Goal: Information Seeking & Learning: Understand process/instructions

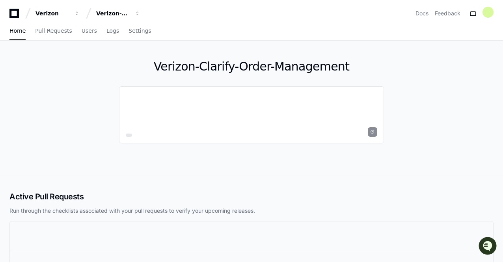
drag, startPoint x: 188, startPoint y: 97, endPoint x: 262, endPoint y: -25, distance: 143.2
click at [262, 0] on html "Verizon Verizon-Clarify-Order-Management Docs Feedback Home Pull Requests Users…" at bounding box center [251, 170] width 503 height 341
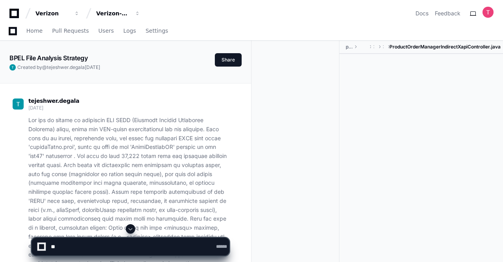
scroll to position [138, 0]
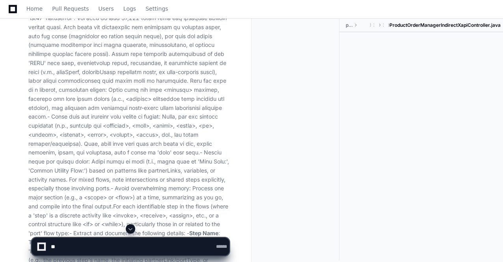
click at [121, 143] on p "', 'Common Utility Flow: ') based on patterns like partnerLinks, variables, or …" at bounding box center [128, 202] width 201 height 448
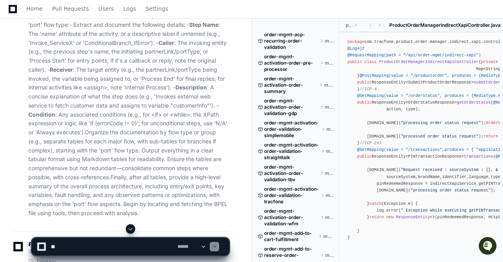
scroll to position [347, 0]
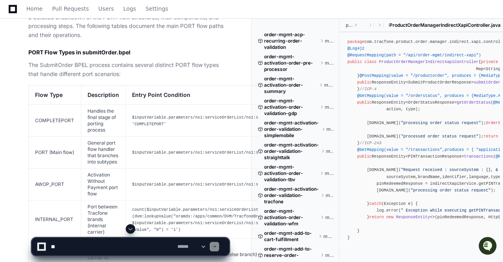
click at [121, 136] on td "Handles the final stage of porting process" at bounding box center [103, 120] width 45 height 32
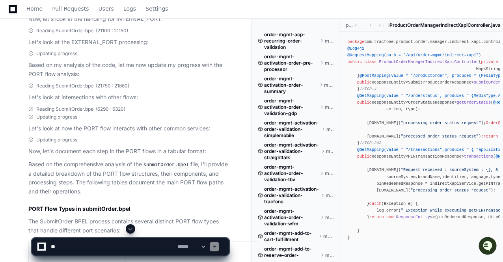
scroll to position [1145, 0]
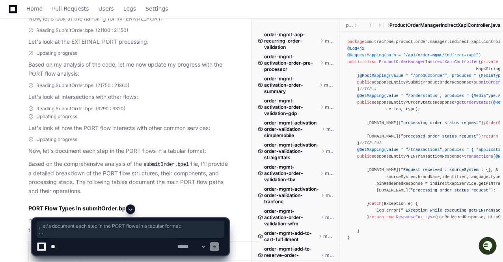
drag, startPoint x: 95, startPoint y: 202, endPoint x: 39, endPoint y: 156, distance: 72.5
click at [39, 156] on p "Now, let's document each step in the PORT flows in a tabular format:" at bounding box center [128, 151] width 201 height 9
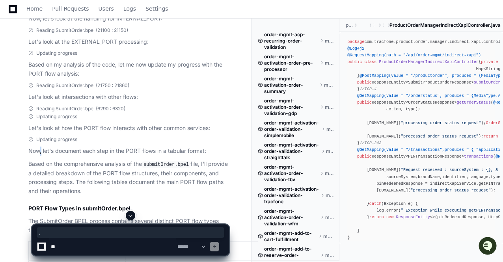
click at [39, 156] on p "Now, let's document each step in the PORT flows in a tabular format:" at bounding box center [128, 151] width 201 height 9
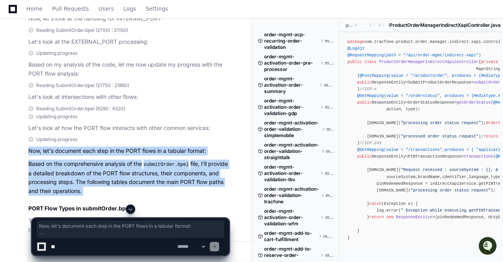
drag, startPoint x: 39, startPoint y: 156, endPoint x: 83, endPoint y: 200, distance: 61.8
click at [83, 196] on p "Based on the comprehensive analysis of the submitOrder.bpel file, I'll provide …" at bounding box center [128, 178] width 201 height 36
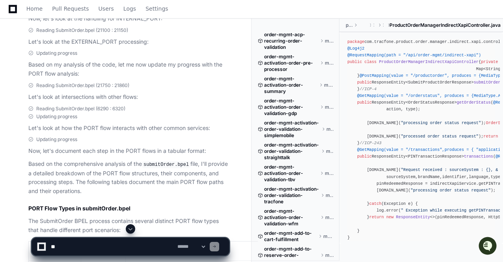
scroll to position [1196, 0]
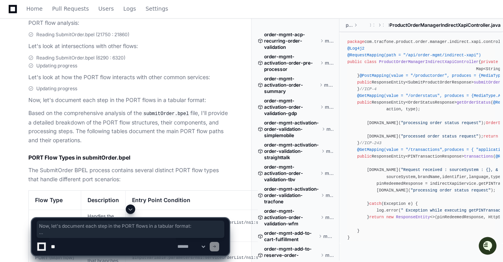
drag, startPoint x: 87, startPoint y: 147, endPoint x: 26, endPoint y: 109, distance: 71.6
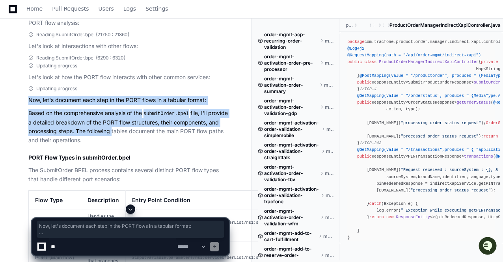
drag, startPoint x: 26, startPoint y: 109, endPoint x: 89, endPoint y: 143, distance: 72.1
click at [89, 143] on p "Based on the comprehensive analysis of the submitOrder.bpel file, I'll provide …" at bounding box center [128, 127] width 201 height 36
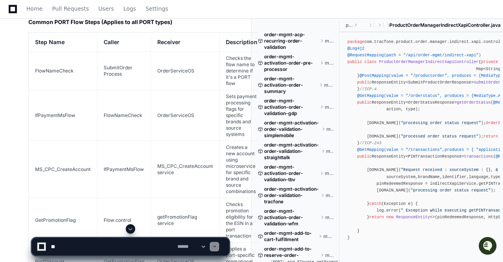
scroll to position [1564, 0]
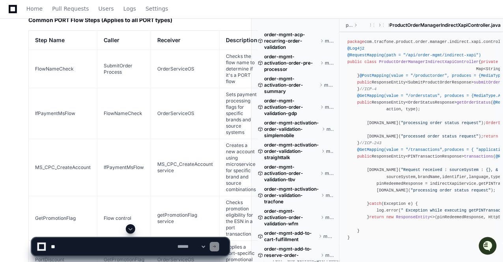
click at [204, 106] on td "OrderServiceOS" at bounding box center [185, 113] width 69 height 51
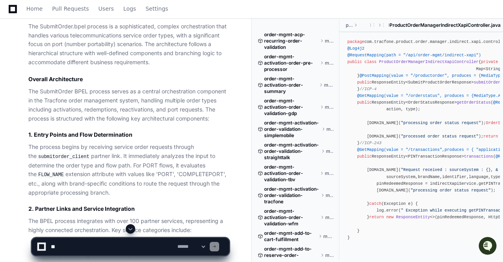
scroll to position [2915, 0]
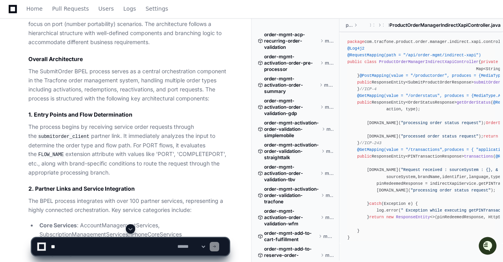
drag, startPoint x: 136, startPoint y: 104, endPoint x: 138, endPoint y: 134, distance: 30.5
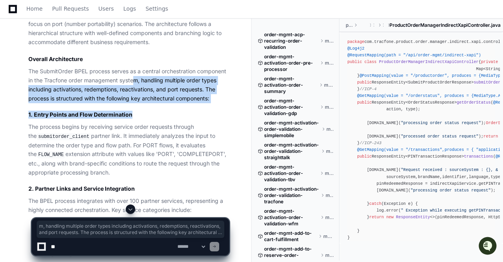
click at [138, 119] on h4 "1. Entry Points and Flow Determination" at bounding box center [128, 115] width 201 height 8
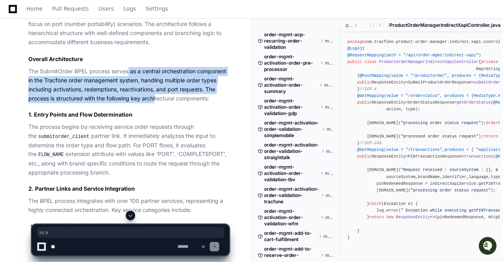
drag, startPoint x: 129, startPoint y: 94, endPoint x: 156, endPoint y: 118, distance: 36.3
click at [156, 103] on p "The SubmitOrder BPEL process serves as a central orchestration component in the…" at bounding box center [128, 85] width 201 height 36
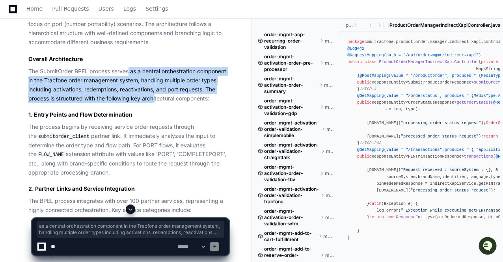
click at [156, 103] on p "The SubmitOrder BPEL process serves as a central orchestration component in the…" at bounding box center [128, 85] width 201 height 36
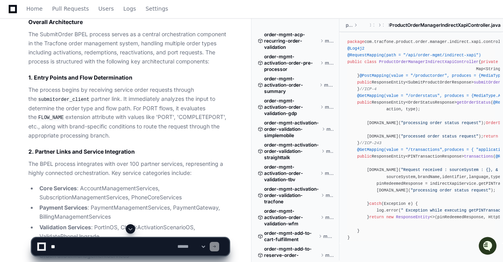
scroll to position [2953, 0]
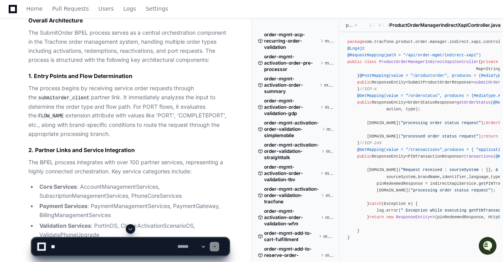
click at [32, 111] on p "The process begins by receiving service order requests through the submitorder_…" at bounding box center [128, 111] width 201 height 54
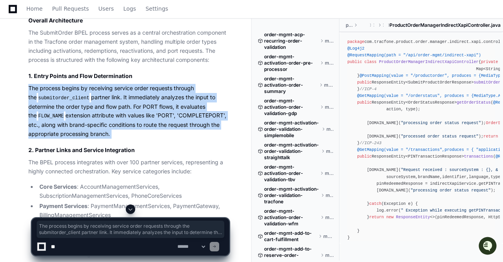
drag, startPoint x: 32, startPoint y: 111, endPoint x: 112, endPoint y: 152, distance: 89.5
click at [112, 138] on p "The process begins by receiving service order requests through the submitorder_…" at bounding box center [128, 111] width 201 height 54
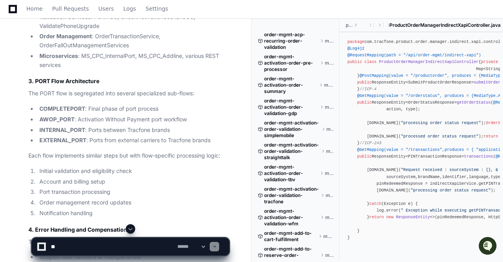
scroll to position [3159, 0]
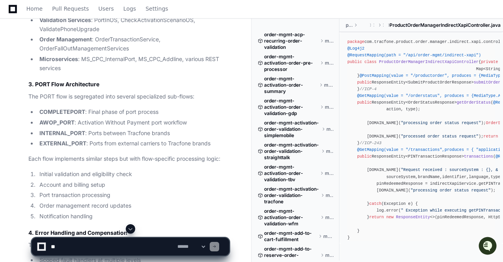
click at [112, 138] on li "INTERNAL_PORT : Ports between Tracfone brands" at bounding box center [133, 133] width 192 height 9
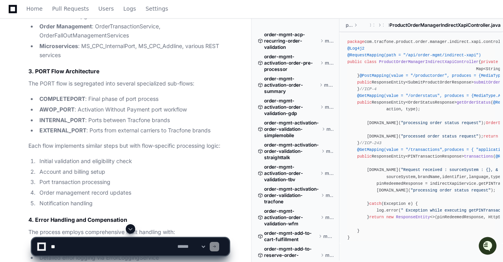
click at [87, 104] on li "COMPLETEPORT : Final phase of port process" at bounding box center [133, 99] width 192 height 9
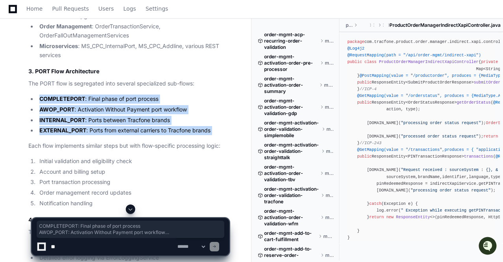
drag, startPoint x: 87, startPoint y: 120, endPoint x: 126, endPoint y: 152, distance: 50.4
click at [126, 135] on ul "COMPLETEPORT : Final phase of port process AWOP_PORT : Activation Without Payme…" at bounding box center [128, 115] width 201 height 41
click at [126, 135] on li "EXTERNAL_PORT : Ports from external carriers to Tracfone brands" at bounding box center [133, 130] width 192 height 9
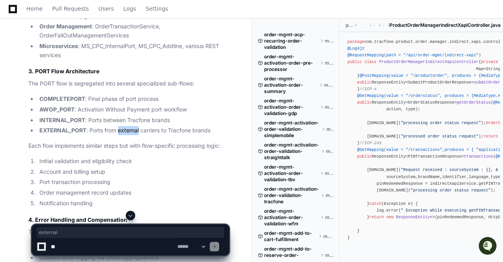
click at [126, 135] on li "EXTERNAL_PORT : Ports from external carriers to Tracfone brands" at bounding box center [133, 130] width 192 height 9
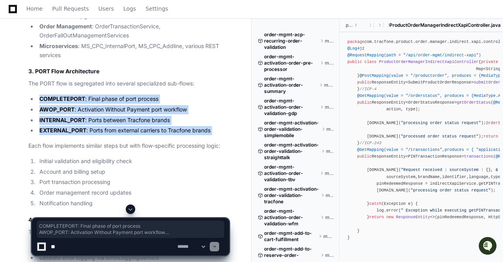
drag, startPoint x: 126, startPoint y: 152, endPoint x: 95, endPoint y: 117, distance: 46.8
click at [95, 117] on ul "COMPLETEPORT : Final phase of port process AWOP_PORT : Activation Without Payme…" at bounding box center [128, 115] width 201 height 41
click at [95, 104] on li "COMPLETEPORT : Final phase of port process" at bounding box center [133, 99] width 192 height 9
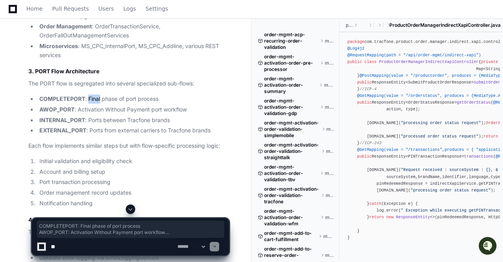
click at [95, 104] on li "COMPLETEPORT : Final phase of port process" at bounding box center [133, 99] width 192 height 9
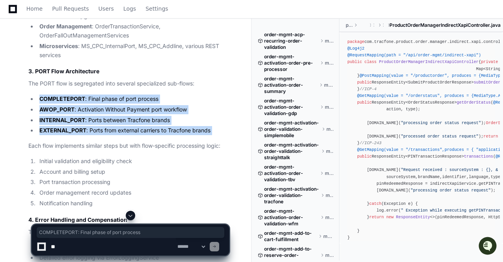
drag, startPoint x: 95, startPoint y: 117, endPoint x: 118, endPoint y: 151, distance: 41.1
click at [118, 135] on ul "COMPLETEPORT : Final phase of port process AWOP_PORT : Activation Without Payme…" at bounding box center [128, 115] width 201 height 41
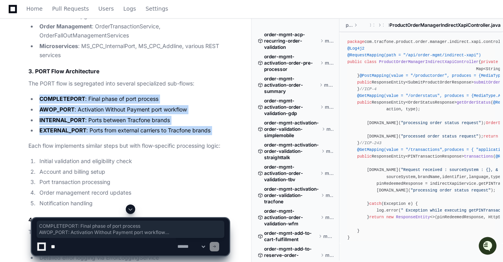
click at [118, 135] on li "EXTERNAL_PORT : Ports from external carriers to Tracfone brands" at bounding box center [133, 130] width 192 height 9
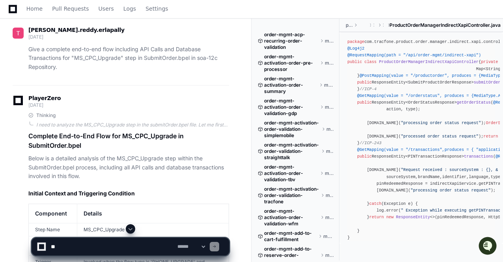
scroll to position [8478, 0]
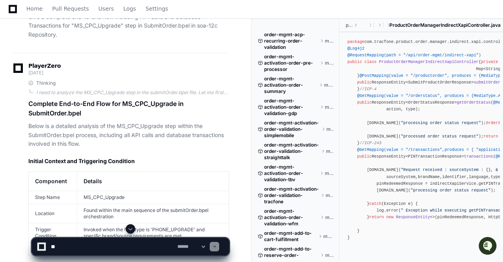
click at [132, 227] on span at bounding box center [130, 229] width 6 height 6
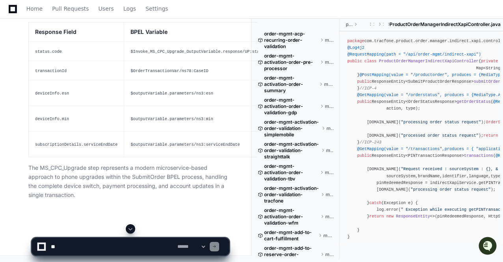
scroll to position [12039, 0]
click at [118, 175] on p "The MS_CPC_Upgrade step represents a modern microservice-based approach to phon…" at bounding box center [128, 181] width 201 height 36
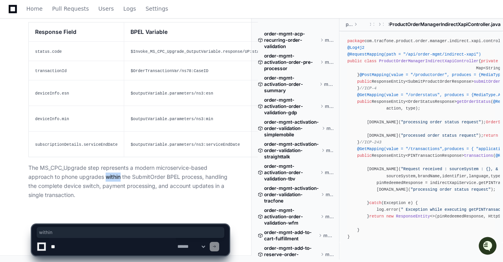
click at [118, 175] on p "The MS_CPC_Upgrade step represents a modern microservice-based approach to phon…" at bounding box center [128, 181] width 201 height 36
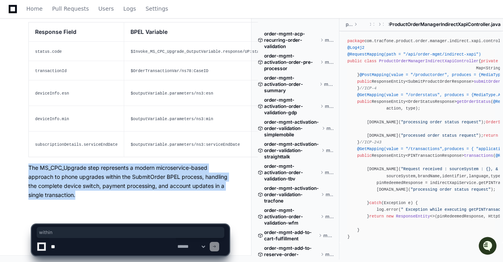
click at [118, 175] on p "The MS_CPC_Upgrade step represents a modern microservice-based approach to phon…" at bounding box center [128, 181] width 201 height 36
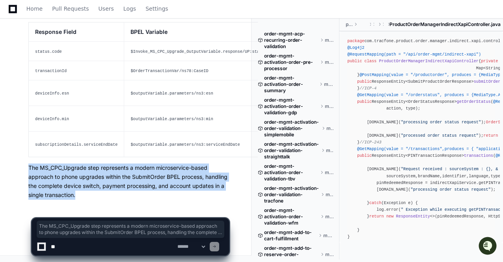
click at [118, 175] on p "The MS_CPC_Upgrade step represents a modern microservice-based approach to phon…" at bounding box center [128, 181] width 201 height 36
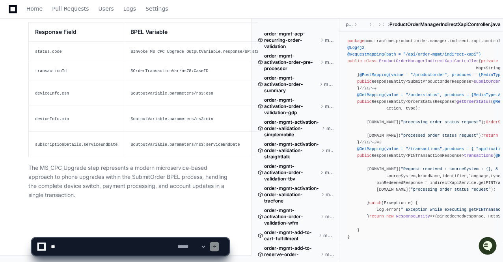
click at [125, 147] on td "$outputVariable.parameters/ns3:serviceEndDate" at bounding box center [208, 145] width 168 height 26
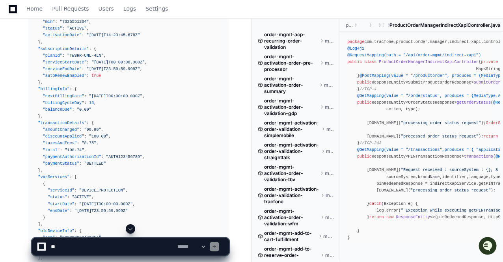
scroll to position [11048, 0]
click at [124, 243] on textarea at bounding box center [112, 246] width 126 height 17
paste textarea "**********"
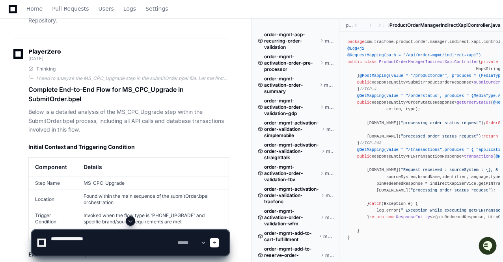
scroll to position [8562, 0]
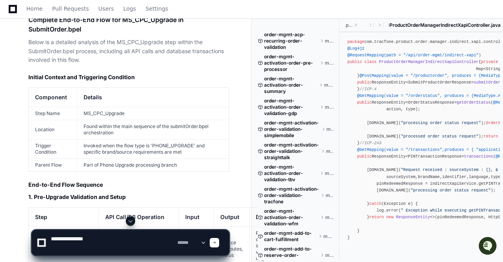
type textarea "**********"
click at [85, 120] on td "Found within the main sequence of the submitOrder.bpel orchestration" at bounding box center [153, 129] width 152 height 19
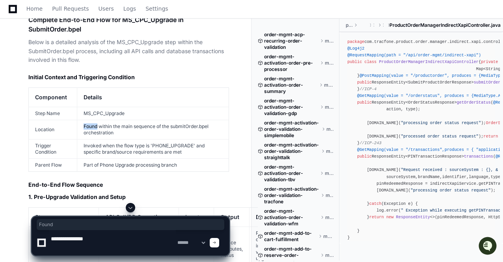
click at [85, 120] on td "Found within the main sequence of the submitOrder.bpel orchestration" at bounding box center [153, 129] width 152 height 19
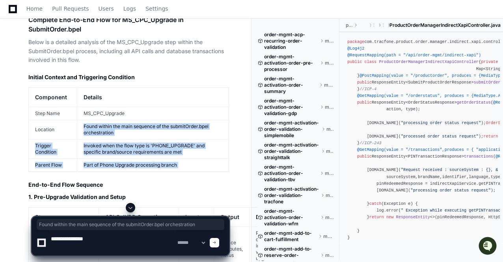
drag, startPoint x: 85, startPoint y: 112, endPoint x: 107, endPoint y: 153, distance: 46.0
click at [107, 153] on tbody "Step Name MS_CPC_Upgrade Location Found within the main sequence of the submitO…" at bounding box center [129, 139] width 200 height 65
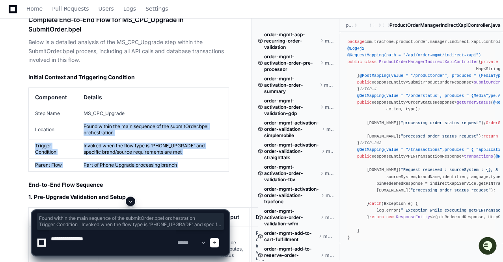
click at [107, 159] on td "Part of Phone Upgrade processing branch" at bounding box center [153, 165] width 152 height 13
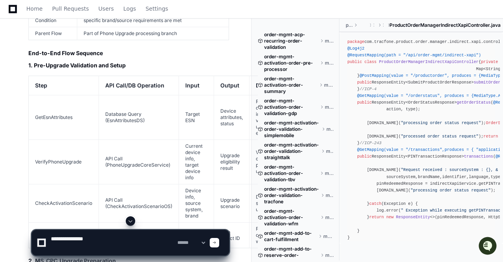
scroll to position [8699, 0]
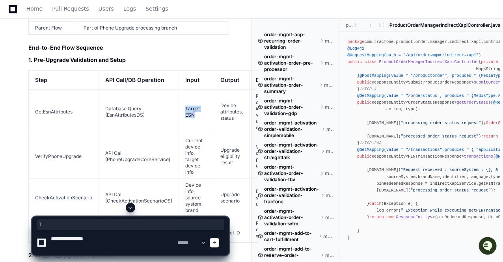
drag, startPoint x: 184, startPoint y: 94, endPoint x: 201, endPoint y: 109, distance: 23.2
click at [201, 109] on td "Target ESN" at bounding box center [196, 111] width 35 height 45
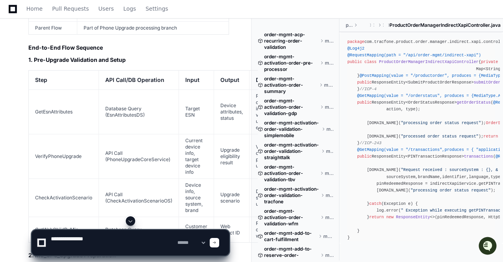
click at [201, 109] on td "Target ESN" at bounding box center [196, 111] width 35 height 45
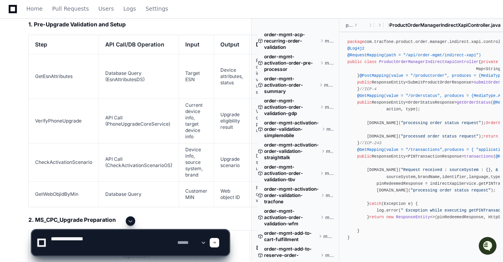
scroll to position [8736, 0]
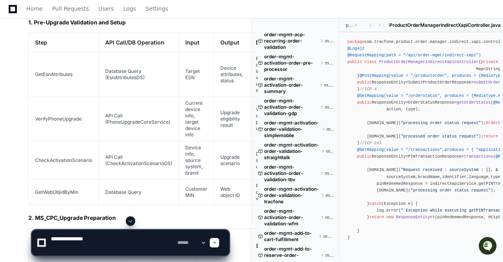
click at [54, 99] on td "VerifyPhoneUpgrade" at bounding box center [64, 119] width 70 height 45
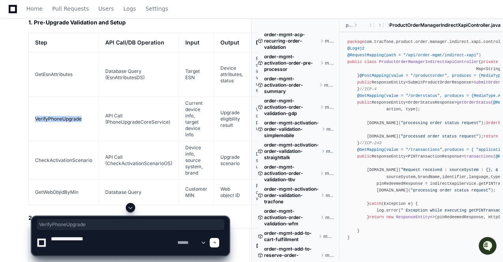
click at [54, 99] on td "VerifyPhoneUpgrade" at bounding box center [64, 119] width 70 height 45
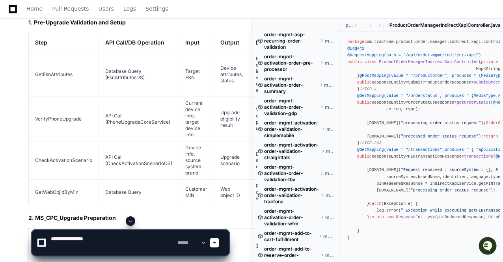
click at [68, 148] on td "CheckActivationScenario" at bounding box center [64, 160] width 70 height 38
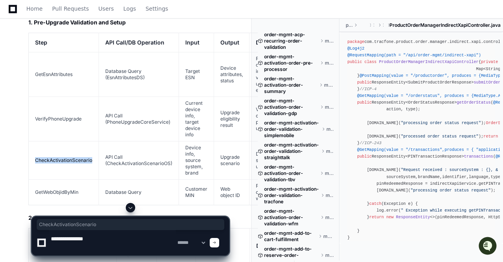
click at [68, 148] on td "CheckActivationScenario" at bounding box center [64, 160] width 70 height 38
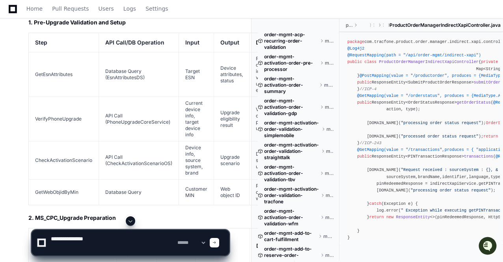
click at [66, 179] on td "GetWebObjidByMin" at bounding box center [64, 192] width 70 height 26
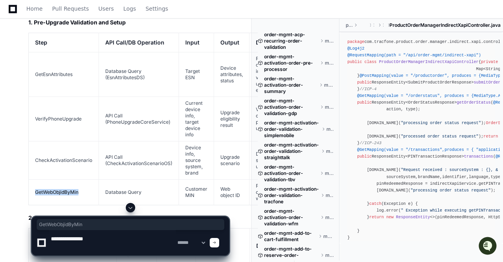
click at [66, 179] on td "GetWebObjidByMin" at bounding box center [64, 192] width 70 height 26
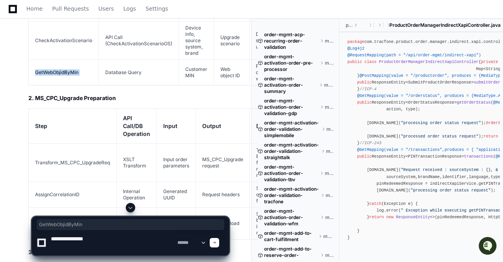
scroll to position [8856, 0]
click at [66, 181] on td "AssignCorrelationID" at bounding box center [73, 194] width 88 height 26
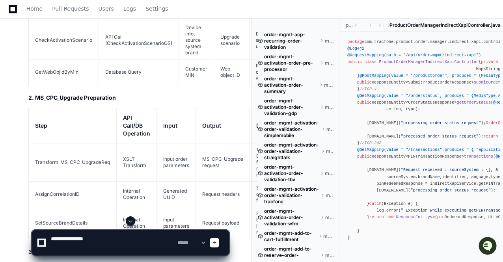
click at [66, 181] on td "AssignCorrelationID" at bounding box center [73, 194] width 88 height 26
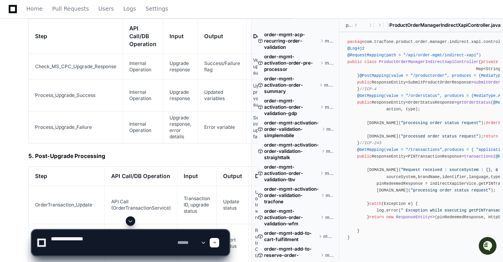
scroll to position [9266, 0]
click at [158, 173] on th "API Call/DB Operation" at bounding box center [141, 175] width 72 height 19
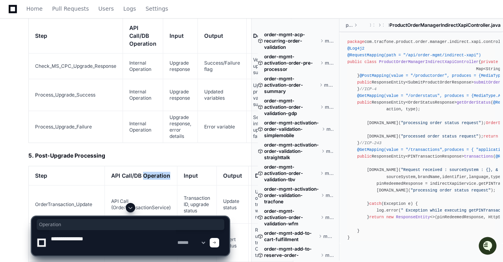
click at [158, 173] on th "API Call/DB Operation" at bounding box center [141, 175] width 72 height 19
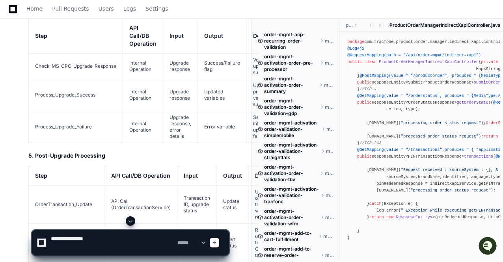
drag, startPoint x: 159, startPoint y: 160, endPoint x: 139, endPoint y: 153, distance: 21.7
click at [139, 153] on h3 "5. Post-Upgrade Processing" at bounding box center [128, 156] width 201 height 8
click at [104, 152] on article "Complete End-to-End Flow for MS_CPC_Upgrade in SubmitOrder.bpel Below is a deta…" at bounding box center [128, 156] width 201 height 1692
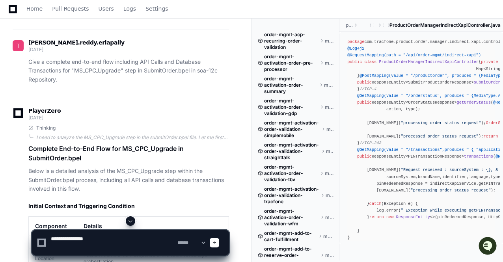
scroll to position [8433, 0]
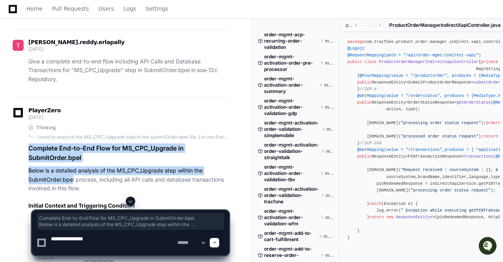
drag, startPoint x: 30, startPoint y: 137, endPoint x: 73, endPoint y: 168, distance: 53.3
click at [73, 168] on p "Below is a detailed analysis of the MS_CPC_Upgrade step within the SubmitOrder.…" at bounding box center [128, 179] width 201 height 27
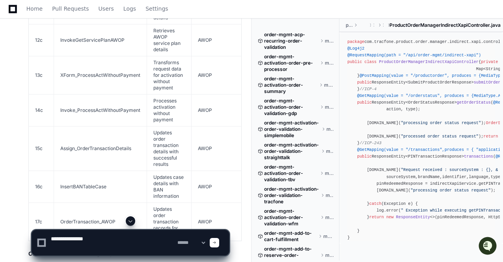
scroll to position [6647, 0]
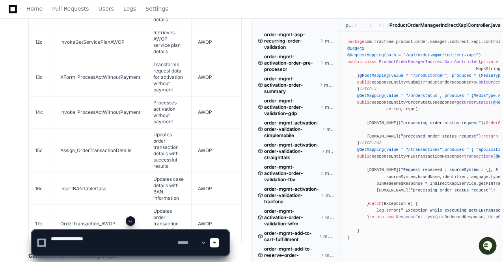
click at [83, 239] on textarea at bounding box center [112, 242] width 126 height 25
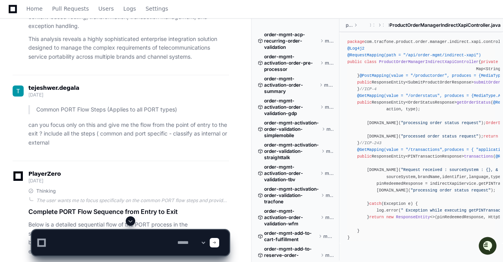
scroll to position [5266, 0]
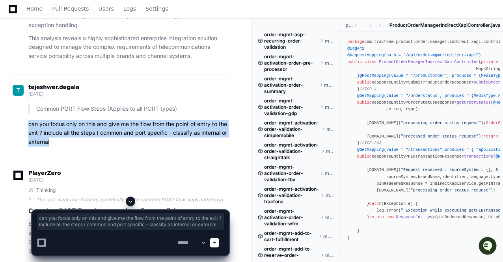
drag, startPoint x: 61, startPoint y: 159, endPoint x: 17, endPoint y: 138, distance: 48.8
click at [17, 138] on div "Common PORT Flow Steps (Applies to all PORT types) can you focus only on this a…" at bounding box center [121, 125] width 216 height 42
click at [62, 160] on div "tejeshwer.degala 2 days ago Common PORT Flow Steps (Applies to all PORT types) …" at bounding box center [121, 117] width 216 height 86
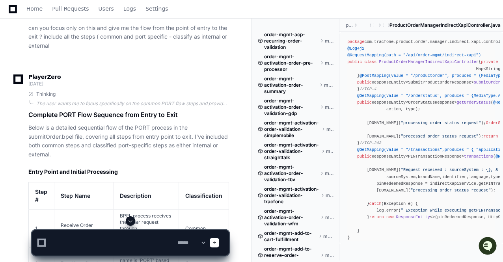
scroll to position [5363, 0]
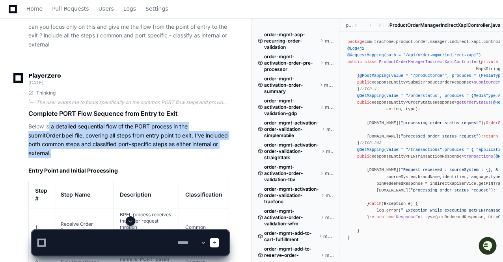
drag, startPoint x: 50, startPoint y: 139, endPoint x: 78, endPoint y: 189, distance: 58.0
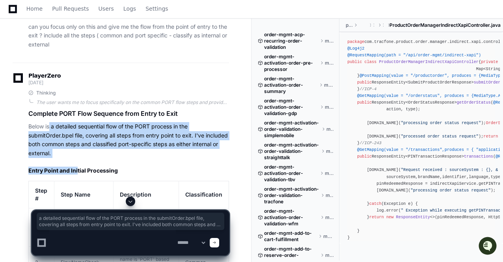
click at [78, 175] on h2 "Entry Point and Initial Processing" at bounding box center [128, 171] width 201 height 8
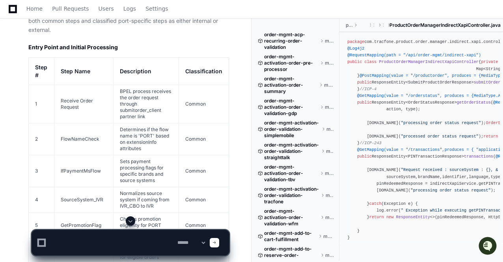
scroll to position [5487, 0]
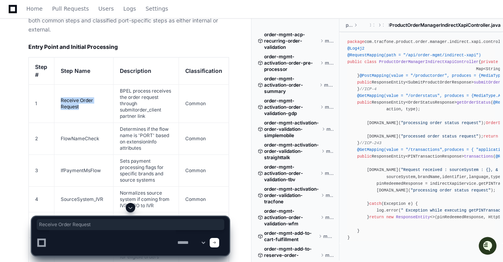
drag, startPoint x: 59, startPoint y: 114, endPoint x: 90, endPoint y: 141, distance: 40.5
click at [90, 123] on td "Receive Order Request" at bounding box center [83, 104] width 59 height 38
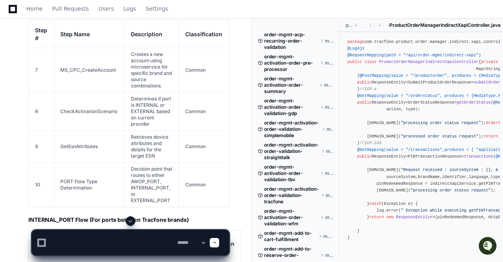
scroll to position [5753, 0]
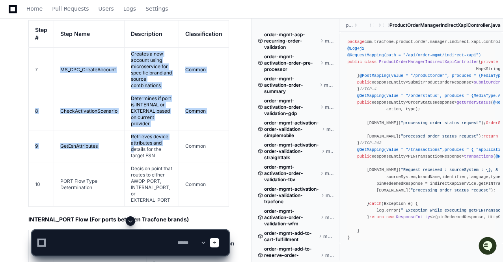
drag, startPoint x: 61, startPoint y: 84, endPoint x: 131, endPoint y: 163, distance: 104.9
click at [131, 163] on tbody "7 MS_CPC_CreateAccount Creates a new account using microservice for specific br…" at bounding box center [129, 126] width 200 height 159
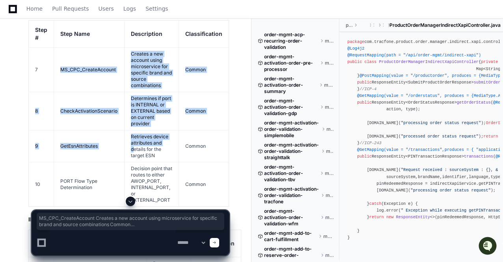
click at [131, 162] on td "Retrieves device attributes and details for the target ESN" at bounding box center [151, 146] width 54 height 32
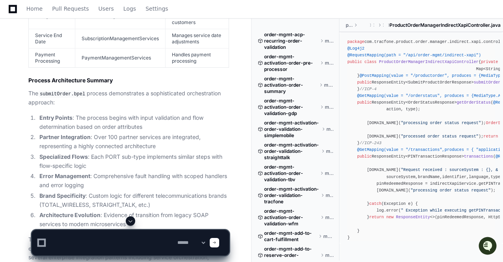
scroll to position [5000, 0]
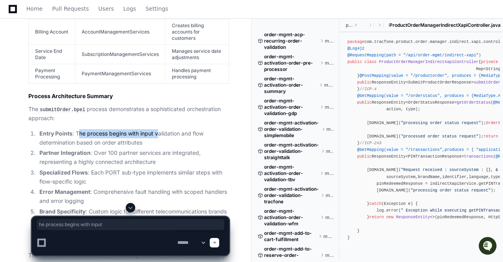
drag, startPoint x: 79, startPoint y: 142, endPoint x: 158, endPoint y: 153, distance: 79.6
click at [158, 147] on li "Entry Points : The process begins with input validation and flow determination …" at bounding box center [133, 138] width 192 height 18
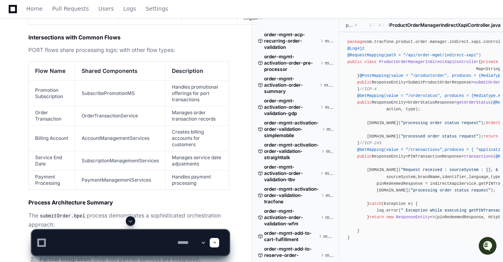
scroll to position [4892, 0]
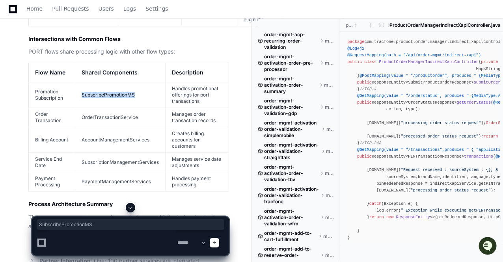
drag, startPoint x: 136, startPoint y: 115, endPoint x: 79, endPoint y: 115, distance: 57.1
click at [79, 108] on td "SubscribePromotionMS" at bounding box center [120, 95] width 90 height 26
drag, startPoint x: 79, startPoint y: 115, endPoint x: 150, endPoint y: 115, distance: 70.5
click at [150, 108] on td "SubscribePromotionMS" at bounding box center [120, 95] width 90 height 26
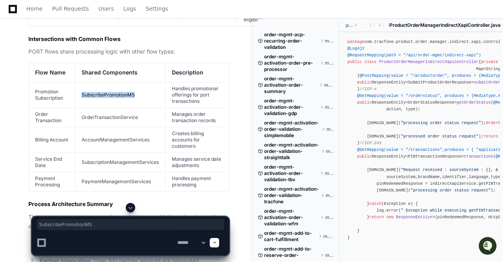
click at [150, 108] on td "SubscribePromotionMS" at bounding box center [120, 95] width 90 height 26
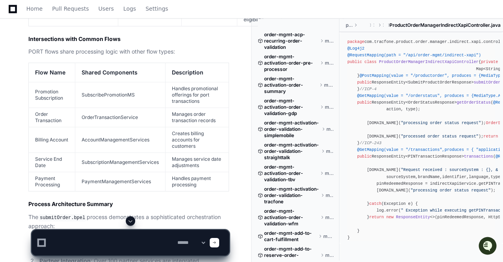
click at [190, 108] on td "Handles promotional offerings for port transactions" at bounding box center [196, 95] width 63 height 26
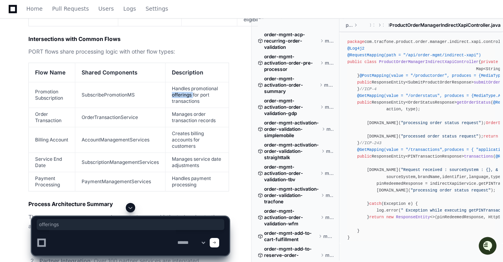
click at [190, 108] on td "Handles promotional offerings for port transactions" at bounding box center [196, 95] width 63 height 26
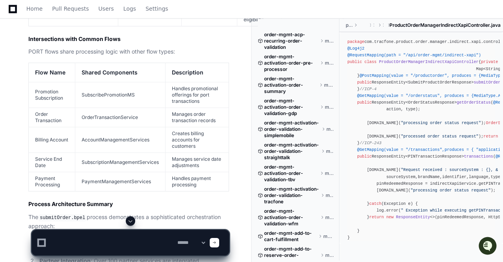
click at [191, 172] on td "Manages service date adjustments" at bounding box center [196, 162] width 63 height 19
click at [186, 127] on td "Manages order transaction records" at bounding box center [196, 117] width 63 height 19
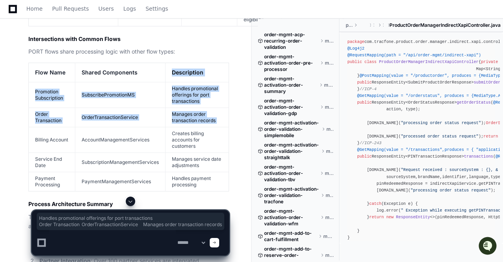
drag, startPoint x: 186, startPoint y: 133, endPoint x: 184, endPoint y: 95, distance: 38.7
click at [184, 95] on table "Flow Name Shared Components Description Promotion Subscription SubscribePromoti…" at bounding box center [128, 127] width 201 height 129
click at [184, 82] on th "Description" at bounding box center [196, 72] width 63 height 19
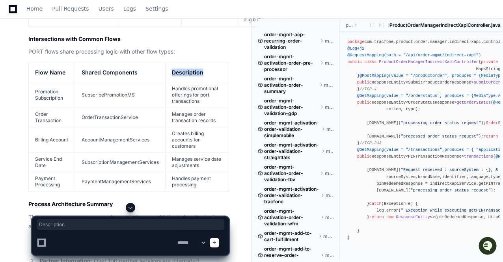
click at [184, 82] on th "Description" at bounding box center [196, 72] width 63 height 19
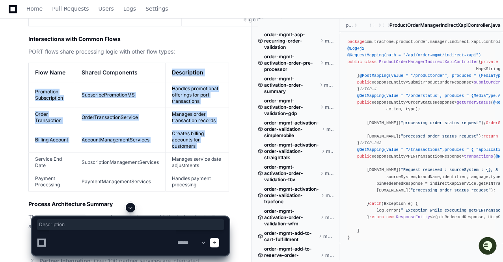
drag, startPoint x: 184, startPoint y: 95, endPoint x: 195, endPoint y: 169, distance: 75.3
click at [195, 169] on table "Flow Name Shared Components Description Promotion Subscription SubscribePromoti…" at bounding box center [128, 127] width 201 height 129
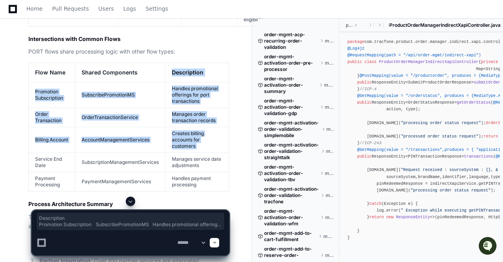
click at [195, 153] on td "Creates billing accounts for customers" at bounding box center [196, 140] width 63 height 26
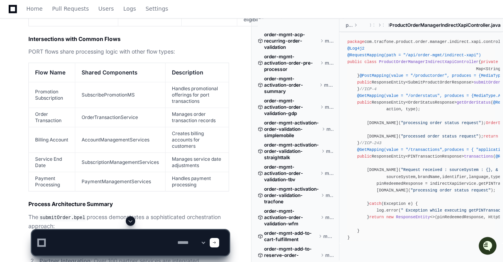
click at [181, 108] on td "Handles promotional offerings for port transactions" at bounding box center [196, 95] width 63 height 26
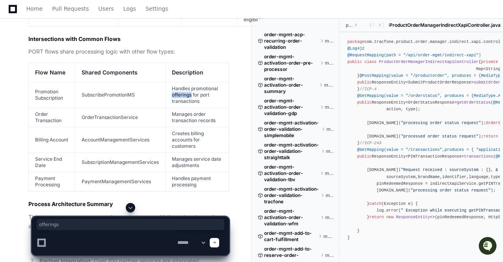
click at [181, 108] on td "Handles promotional offerings for port transactions" at bounding box center [196, 95] width 63 height 26
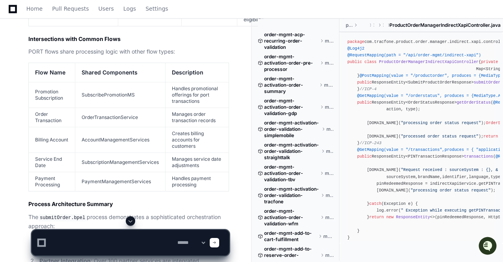
click at [158, 127] on td "OrderTransactionService" at bounding box center [120, 117] width 90 height 19
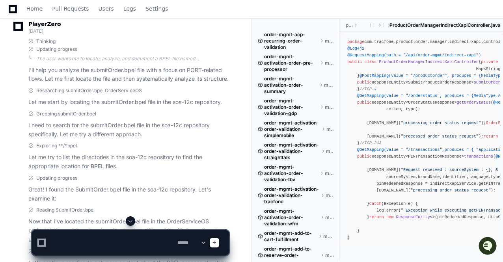
scroll to position [568, 0]
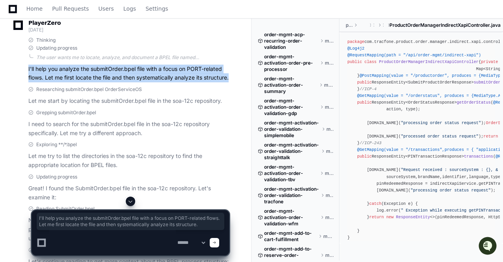
drag, startPoint x: 26, startPoint y: 68, endPoint x: 68, endPoint y: 90, distance: 47.2
click at [68, 83] on div "Thinking Updating progress The user wants me to locate, analyze, and document a…" at bounding box center [121, 60] width 216 height 46
click at [68, 83] on p "I'll help you analyze the submitOrder.bpel file with a focus on PORT-related fl…" at bounding box center [128, 74] width 201 height 18
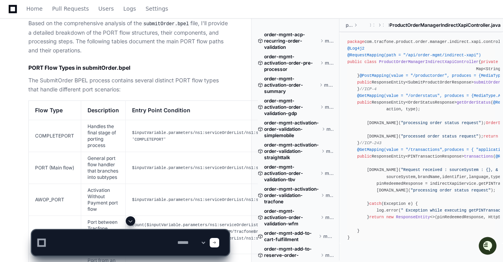
scroll to position [1285, 0]
click at [39, 86] on p "The SubmitOrder BPEL process contains several distinct PORT flow types that han…" at bounding box center [128, 85] width 201 height 18
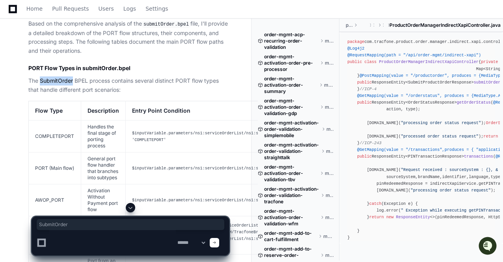
click at [39, 86] on p "The SubmitOrder BPEL process contains several distinct PORT flow types that han…" at bounding box center [128, 85] width 201 height 18
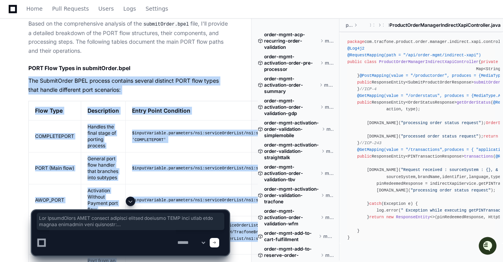
drag, startPoint x: 39, startPoint y: 86, endPoint x: 106, endPoint y: 107, distance: 69.7
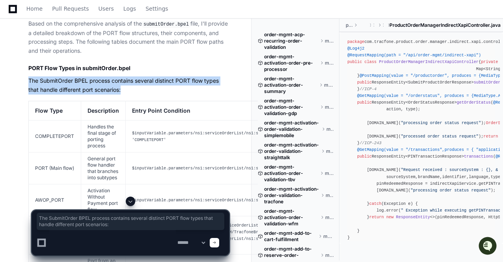
drag, startPoint x: 127, startPoint y: 102, endPoint x: 25, endPoint y: 88, distance: 102.7
click at [50, 90] on p "The SubmitOrder BPEL process contains several distinct PORT flow types that han…" at bounding box center [128, 85] width 201 height 18
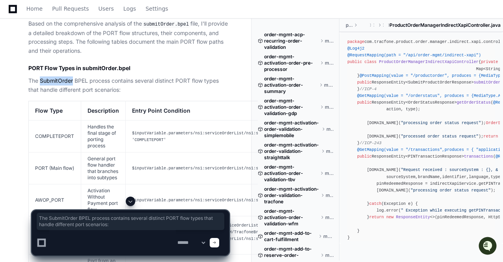
click at [50, 90] on p "The SubmitOrder BPEL process contains several distinct PORT flow types that han…" at bounding box center [128, 85] width 201 height 18
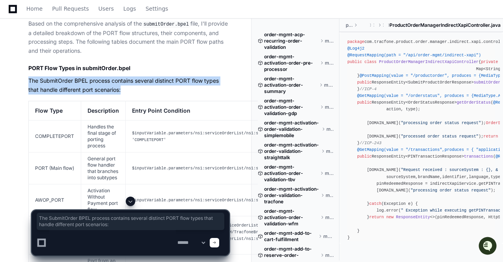
drag, startPoint x: 50, startPoint y: 90, endPoint x: 65, endPoint y: 97, distance: 17.1
click at [65, 95] on p "The SubmitOrder BPEL process contains several distinct PORT flow types that han…" at bounding box center [128, 85] width 201 height 18
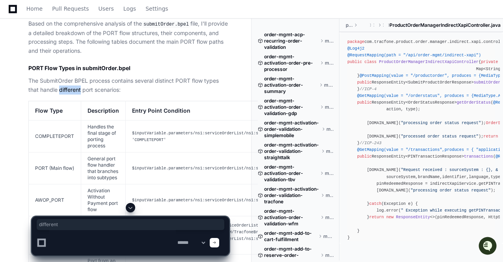
click at [65, 95] on p "The SubmitOrder BPEL process contains several distinct PORT flow types that han…" at bounding box center [128, 85] width 201 height 18
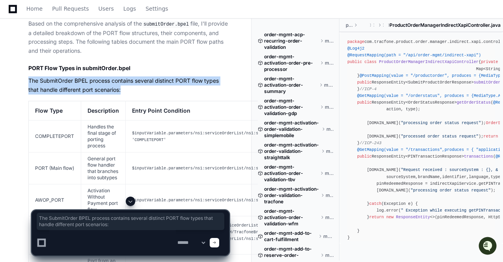
drag, startPoint x: 65, startPoint y: 97, endPoint x: 55, endPoint y: 82, distance: 17.8
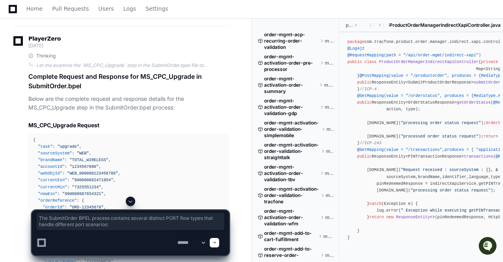
scroll to position [10316, 0]
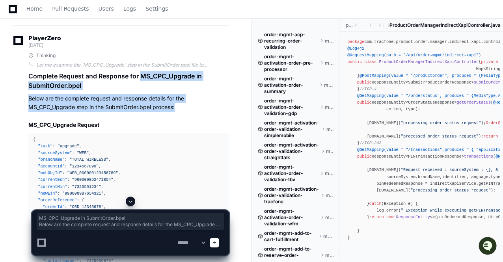
drag, startPoint x: 143, startPoint y: 74, endPoint x: 181, endPoint y: 109, distance: 51.9
click at [181, 109] on p "Below are the complete request and response details for the MS_CPC_Upgrade step…" at bounding box center [128, 103] width 201 height 18
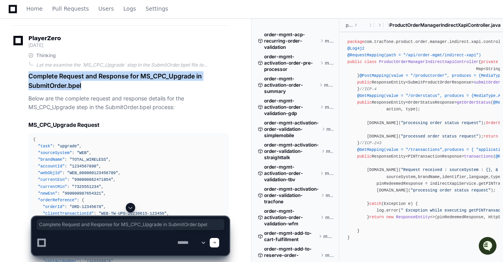
drag, startPoint x: 24, startPoint y: 74, endPoint x: 90, endPoint y: 83, distance: 66.9
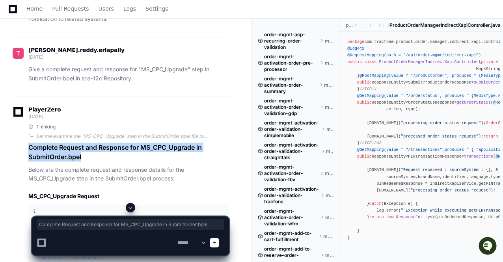
scroll to position [10242, 0]
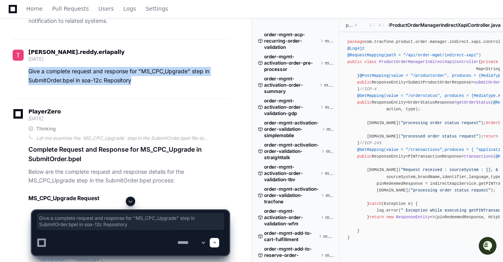
drag, startPoint x: 27, startPoint y: 71, endPoint x: 137, endPoint y: 79, distance: 110.6
click at [137, 79] on div "Give a complete request and response for "MS_CPC_Upgrade" step in SubmitOrder.b…" at bounding box center [121, 76] width 216 height 18
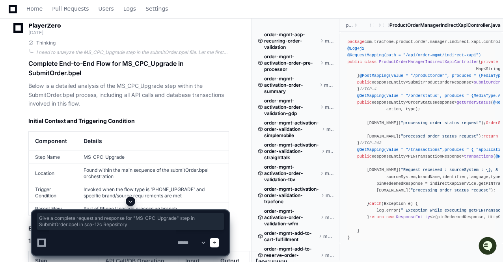
scroll to position [8485, 0]
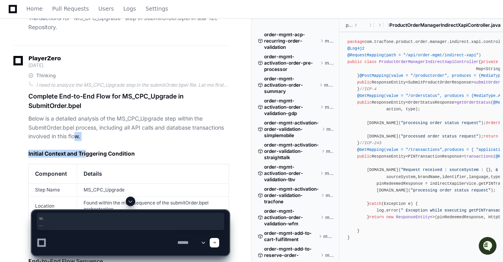
drag, startPoint x: 85, startPoint y: 128, endPoint x: 76, endPoint y: 121, distance: 11.8
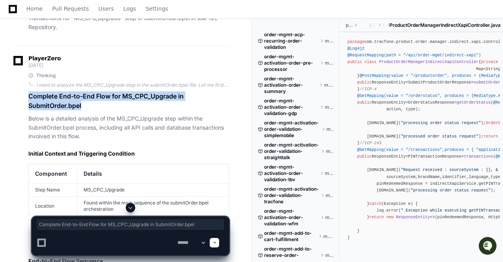
drag, startPoint x: 89, startPoint y: 93, endPoint x: 23, endPoint y: 79, distance: 67.7
click at [92, 96] on h1 "Complete End-to-End Flow for MS_CPC_Upgrade in SubmitOrder.bpel" at bounding box center [128, 100] width 201 height 19
drag, startPoint x: 27, startPoint y: 83, endPoint x: 91, endPoint y: 95, distance: 65.0
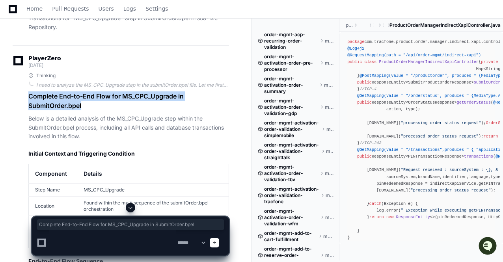
click at [91, 95] on h1 "Complete End-to-End Flow for MS_CPC_Upgrade in SubmitOrder.bpel" at bounding box center [128, 100] width 201 height 19
drag, startPoint x: 27, startPoint y: 85, endPoint x: 109, endPoint y: 95, distance: 82.6
click at [109, 95] on h1 "Complete End-to-End Flow for MS_CPC_Upgrade in SubmitOrder.bpel" at bounding box center [128, 100] width 201 height 19
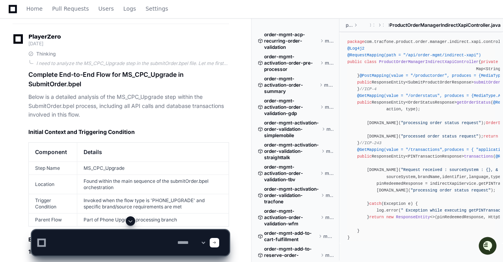
scroll to position [8506, 0]
click at [30, 93] on p "Below is a detailed analysis of the MS_CPC_Upgrade step within the SubmitOrder.…" at bounding box center [128, 106] width 201 height 27
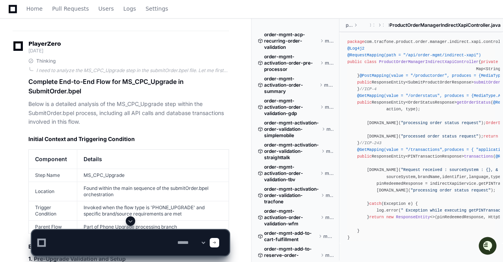
scroll to position [8500, 0]
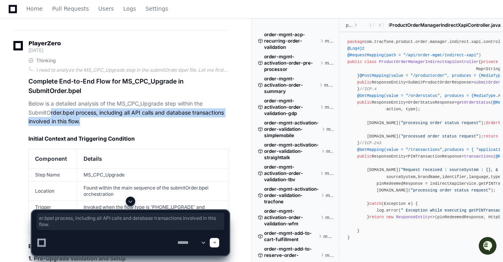
drag, startPoint x: 110, startPoint y: 112, endPoint x: 60, endPoint y: 100, distance: 50.5
click at [60, 100] on p "Below is a detailed analysis of the MS_CPC_Upgrade step within the SubmitOrder.…" at bounding box center [128, 112] width 201 height 27
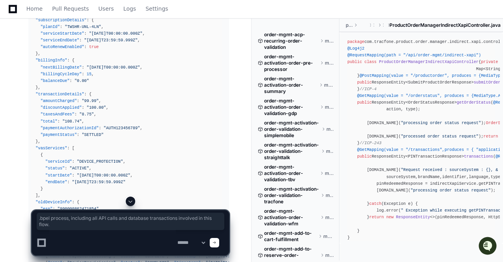
scroll to position [11094, 0]
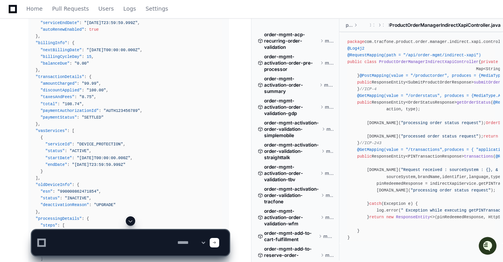
drag, startPoint x: 137, startPoint y: 128, endPoint x: 100, endPoint y: 149, distance: 42.5
click at [100, 149] on div "{ "status" : { "code" : "0" , "message" : "Success" , "description" : "Phone up…" at bounding box center [126, 103] width 191 height 479
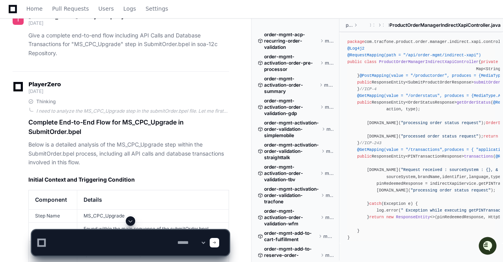
scroll to position [8458, 0]
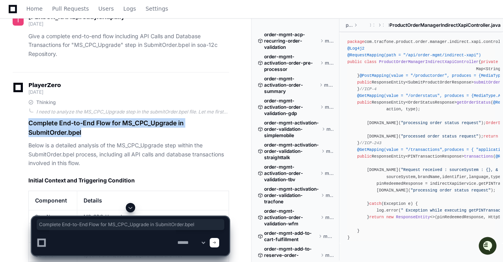
drag, startPoint x: 28, startPoint y: 110, endPoint x: 95, endPoint y: 118, distance: 67.5
click at [95, 118] on h1 "Complete End-to-End Flow for MS_CPC_Upgrade in SubmitOrder.bpel" at bounding box center [128, 127] width 201 height 19
copy h1 "Complete End-to-End Flow for MS_CPC_Upgrade in SubmitOrder.bpel"
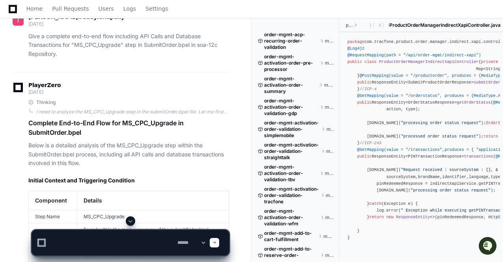
click at [95, 233] on textarea at bounding box center [112, 242] width 126 height 25
paste textarea "**********"
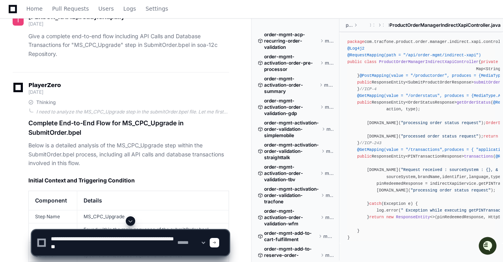
click at [80, 246] on textarea at bounding box center [112, 242] width 126 height 25
type textarea "**********"
click at [164, 247] on textarea at bounding box center [112, 242] width 126 height 25
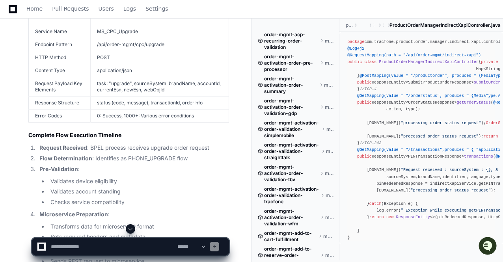
scroll to position [10051, 0]
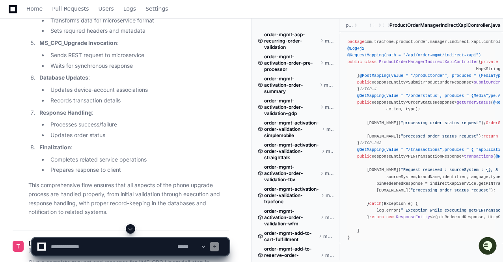
click at [131, 226] on span at bounding box center [130, 229] width 6 height 6
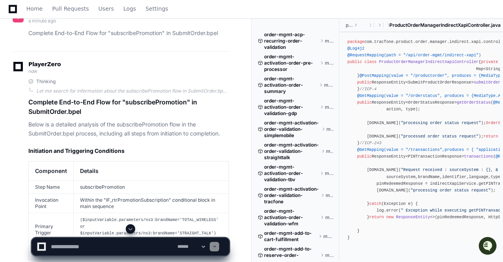
scroll to position [12244, 0]
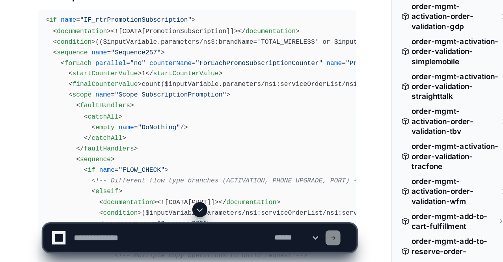
scroll to position [13871, 0]
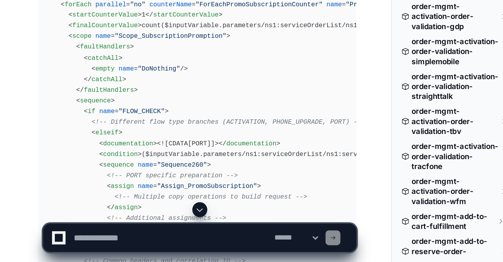
click at [130, 229] on span at bounding box center [130, 229] width 6 height 6
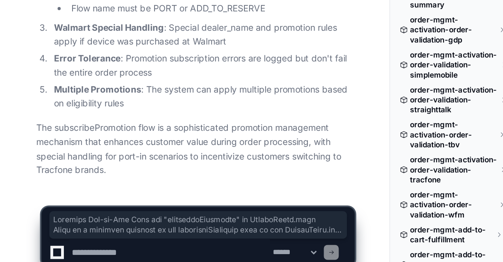
scroll to position [14612, 0]
click at [121, 175] on p "The subscribePromotion flow is a sophisticated promotion management mechanism t…" at bounding box center [128, 181] width 201 height 36
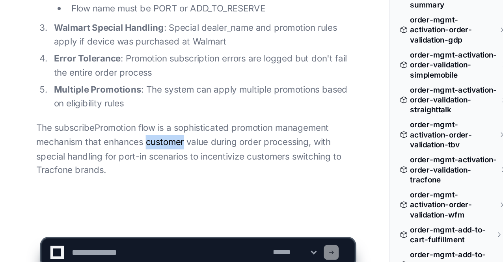
click at [121, 175] on p "The subscribePromotion flow is a sophisticated promotion management mechanism t…" at bounding box center [128, 181] width 201 height 36
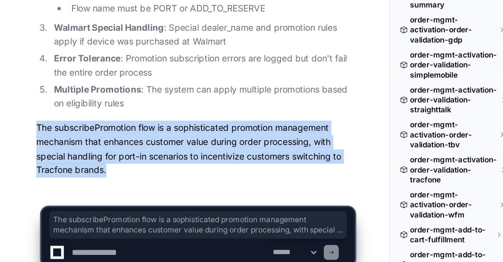
click at [121, 175] on p "The subscribePromotion flow is a sophisticated promotion management mechanism t…" at bounding box center [128, 181] width 201 height 36
click at [115, 195] on p "The subscribePromotion flow is a sophisticated promotion management mechanism t…" at bounding box center [128, 181] width 201 height 36
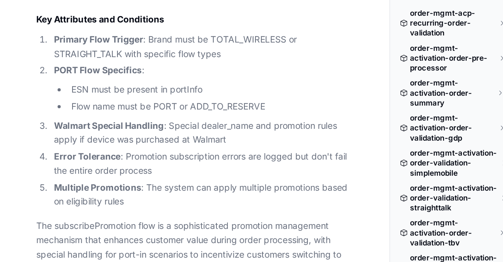
click at [51, 50] on strong "Primary Flow Trigger" at bounding box center [67, 50] width 56 height 7
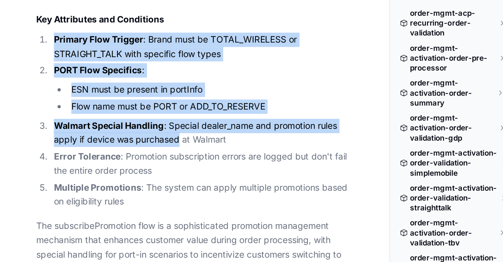
drag, startPoint x: 51, startPoint y: 50, endPoint x: 100, endPoint y: 113, distance: 78.9
click at [100, 113] on ol "Primary Flow Trigger : Brand must be TOTAL_WIRELESS or STRAIGHT_TALK with speci…" at bounding box center [128, 101] width 201 height 111
click at [100, 113] on li "Walmart Special Handling : Special dealer_name and promotion rules apply if dev…" at bounding box center [133, 109] width 192 height 18
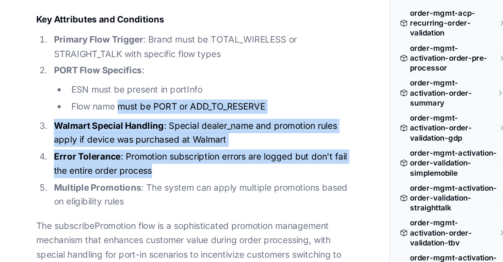
drag, startPoint x: 81, startPoint y: 87, endPoint x: 104, endPoint y: 136, distance: 53.6
click at [104, 136] on ol "Primary Flow Trigger : Brand must be TOTAL_WIRELESS or STRAIGHT_TALK with speci…" at bounding box center [128, 101] width 201 height 111
click at [104, 136] on li "Error Tolerance : Promotion subscription errors are logged but don't fail the e…" at bounding box center [133, 129] width 192 height 18
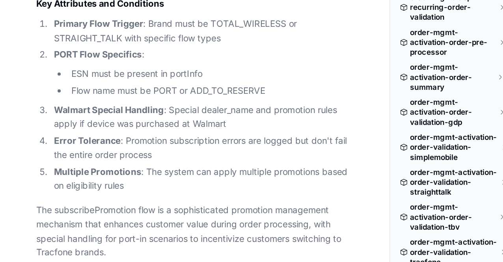
click at [104, 145] on li "Multiple Promotions : The system can apply multiple promotions based on eligibi…" at bounding box center [133, 148] width 192 height 18
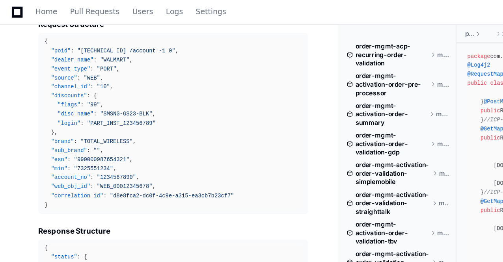
scroll to position [13563, 0]
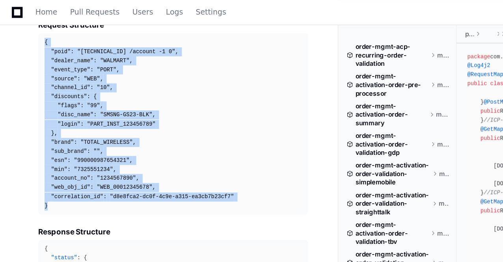
drag, startPoint x: 33, startPoint y: 34, endPoint x: 39, endPoint y: 159, distance: 125.0
click at [39, 156] on div "{ "poid" : "0.0.0.1 /account -1 0" , "dealer_name" : "WALMART" , "event_type" :…" at bounding box center [128, 92] width 191 height 128
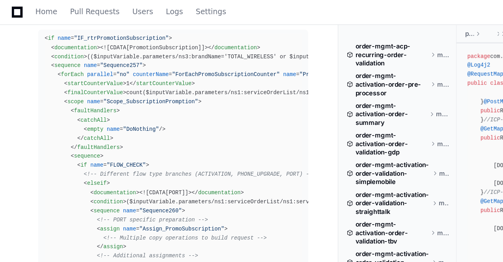
scroll to position [13915, 0]
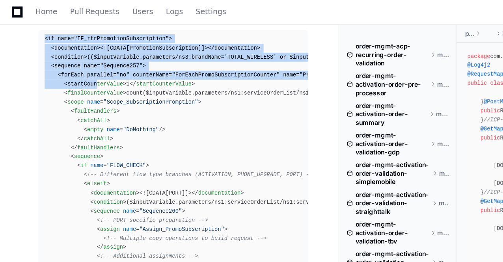
drag, startPoint x: 32, startPoint y: 35, endPoint x: 67, endPoint y: 83, distance: 59.5
click at [67, 83] on pre "< if name = "IF_rtrPromotionSubscription" > < documentation > <![CDATA[Promotio…" at bounding box center [128, 180] width 201 height 317
click at [67, 65] on span "startCounterValue" at bounding box center [70, 62] width 41 height 5
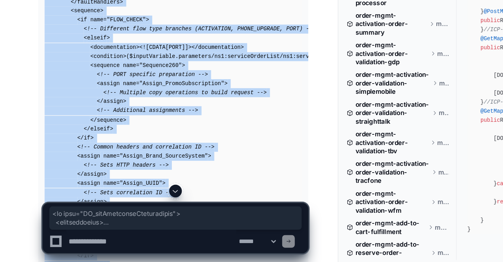
scroll to position [14037, 0]
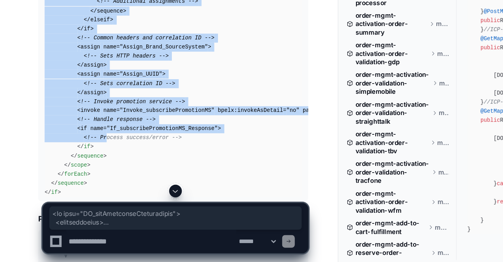
drag, startPoint x: 32, startPoint y: 54, endPoint x: 74, endPoint y: 215, distance: 166.3
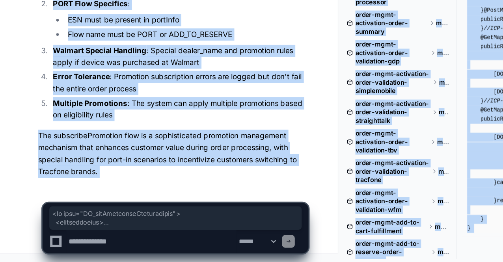
scroll to position [14612, 0]
click at [72, 118] on li "Walmart Special Handling : Special dealer_name and promotion rules apply if dev…" at bounding box center [133, 109] width 192 height 18
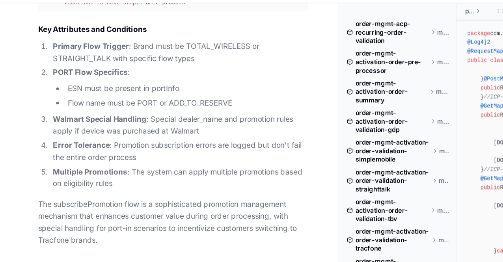
scroll to position [14612, 0]
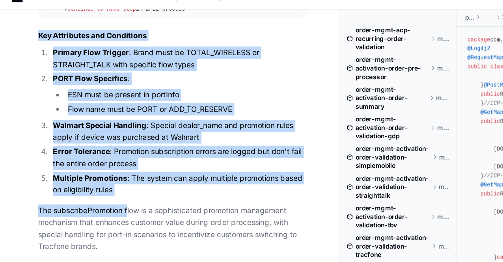
drag, startPoint x: 30, startPoint y: 37, endPoint x: 96, endPoint y: 166, distance: 144.5
click at [96, 166] on p "The subscribePromotion flow is a sophisticated promotion management mechanism t…" at bounding box center [128, 181] width 201 height 36
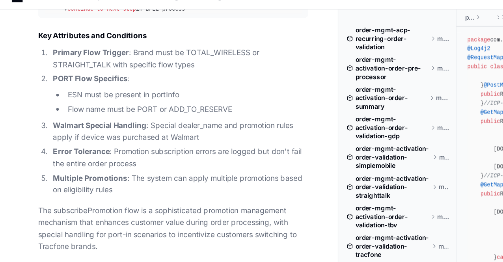
scroll to position [14612, 0]
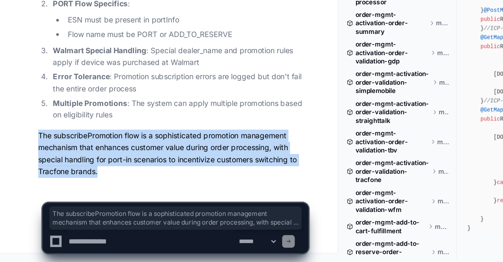
drag, startPoint x: 26, startPoint y: 167, endPoint x: 104, endPoint y: 203, distance: 86.7
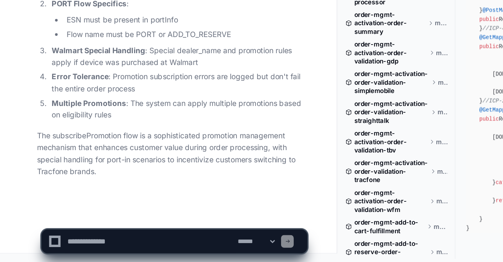
click at [64, 246] on textarea at bounding box center [112, 246] width 126 height 17
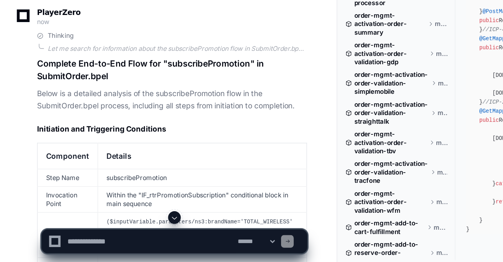
scroll to position [12224, 0]
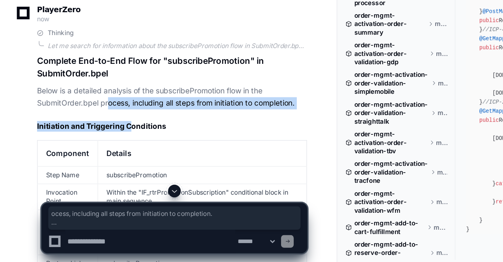
drag, startPoint x: 81, startPoint y: 161, endPoint x: 99, endPoint y: 179, distance: 26.2
click at [226, 149] on p "Below is a detailed analysis of the subscribePromotion flow in the SubmitOrder.…" at bounding box center [128, 139] width 201 height 18
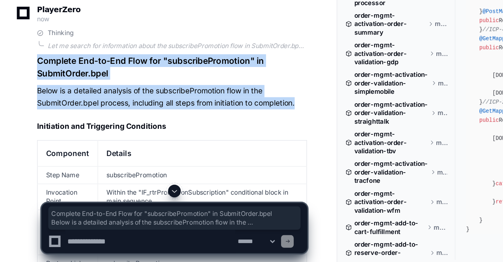
drag, startPoint x: 26, startPoint y: 130, endPoint x: 223, endPoint y: 163, distance: 200.0
click at [223, 149] on p "Below is a detailed analysis of the subscribePromotion flow in the SubmitOrder.…" at bounding box center [128, 139] width 201 height 18
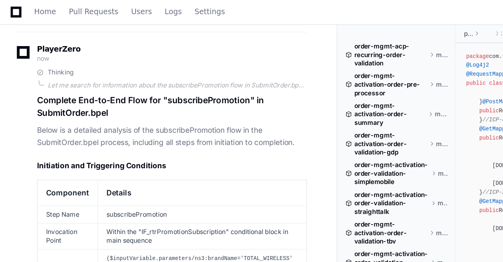
scroll to position [12249, 0]
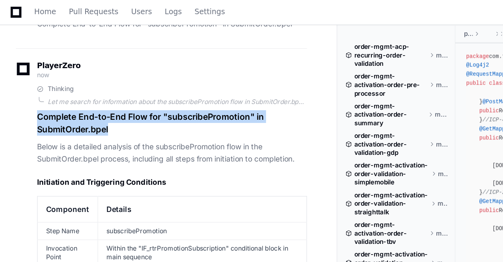
drag, startPoint x: 85, startPoint y: 115, endPoint x: 27, endPoint y: 104, distance: 59.2
copy h1 "Complete End-to-End Flow for "subscribePromotion" in SubmitOrder.bpel"
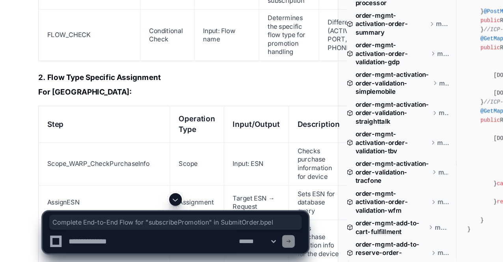
scroll to position [12848, 0]
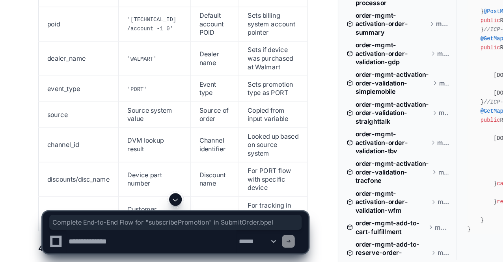
click at [73, 241] on textarea at bounding box center [112, 246] width 126 height 17
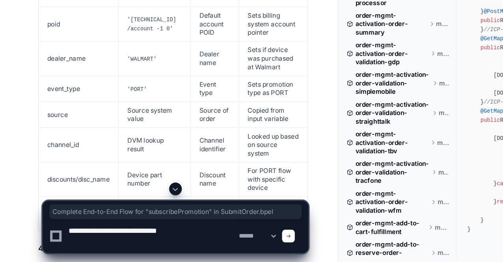
paste textarea "**********"
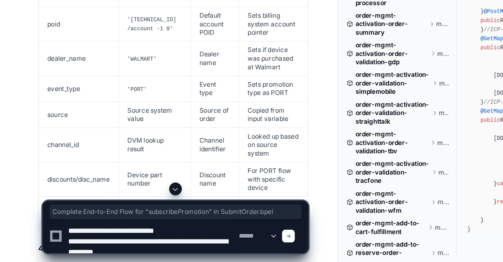
scroll to position [2, 0]
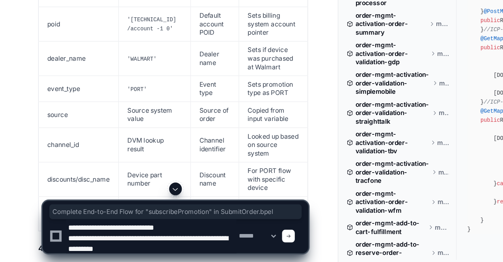
drag, startPoint x: 123, startPoint y: 246, endPoint x: 46, endPoint y: 243, distance: 76.1
click at [46, 243] on div "**********" at bounding box center [131, 242] width 188 height 25
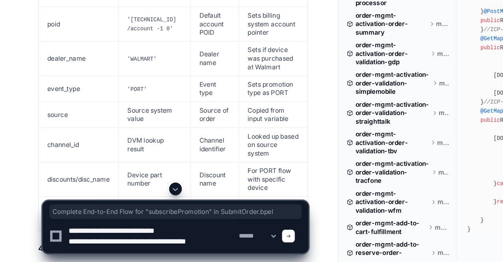
scroll to position [0, 0]
type textarea "**********"
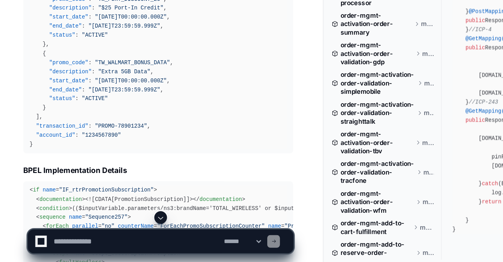
scroll to position [13762, 0]
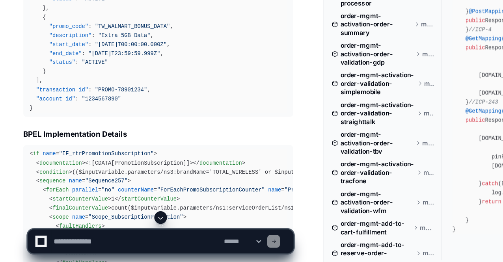
click at [131, 230] on span at bounding box center [130, 229] width 6 height 6
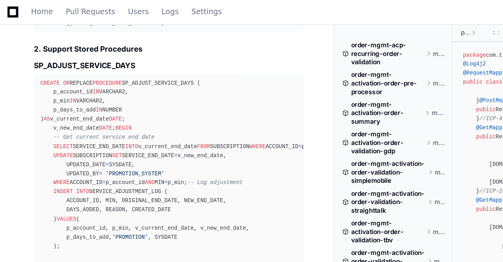
scroll to position [16497, 0]
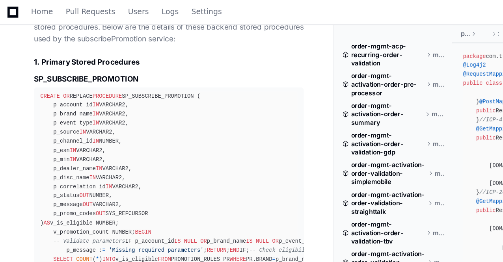
scroll to position [14887, 0]
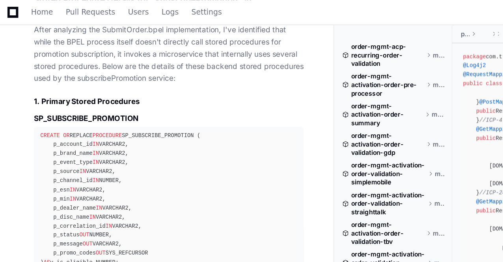
drag, startPoint x: 108, startPoint y: 152, endPoint x: 25, endPoint y: 67, distance: 118.1
click at [73, 92] on h3 "SP_SUBSCRIBE_PROMOTION" at bounding box center [128, 88] width 201 height 8
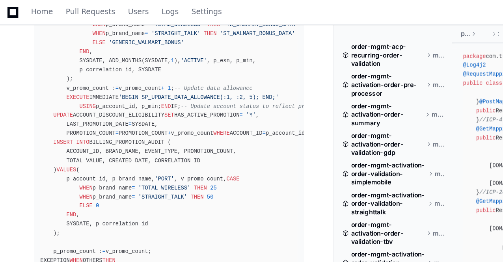
scroll to position [15689, 0]
copy h3 "SP_HANDLE_PORT_PROMOTION"
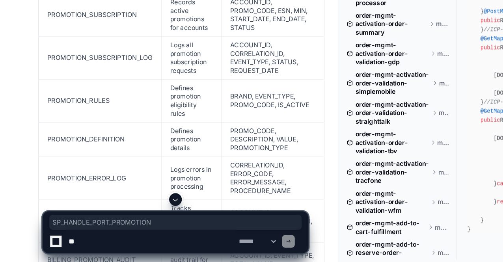
scroll to position [16412, 0]
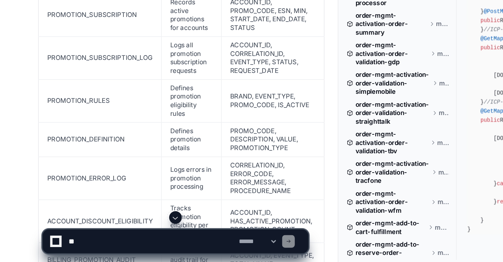
copy h3 "SP_ADJUST_SERVICE_DAYS"
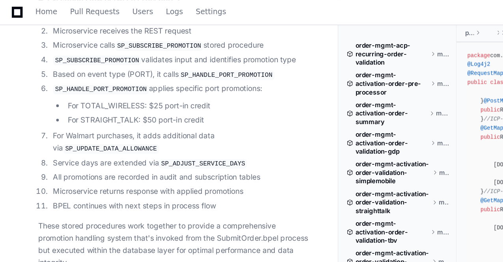
scroll to position [16846, 0]
copy h3 "SP_UPDATE_DATA_ALLOWANCE"
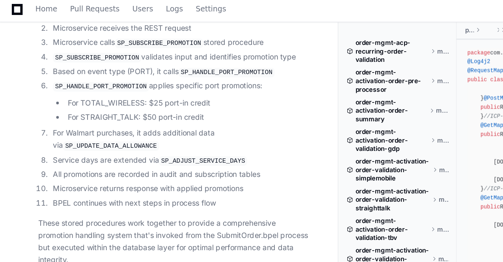
scroll to position [17266, 0]
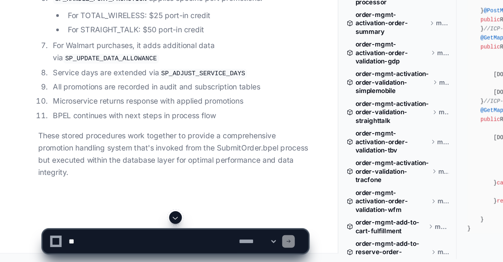
scroll to position [17635, 0]
drag, startPoint x: 39, startPoint y: 102, endPoint x: 141, endPoint y: 139, distance: 108.2
click at [141, 139] on ol "BPEL calls the microservice through subscribePromotion partner link Microservic…" at bounding box center [128, 83] width 201 height 150
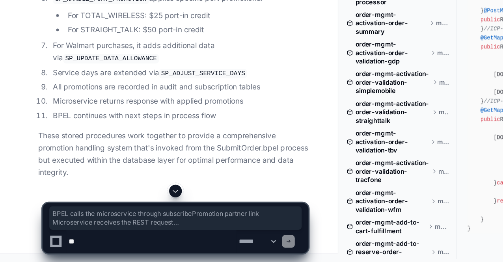
click at [141, 49] on li "SP_SUBSCRIBE_PROMOTION validates input and identifies promotion type" at bounding box center [133, 44] width 192 height 9
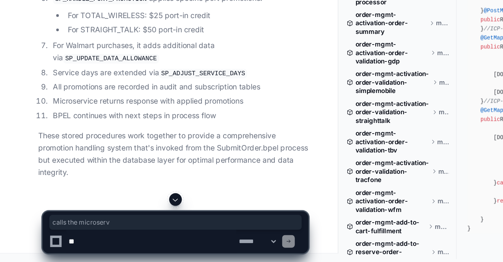
drag, startPoint x: 53, startPoint y: 101, endPoint x: 104, endPoint y: 104, distance: 51.7
click at [104, 17] on li "BPEL calls the microservice through subscribePromotion partner link" at bounding box center [133, 12] width 192 height 9
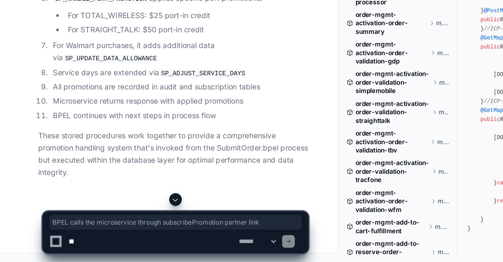
click at [96, 28] on li "Microservice receives the REST request" at bounding box center [133, 23] width 192 height 9
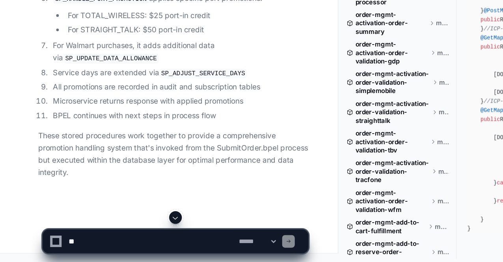
click at [96, 28] on li "Microservice receives the REST request" at bounding box center [133, 23] width 192 height 9
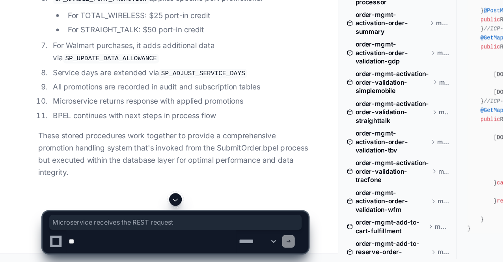
click at [96, 28] on li "Microservice receives the REST request" at bounding box center [133, 23] width 192 height 9
click at [110, 38] on code "SP_SUBSCRIBE_PROMOTION" at bounding box center [117, 34] width 65 height 7
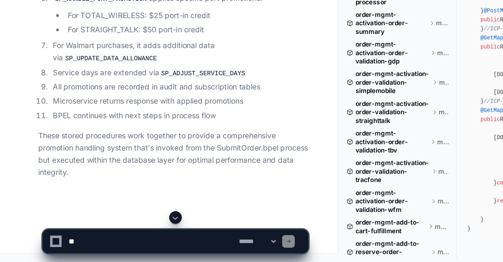
scroll to position [17649, 0]
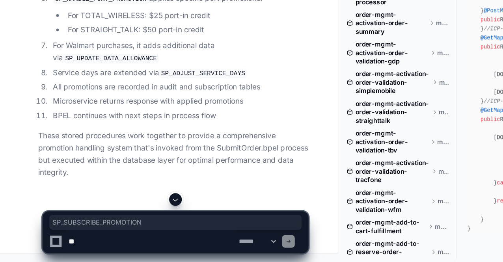
drag, startPoint x: 90, startPoint y: 108, endPoint x: 147, endPoint y: 111, distance: 57.2
click at [147, 38] on code "SP_SUBSCRIBE_PROMOTION" at bounding box center [117, 34] width 65 height 7
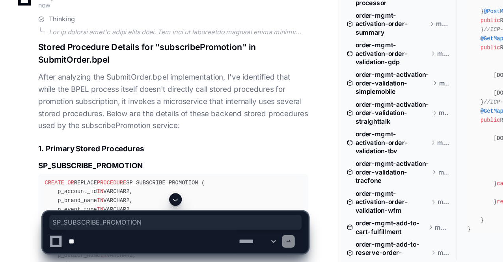
scroll to position [14825, 0]
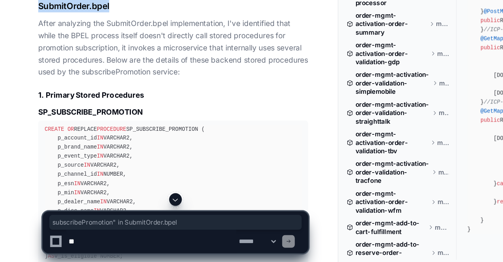
drag, startPoint x: 118, startPoint y: 128, endPoint x: 84, endPoint y: 139, distance: 35.6
click at [84, 76] on h1 "Stored Procedure Details for "subscribePromotion" in SubmitOrder.bpel" at bounding box center [128, 67] width 201 height 19
drag, startPoint x: 27, startPoint y: 128, endPoint x: 85, endPoint y: 136, distance: 58.4
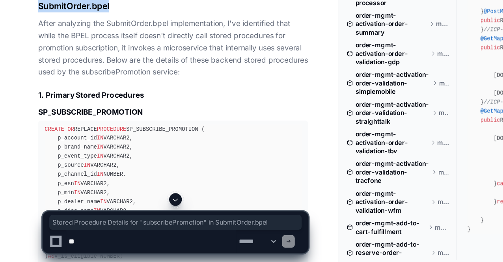
click at [135, 76] on h1 "Stored Procedure Details for "subscribePromotion" in SubmitOrder.bpel" at bounding box center [128, 67] width 201 height 19
drag, startPoint x: 28, startPoint y: 139, endPoint x: 89, endPoint y: 137, distance: 61.1
click at [89, 76] on h1 "Stored Procedure Details for "subscribePromotion" in SubmitOrder.bpel" at bounding box center [128, 67] width 201 height 19
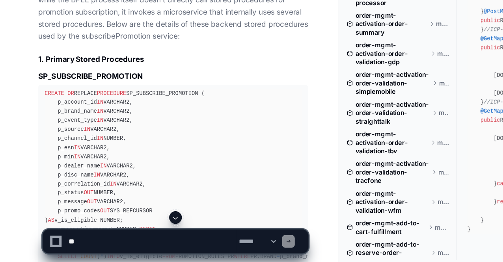
scroll to position [14852, 0]
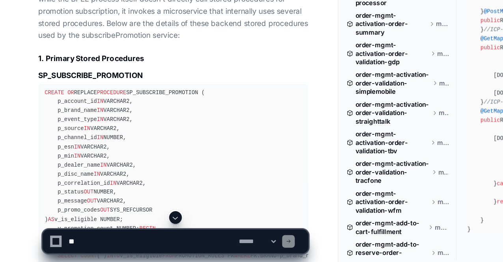
drag, startPoint x: 30, startPoint y: 124, endPoint x: 176, endPoint y: 158, distance: 149.2
click at [176, 98] on p "After analyzing the SubmitOrder.bpel implementation, I've identified that while…" at bounding box center [128, 75] width 201 height 45
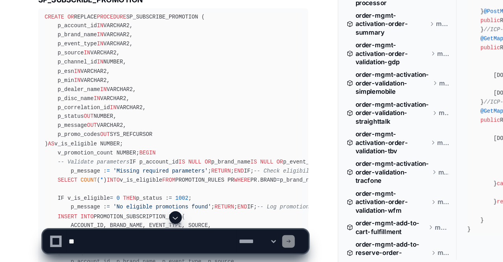
scroll to position [14909, 0]
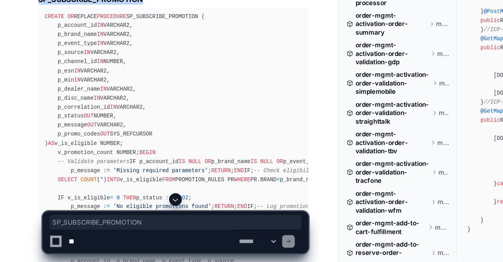
drag, startPoint x: 112, startPoint y: 131, endPoint x: 26, endPoint y: 129, distance: 85.9
copy h3 "SP_SUBSCRIBE_PROMOTION"
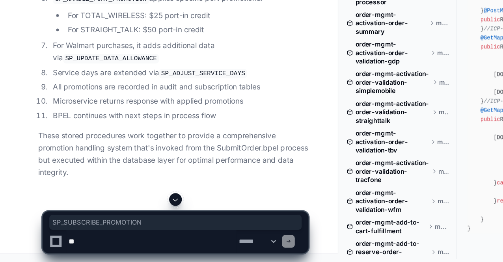
click at [131, 215] on span at bounding box center [130, 215] width 6 height 6
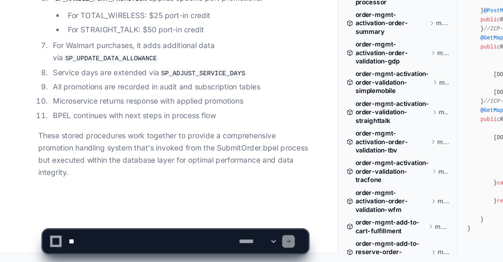
click at [97, 240] on textarea at bounding box center [112, 246] width 126 height 17
type textarea "**********"
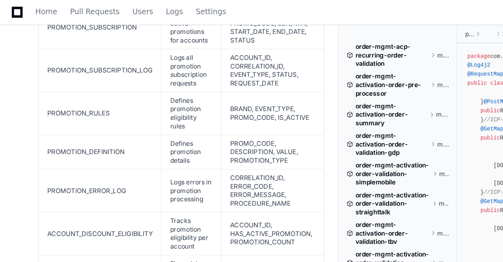
scroll to position [16455, 0]
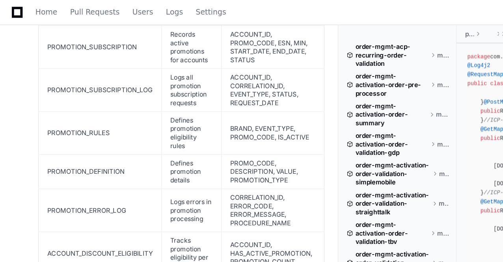
drag, startPoint x: 28, startPoint y: 107, endPoint x: 109, endPoint y: 108, distance: 81.2
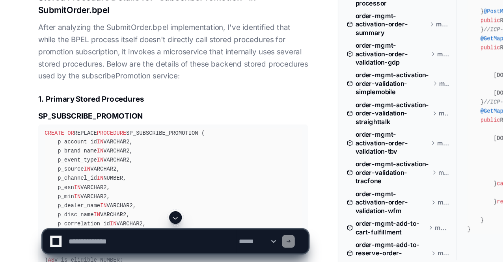
scroll to position [14822, 0]
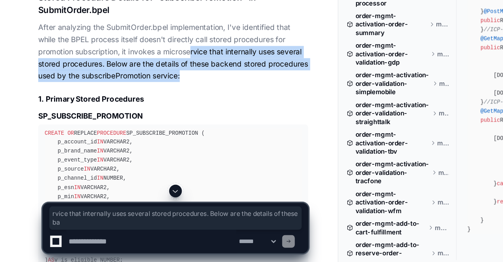
drag, startPoint x: 142, startPoint y: 167, endPoint x: 167, endPoint y: 190, distance: 33.8
click at [167, 128] on p "After analyzing the SubmitOrder.bpel implementation, I've identified that while…" at bounding box center [128, 105] width 201 height 45
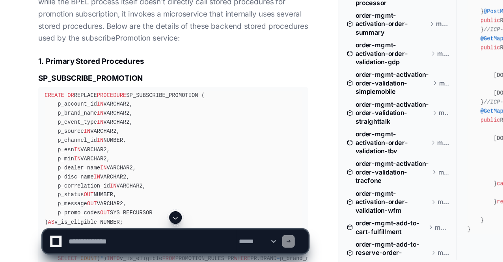
scroll to position [14850, 0]
click at [132, 228] on span at bounding box center [130, 229] width 6 height 6
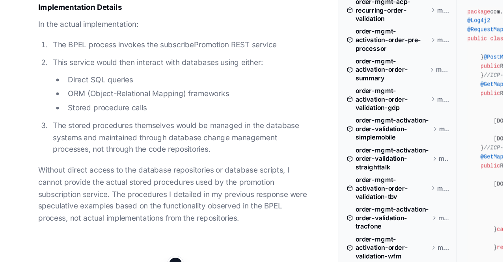
scroll to position [17982, 0]
drag, startPoint x: 148, startPoint y: 205, endPoint x: 143, endPoint y: 202, distance: 5.3
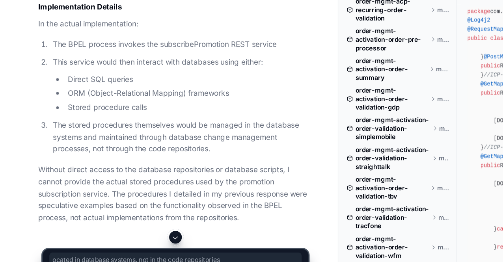
drag, startPoint x: 143, startPoint y: 202, endPoint x: 33, endPoint y: 169, distance: 114.9
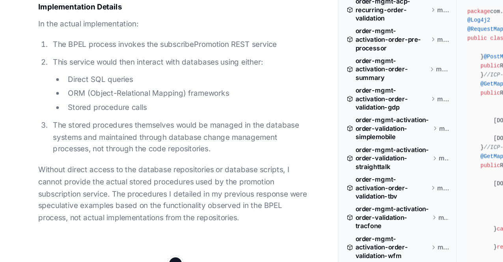
drag, startPoint x: 134, startPoint y: 202, endPoint x: 118, endPoint y: 195, distance: 17.6
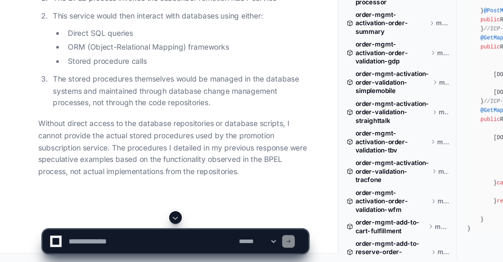
scroll to position [18112, 0]
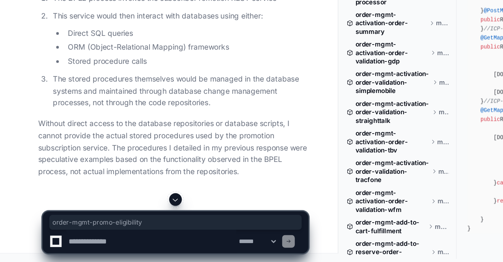
drag, startPoint x: 39, startPoint y: 127, endPoint x: 118, endPoint y: 126, distance: 78.8
drag, startPoint x: 39, startPoint y: 127, endPoint x: 118, endPoint y: 127, distance: 79.6
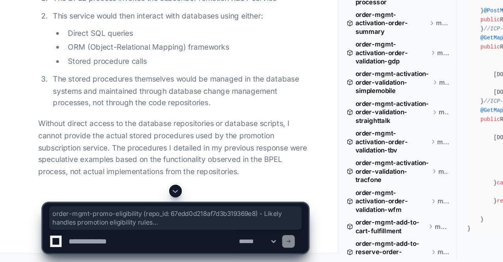
drag, startPoint x: 182, startPoint y: 163, endPoint x: 32, endPoint y: 131, distance: 153.4
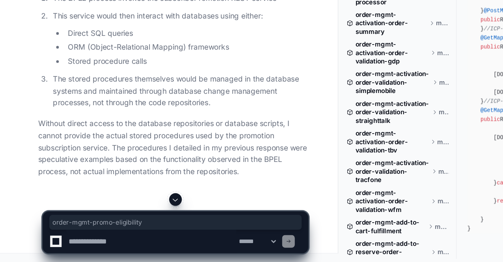
drag, startPoint x: 38, startPoint y: 128, endPoint x: 119, endPoint y: 128, distance: 81.5
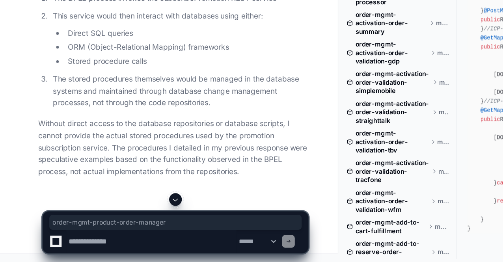
drag, startPoint x: 139, startPoint y: 114, endPoint x: 40, endPoint y: 116, distance: 98.9
copy strong "order-mgmt-product-order-manager"
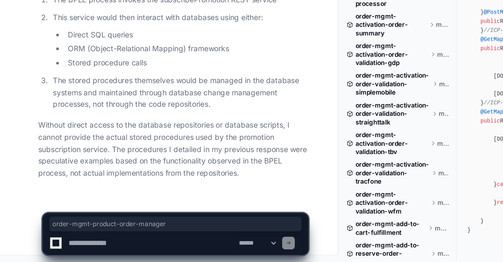
scroll to position [18280, 0]
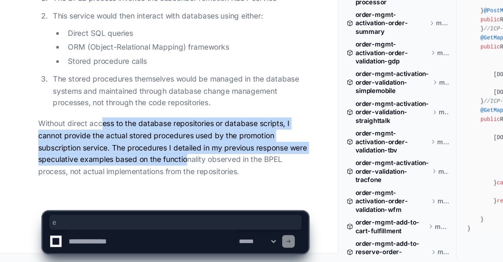
drag, startPoint x: 76, startPoint y: 162, endPoint x: 155, endPoint y: 188, distance: 83.2
click at [155, 188] on p "Without direct access to the database repositories or database scripts, I canno…" at bounding box center [128, 176] width 201 height 45
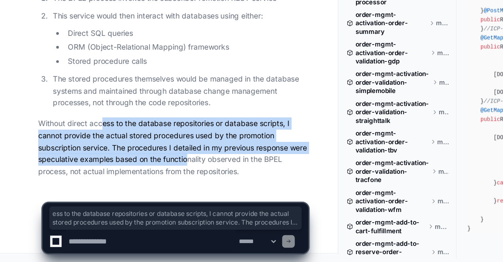
click at [155, 188] on p "Without direct access to the database repositories or database scripts, I canno…" at bounding box center [128, 176] width 201 height 45
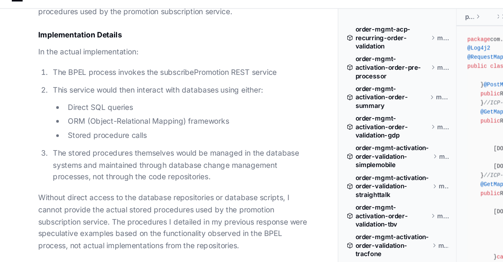
scroll to position [18279, 0]
drag, startPoint x: 76, startPoint y: 72, endPoint x: 127, endPoint y: 71, distance: 50.8
click at [127, 71] on ol "The BPEL process invokes the subscribePromotion REST service This service would…" at bounding box center [128, 104] width 201 height 87
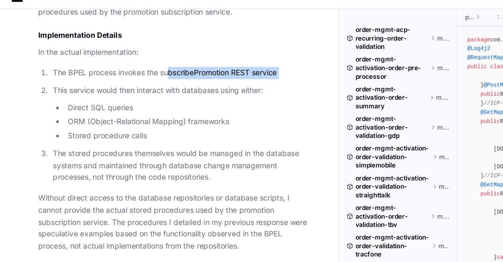
click at [127, 71] on p "The BPEL process invokes the subscribePromotion REST service" at bounding box center [133, 65] width 189 height 9
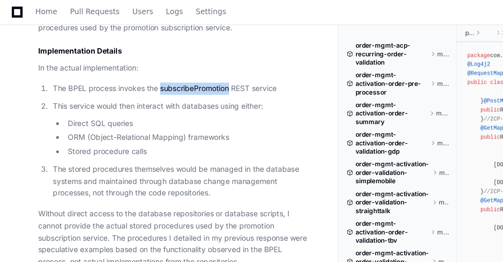
scroll to position [18188, 0]
drag, startPoint x: 39, startPoint y: 51, endPoint x: 147, endPoint y: 77, distance: 111.8
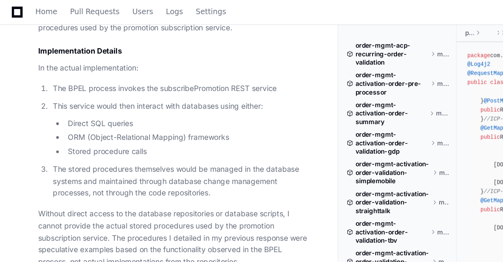
drag, startPoint x: 119, startPoint y: 50, endPoint x: 39, endPoint y: 52, distance: 79.6
copy strong "order-mgmt-promo-eligibility"
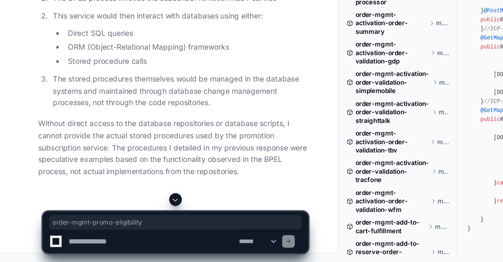
scroll to position [18032, 0]
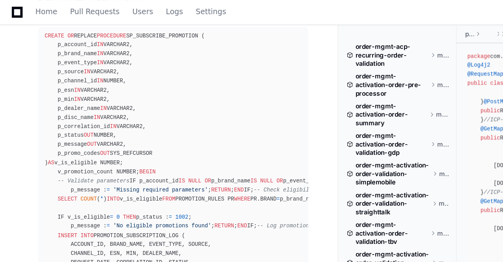
scroll to position [8392, 0]
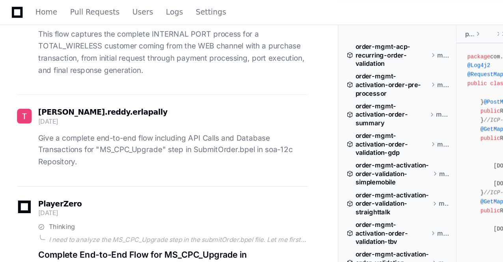
click at [132, 98] on p "Give a complete end-to-end flow including API Calls and Database Transactions f…" at bounding box center [128, 111] width 201 height 27
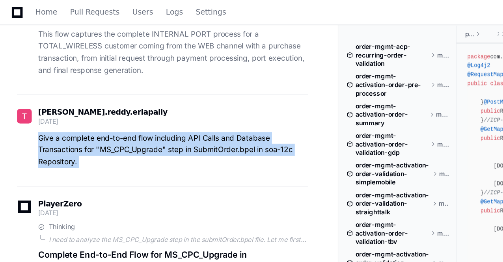
drag, startPoint x: 132, startPoint y: 96, endPoint x: 143, endPoint y: 103, distance: 13.3
click at [143, 103] on p "Give a complete end-to-end flow including API Calls and Database Transactions f…" at bounding box center [128, 111] width 201 height 27
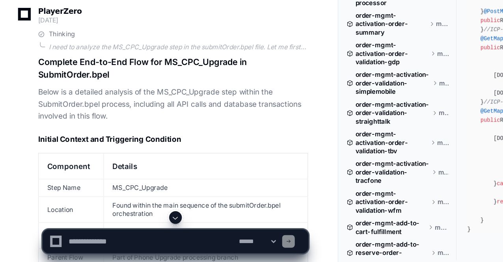
scroll to position [8469, 0]
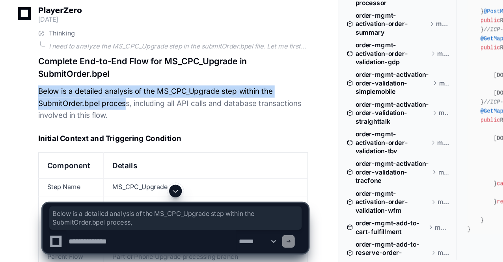
drag, startPoint x: 28, startPoint y: 124, endPoint x: 102, endPoint y: 135, distance: 74.5
click at [102, 135] on p "Below is a detailed analysis of the MS_CPC_Upgrade step within the SubmitOrder.…" at bounding box center [128, 144] width 201 height 27
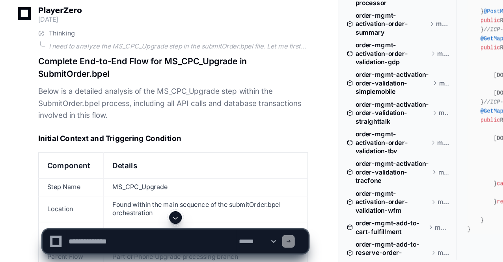
drag, startPoint x: 98, startPoint y: 129, endPoint x: 113, endPoint y: 148, distance: 24.1
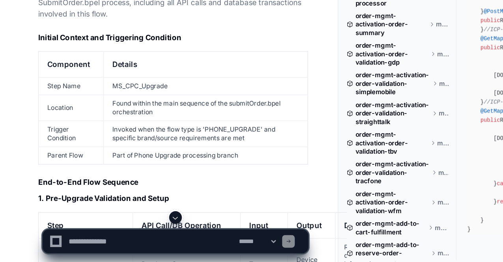
scroll to position [8544, 0]
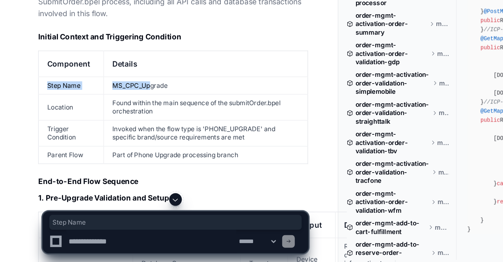
drag, startPoint x: 34, startPoint y: 112, endPoint x: 123, endPoint y: 118, distance: 88.8
click at [123, 124] on tr "Step Name MS_CPC_Upgrade" at bounding box center [129, 130] width 200 height 13
click at [123, 124] on td "MS_CPC_Upgrade" at bounding box center [153, 130] width 152 height 13
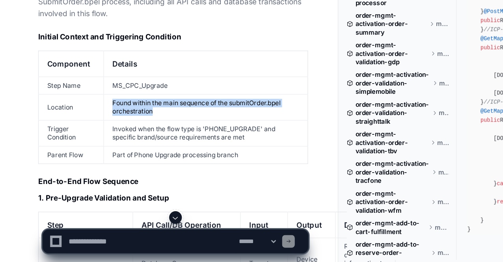
drag, startPoint x: 82, startPoint y: 125, endPoint x: 130, endPoint y: 137, distance: 49.9
click at [130, 137] on td "Found within the main sequence of the submitOrder.bpel orchestration" at bounding box center [153, 146] width 152 height 19
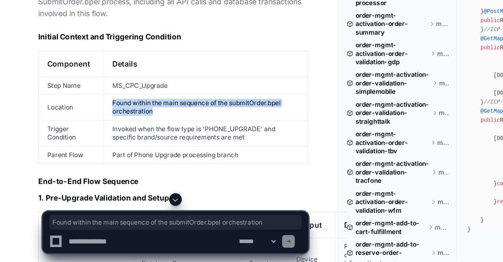
click at [130, 137] on td "Found within the main sequence of the submitOrder.bpel orchestration" at bounding box center [153, 146] width 152 height 19
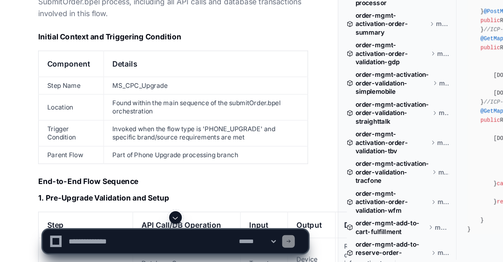
click at [181, 137] on td "Found within the main sequence of the submitOrder.bpel orchestration" at bounding box center [153, 146] width 152 height 19
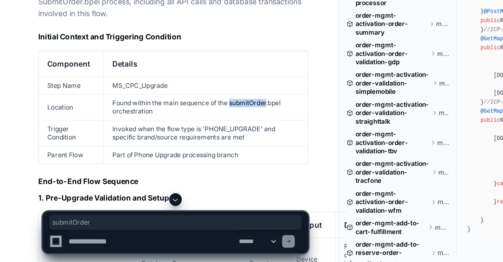
click at [181, 137] on td "Found within the main sequence of the submitOrder.bpel orchestration" at bounding box center [153, 146] width 152 height 19
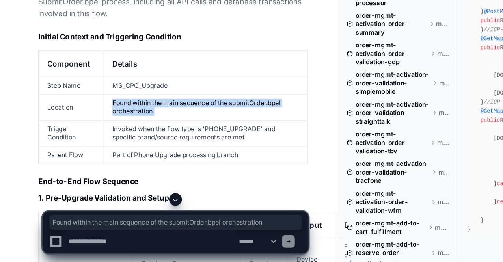
click at [181, 137] on td "Found within the main sequence of the submitOrder.bpel orchestration" at bounding box center [153, 146] width 152 height 19
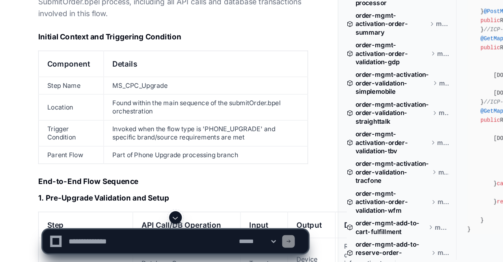
click at [147, 157] on td "Invoked when the flow type is 'PHONE_UPGRADE' and specific brand/source require…" at bounding box center [153, 166] width 152 height 19
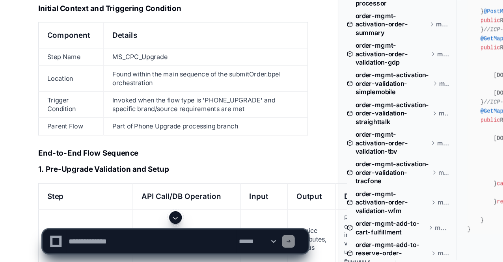
click at [180, 136] on td "Invoked when the flow type is 'PHONE_UPGRADE' and specific brand/source require…" at bounding box center [153, 145] width 152 height 19
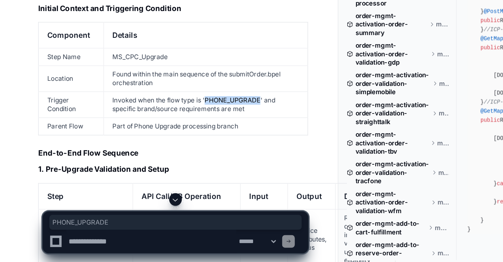
click at [180, 136] on td "Invoked when the flow type is 'PHONE_UPGRADE' and specific brand/source require…" at bounding box center [153, 145] width 152 height 19
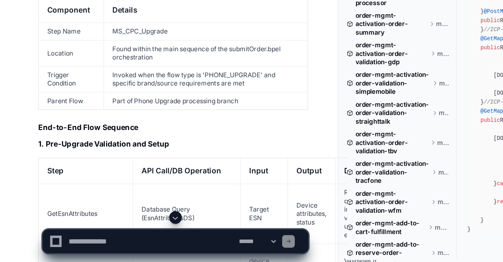
click at [87, 136] on td "Part of Phone Upgrade processing branch" at bounding box center [153, 142] width 152 height 13
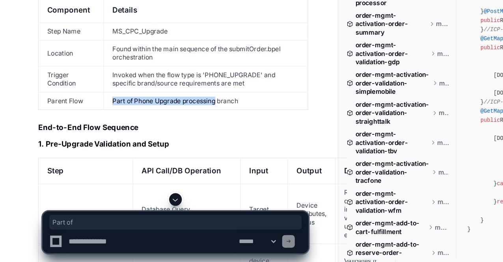
drag, startPoint x: 87, startPoint y: 128, endPoint x: 151, endPoint y: 126, distance: 64.2
click at [151, 136] on td "Part of Phone Upgrade processing branch" at bounding box center [153, 142] width 152 height 13
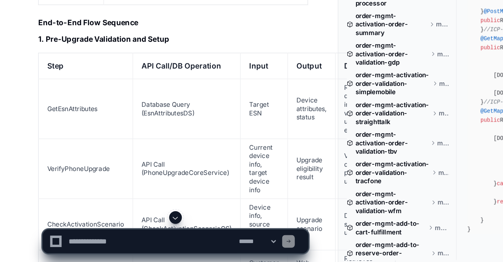
scroll to position [8663, 0]
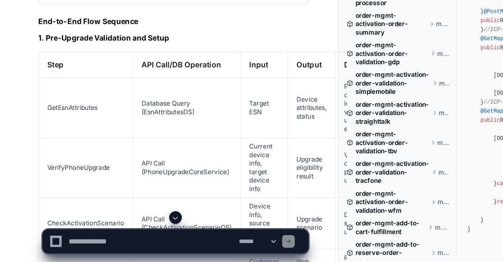
click at [61, 132] on td "GetEsnAttributes" at bounding box center [64, 147] width 70 height 45
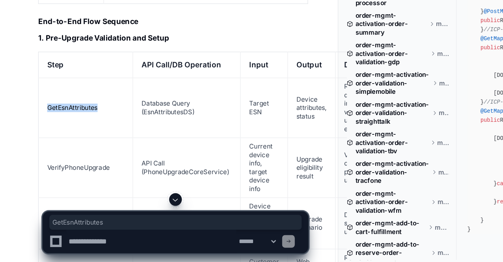
click at [61, 132] on td "GetEsnAttributes" at bounding box center [64, 147] width 70 height 45
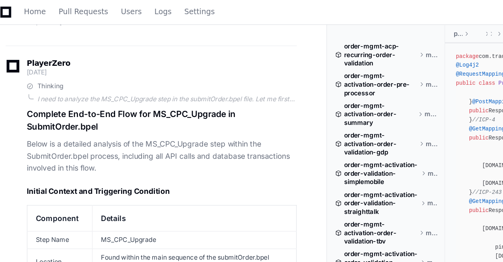
scroll to position [8496, 0]
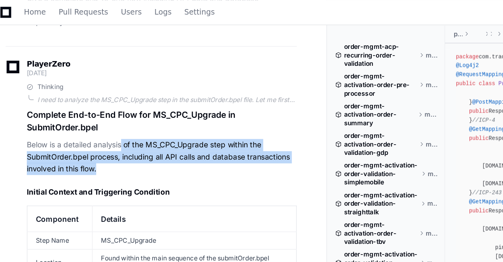
drag, startPoint x: 98, startPoint y: 96, endPoint x: 117, endPoint y: 114, distance: 25.9
click at [117, 114] on p "Below is a detailed analysis of the MS_CPC_Upgrade step within the SubmitOrder.…" at bounding box center [128, 116] width 201 height 27
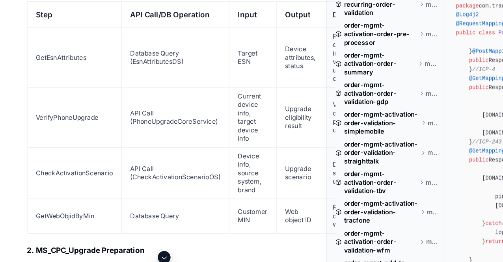
scroll to position [8730, 0]
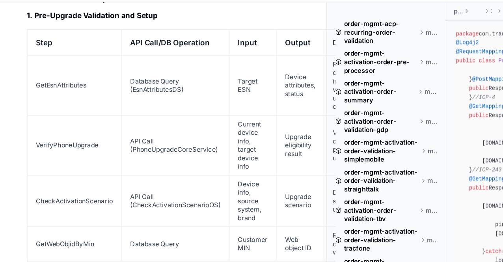
click at [57, 65] on td "GetEsnAttributes" at bounding box center [64, 80] width 70 height 45
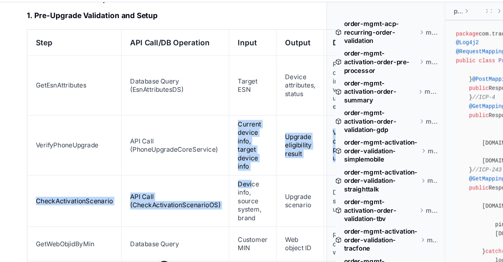
drag, startPoint x: 184, startPoint y: 93, endPoint x: 194, endPoint y: 132, distance: 40.3
click at [194, 132] on tbody "GetEsnAttributes Database Query (EsnAttributesDS) Target ESN Device attributes,…" at bounding box center [161, 134] width 265 height 153
click at [194, 147] on td "Device info, source system, brand" at bounding box center [196, 166] width 35 height 38
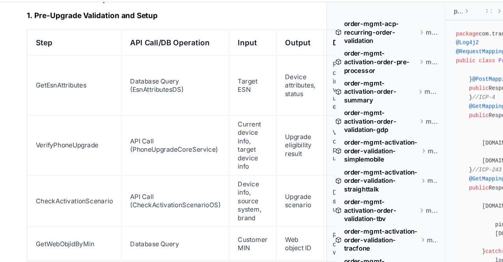
click at [133, 114] on td "API Call (PhoneUpgradeCoreService)" at bounding box center [139, 124] width 80 height 45
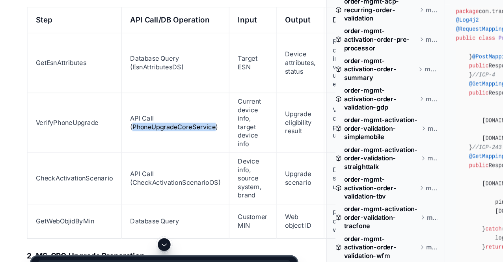
scroll to position [8730, 0]
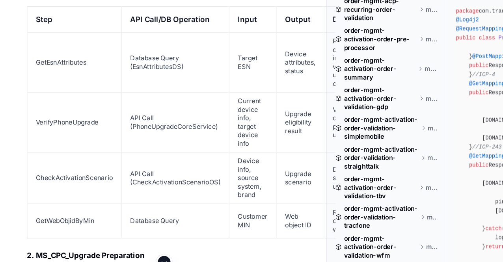
click at [128, 156] on td "API Call (CheckActivationScenarioOS)" at bounding box center [139, 166] width 80 height 38
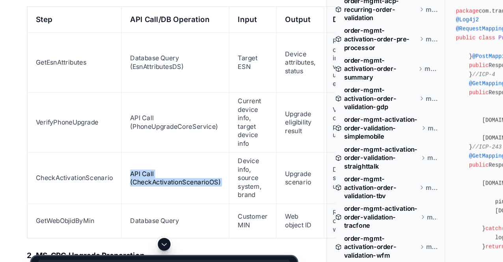
click at [128, 156] on td "API Call (CheckActivationScenarioOS)" at bounding box center [139, 166] width 80 height 38
click at [128, 155] on td "API Call (CheckActivationScenarioOS)" at bounding box center [139, 166] width 80 height 38
click at [125, 113] on td "API Call (PhoneUpgradeCoreService)" at bounding box center [139, 124] width 80 height 45
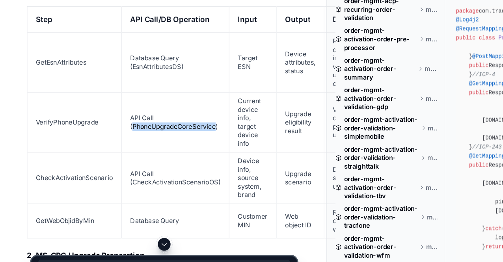
click at [125, 113] on td "API Call (PhoneUpgradeCoreService)" at bounding box center [139, 124] width 80 height 45
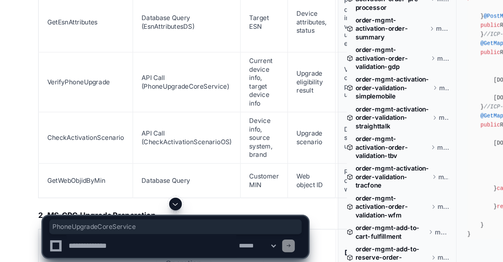
click at [61, 185] on td "GetWebObjidByMin" at bounding box center [64, 198] width 70 height 26
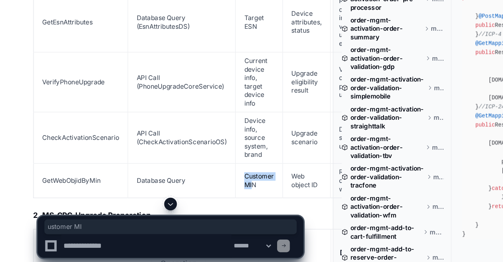
drag, startPoint x: 189, startPoint y: 186, endPoint x: 185, endPoint y: 182, distance: 6.2
click at [185, 185] on td "Customer MIN" at bounding box center [196, 198] width 35 height 26
drag, startPoint x: 185, startPoint y: 182, endPoint x: 189, endPoint y: 187, distance: 6.4
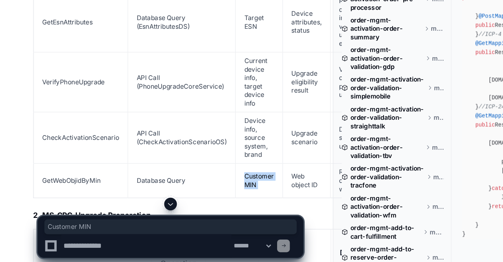
click at [189, 187] on td "Customer MIN" at bounding box center [196, 198] width 35 height 26
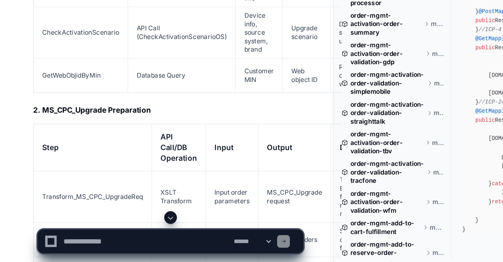
scroll to position [8805, 0]
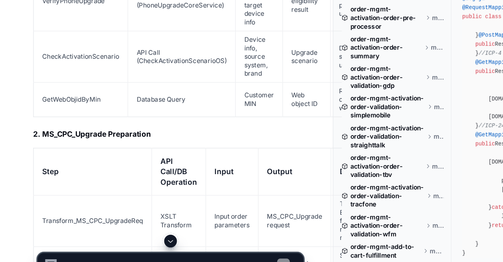
click at [78, 145] on h3 "2. MS_CPC_Upgrade Preparation" at bounding box center [128, 149] width 201 height 8
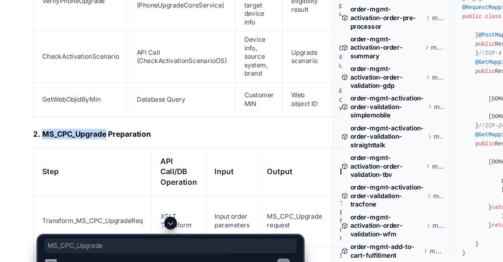
click at [78, 145] on h3 "2. MS_CPC_Upgrade Preparation" at bounding box center [128, 149] width 201 height 8
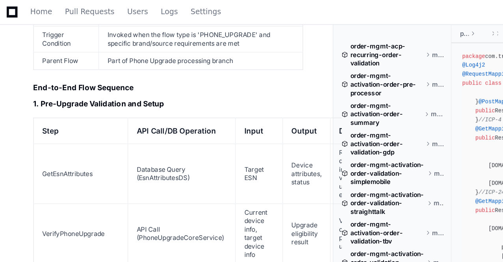
scroll to position [8681, 0]
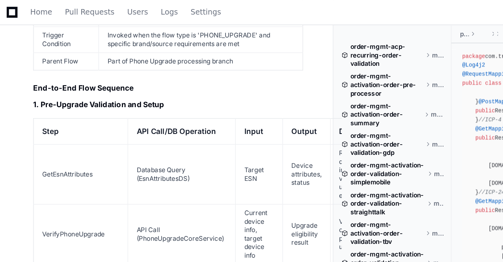
click at [80, 74] on h3 "1. Pre-Upgrade Validation and Setup" at bounding box center [128, 78] width 201 height 8
click at [85, 118] on td "GetEsnAttributes" at bounding box center [64, 129] width 70 height 45
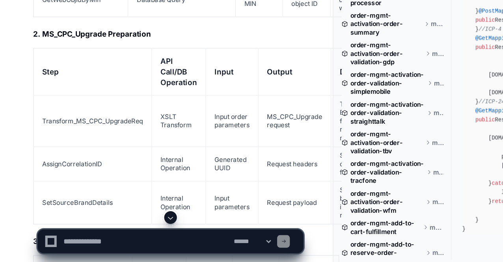
scroll to position [8862, 0]
click at [62, 176] on td "AssignCorrelationID" at bounding box center [73, 189] width 88 height 26
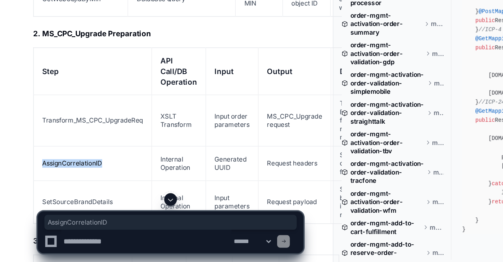
click at [62, 176] on td "AssignCorrelationID" at bounding box center [73, 189] width 88 height 26
click at [57, 140] on td "Transform_MS_CPC_UpgradeReq" at bounding box center [73, 156] width 88 height 38
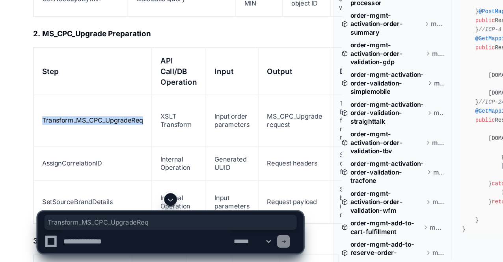
click at [57, 140] on td "Transform_MS_CPC_UpgradeReq" at bounding box center [73, 156] width 88 height 38
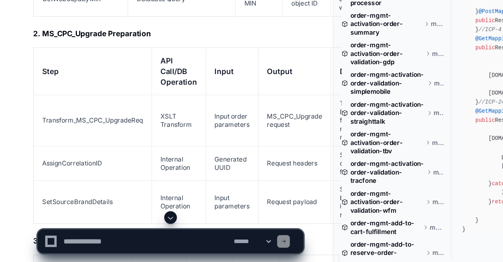
click at [74, 176] on td "AssignCorrelationID" at bounding box center [73, 189] width 88 height 26
click at [61, 176] on td "AssignCorrelationID" at bounding box center [73, 189] width 88 height 26
click at [149, 201] on td "Internal Operation" at bounding box center [137, 217] width 40 height 32
drag, startPoint x: 177, startPoint y: 180, endPoint x: 161, endPoint y: 168, distance: 20.1
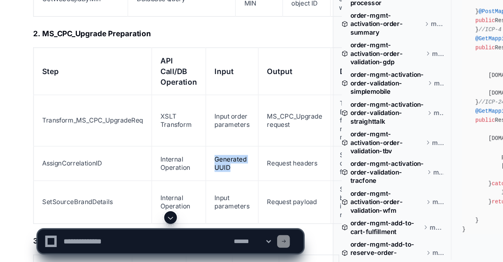
click at [161, 176] on td "Generated UUID" at bounding box center [176, 189] width 39 height 26
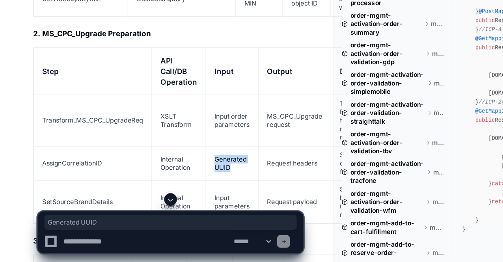
click at [161, 176] on td "Generated UUID" at bounding box center [176, 189] width 39 height 26
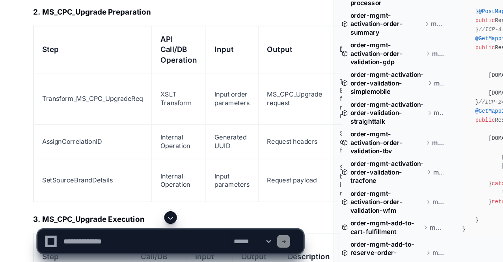
scroll to position [8879, 0]
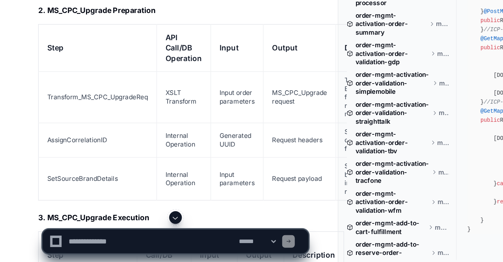
click at [131, 184] on td "Internal Operation" at bounding box center [137, 200] width 40 height 32
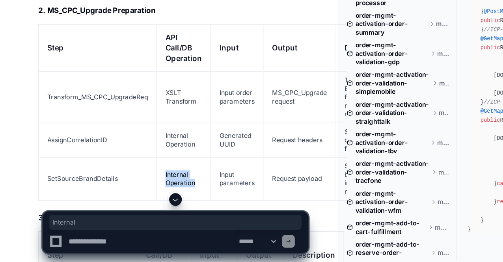
drag, startPoint x: 131, startPoint y: 180, endPoint x: 141, endPoint y: 189, distance: 13.1
click at [141, 189] on td "Internal Operation" at bounding box center [137, 200] width 40 height 32
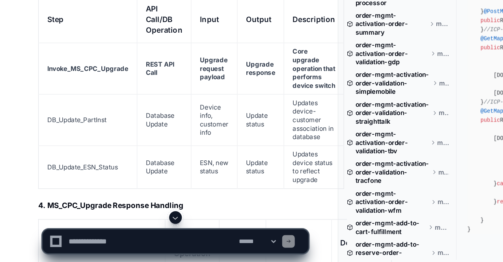
scroll to position [9054, 0]
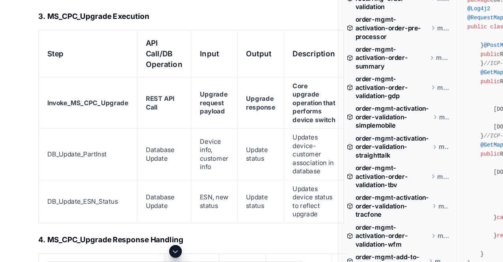
click at [163, 111] on td "Upgrade request payload" at bounding box center [159, 118] width 34 height 38
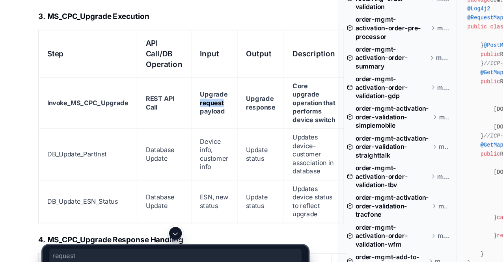
click at [163, 111] on td "Upgrade request payload" at bounding box center [159, 118] width 34 height 38
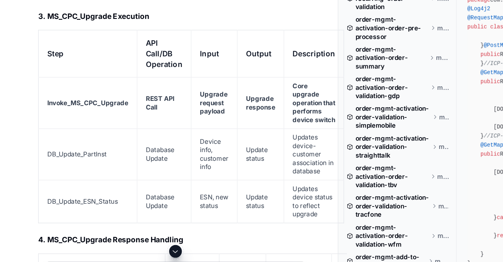
click at [167, 165] on td "Device info, customer info" at bounding box center [159, 156] width 34 height 38
drag, startPoint x: 217, startPoint y: 96, endPoint x: 223, endPoint y: 128, distance: 32.5
click at [223, 128] on strong "Core upgrade operation that performs device switch" at bounding box center [233, 118] width 32 height 31
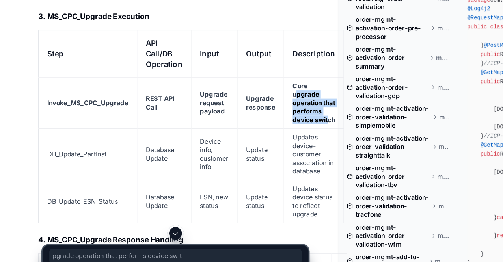
click at [223, 128] on strong "Core upgrade operation that performs device switch" at bounding box center [233, 118] width 32 height 31
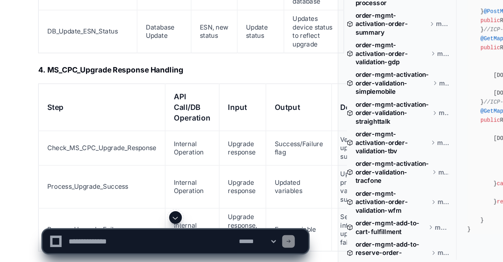
scroll to position [9156, 0]
click at [64, 115] on h3 "4. MS_CPC_Upgrade Response Handling" at bounding box center [128, 119] width 201 height 8
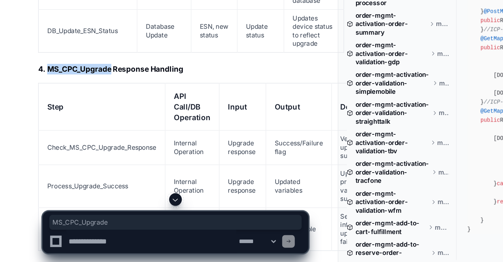
click at [64, 115] on h3 "4. MS_CPC_Upgrade Response Handling" at bounding box center [128, 119] width 201 height 8
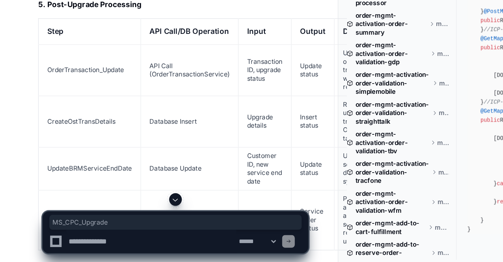
scroll to position [9352, 0]
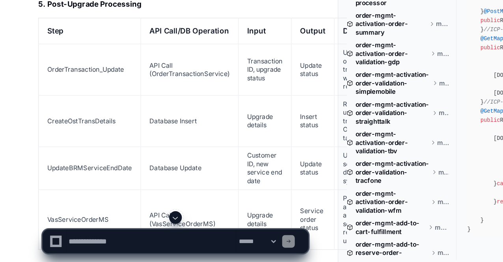
click at [71, 117] on td "OrderTransaction_Update" at bounding box center [67, 119] width 76 height 38
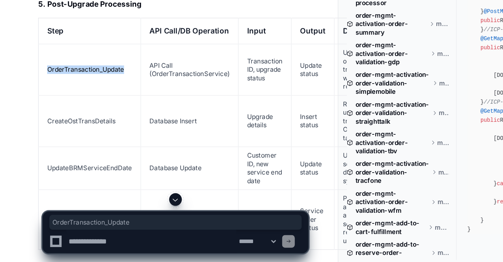
click at [71, 117] on td "OrderTransaction_Update" at bounding box center [67, 119] width 76 height 38
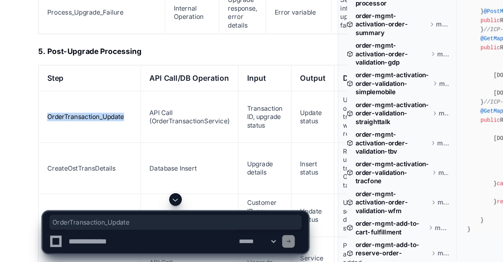
scroll to position [9321, 0]
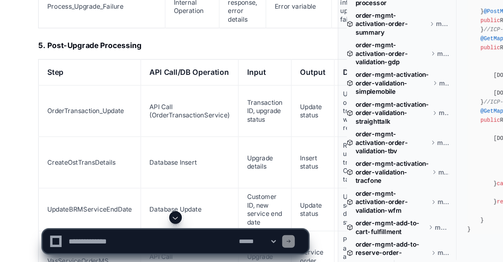
click at [112, 147] on td "API Call (OrderTransactionService)" at bounding box center [141, 150] width 72 height 38
click at [137, 157] on td "API Call (OrderTransactionService)" at bounding box center [141, 150] width 72 height 38
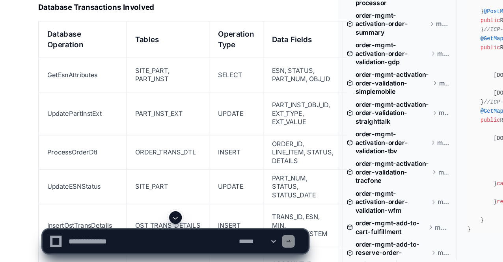
scroll to position [9545, 0]
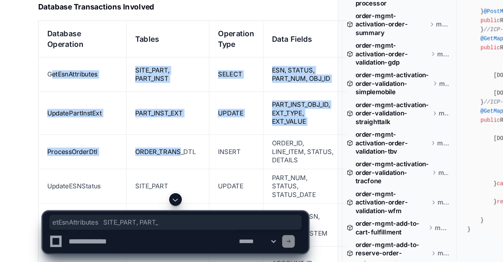
drag, startPoint x: 37, startPoint y: 124, endPoint x: 134, endPoint y: 170, distance: 107.0
click at [134, 170] on tbody "GetEsnAttributes SITE_PART, PART_INST SELECT ESN, STATUS, PART_NUM, OBJ_ID Retr…" at bounding box center [162, 196] width 266 height 173
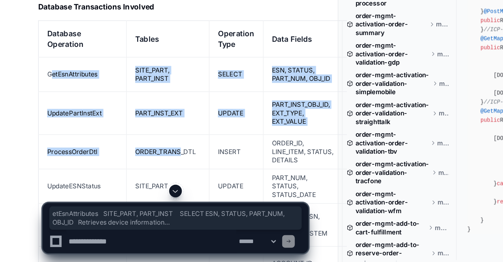
click at [134, 170] on td "ORDER_TRANS_DTL" at bounding box center [124, 180] width 61 height 26
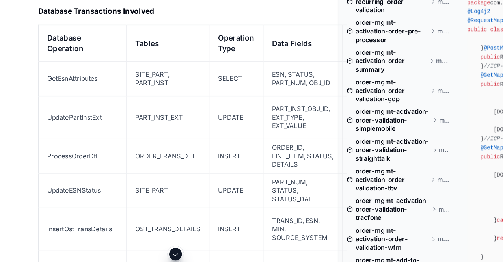
scroll to position [9569, 0]
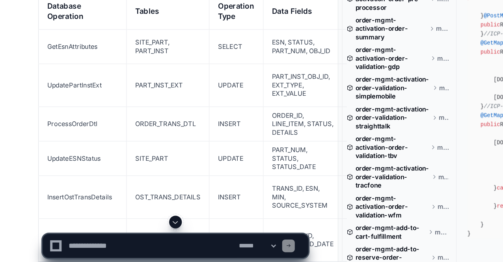
click at [45, 128] on td "UpdatePartInstExt" at bounding box center [61, 127] width 65 height 32
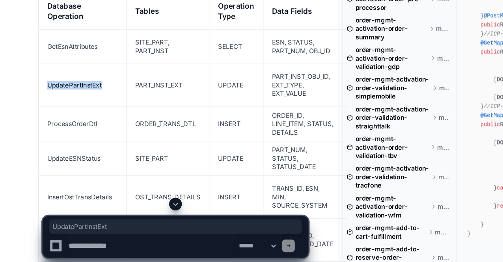
click at [45, 128] on td "UpdatePartInstExt" at bounding box center [61, 127] width 65 height 32
click at [71, 130] on td "UpdatePartInstExt" at bounding box center [61, 127] width 65 height 32
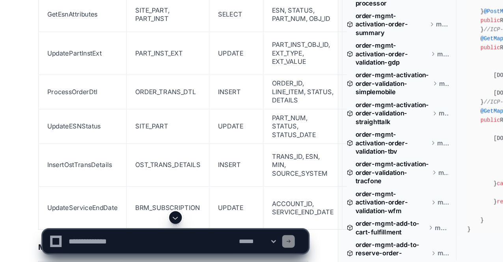
scroll to position [9612, 0]
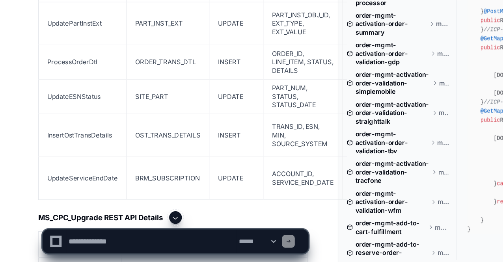
click at [65, 143] on td "UpdateESNStatus" at bounding box center [61, 139] width 65 height 26
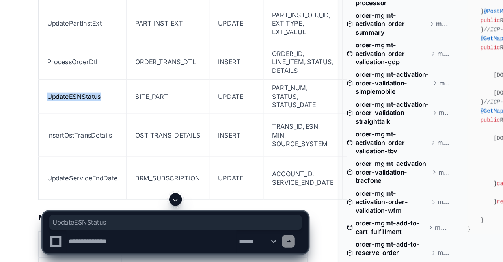
click at [65, 143] on td "UpdateESNStatus" at bounding box center [61, 139] width 65 height 26
click at [74, 168] on td "InsertOstTransDetails" at bounding box center [61, 168] width 65 height 32
click at [71, 175] on td "InsertOstTransDetails" at bounding box center [61, 168] width 65 height 32
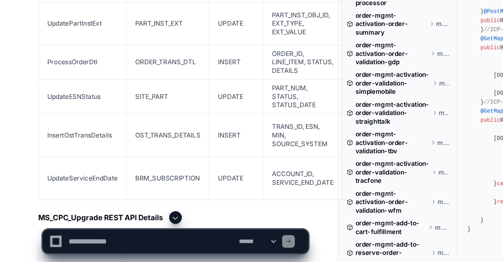
click at [115, 173] on td "OST_TRANS_DETAILS" at bounding box center [124, 168] width 61 height 32
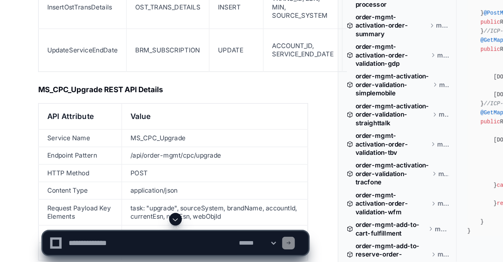
scroll to position [9746, 0]
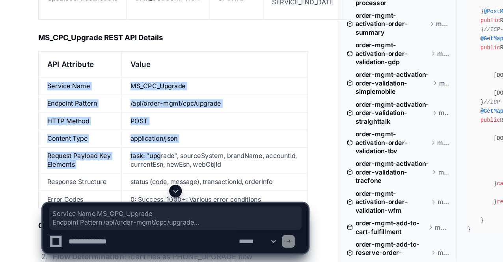
drag, startPoint x: 33, startPoint y: 128, endPoint x: 119, endPoint y: 188, distance: 105.0
click at [119, 188] on tbody "Service Name MS_CPC_Upgrade Endpoint Pattern /api/order-mgmt/cpc/upgrade HTTP M…" at bounding box center [129, 172] width 200 height 97
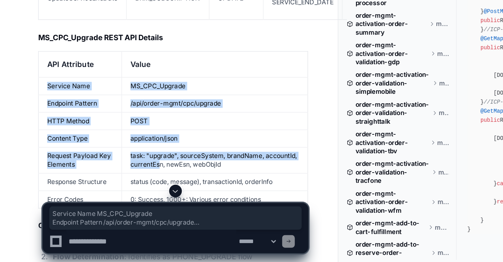
click at [119, 188] on td "task: "upgrade", sourceSystem, brandName, accountId, currentEsn, newEsn, webObj…" at bounding box center [159, 185] width 138 height 19
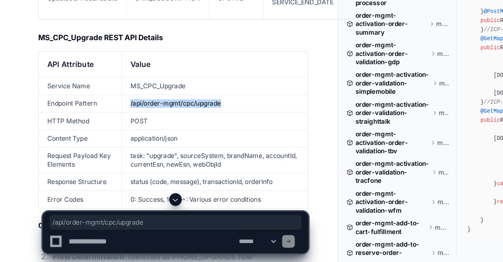
drag, startPoint x: 165, startPoint y: 145, endPoint x: 96, endPoint y: 142, distance: 69.8
click at [96, 142] on td "/api/order-mgmt/cpc/upgrade" at bounding box center [159, 143] width 138 height 13
click at [170, 144] on td "/api/order-mgmt/cpc/upgrade" at bounding box center [159, 143] width 138 height 13
drag, startPoint x: 166, startPoint y: 141, endPoint x: 91, endPoint y: 145, distance: 74.9
click at [91, 145] on td "/api/order-mgmt/cpc/upgrade" at bounding box center [159, 143] width 138 height 13
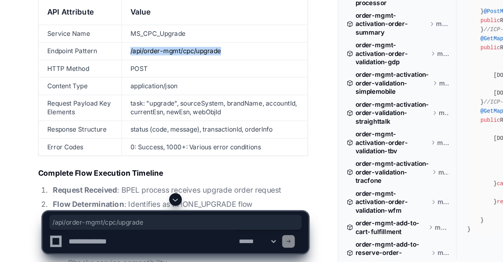
scroll to position [9803, 0]
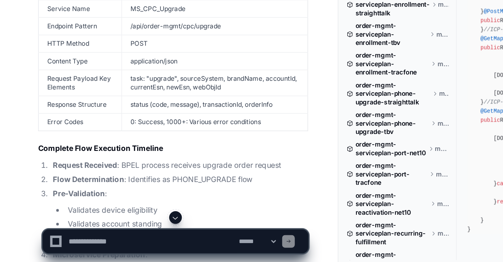
scroll to position [1126, 0]
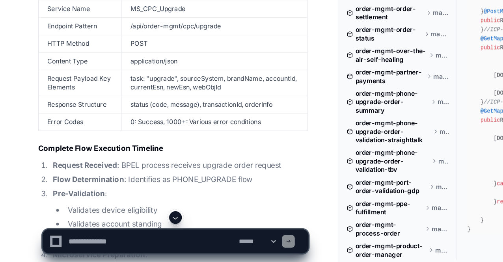
click at [79, 146] on td "Response Structure" at bounding box center [60, 144] width 62 height 13
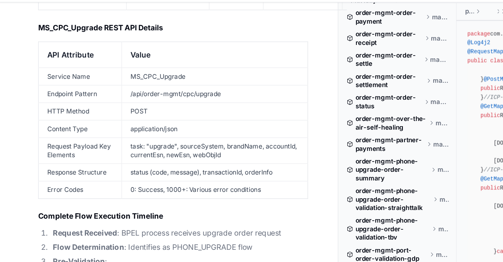
scroll to position [9803, 0]
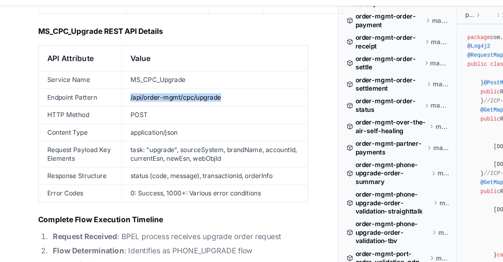
drag, startPoint x: 168, startPoint y: 85, endPoint x: 95, endPoint y: 85, distance: 72.9
click at [95, 85] on td "/api/order-mgmt/cpc/upgrade" at bounding box center [159, 86] width 138 height 13
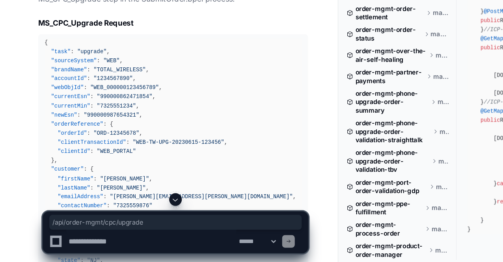
scroll to position [10360, 0]
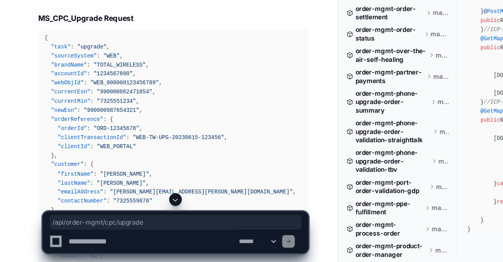
click at [38, 182] on span "}" at bounding box center [39, 182] width 2 height 5
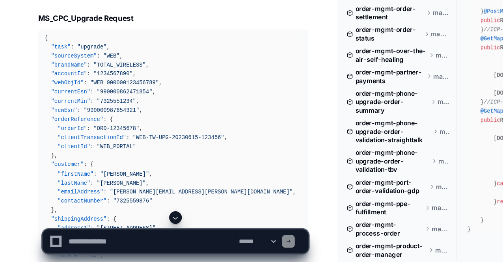
click at [39, 181] on span "}" at bounding box center [39, 182] width 2 height 5
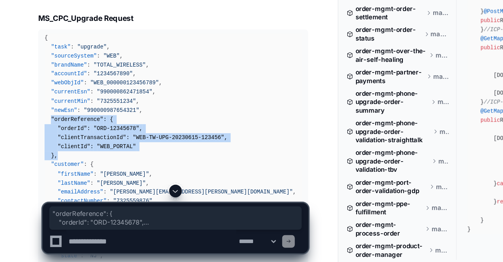
drag, startPoint x: 38, startPoint y: 156, endPoint x: 46, endPoint y: 181, distance: 26.8
drag, startPoint x: 46, startPoint y: 181, endPoint x: 35, endPoint y: 156, distance: 27.7
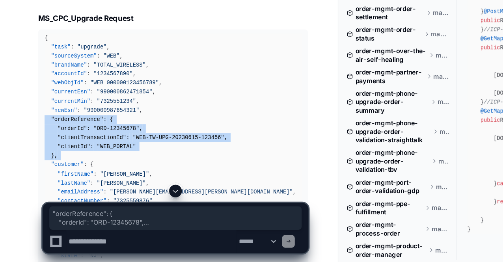
drag, startPoint x: 35, startPoint y: 156, endPoint x: 45, endPoint y: 182, distance: 28.5
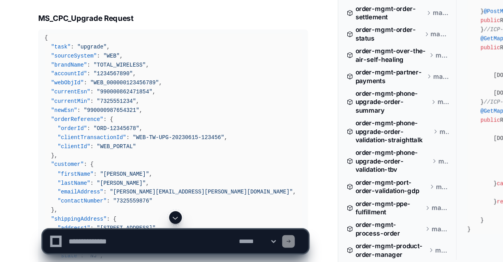
click at [41, 180] on span "," at bounding box center [42, 182] width 2 height 5
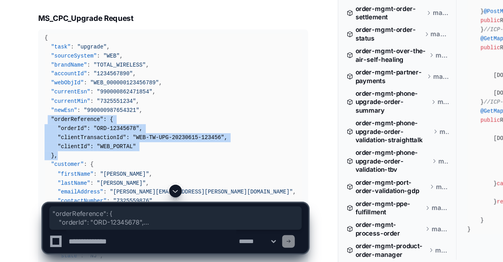
drag, startPoint x: 35, startPoint y: 154, endPoint x: 45, endPoint y: 184, distance: 30.6
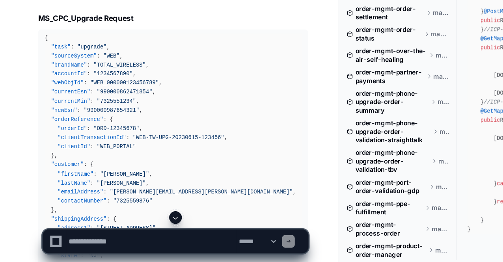
drag, startPoint x: 48, startPoint y: 181, endPoint x: 43, endPoint y: 180, distance: 4.5
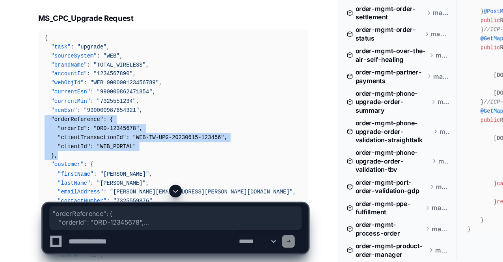
drag, startPoint x: 44, startPoint y: 180, endPoint x: 32, endPoint y: 156, distance: 27.0
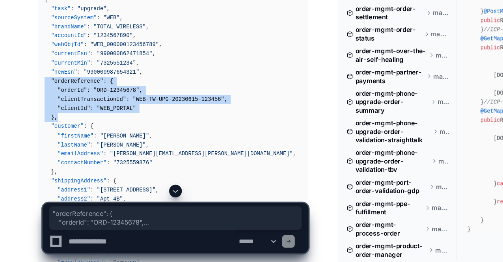
scroll to position [10388, 0]
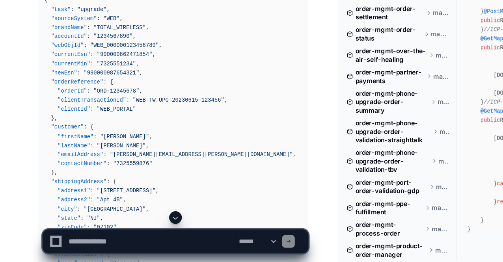
click at [54, 173] on span ""lastName"" at bounding box center [55, 175] width 24 height 5
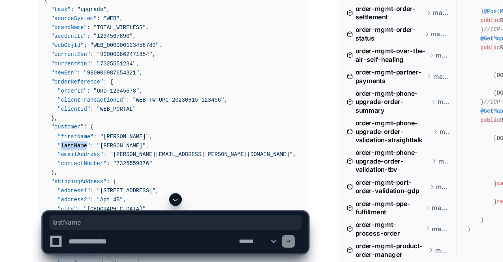
click at [54, 173] on span ""lastName"" at bounding box center [55, 175] width 24 height 5
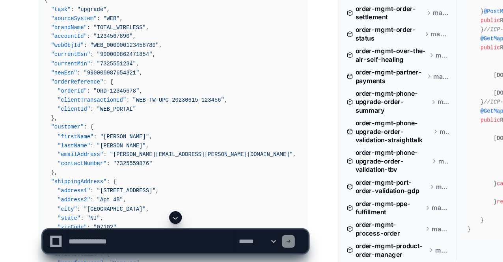
click at [54, 173] on span ""lastName"" at bounding box center [55, 175] width 24 height 5
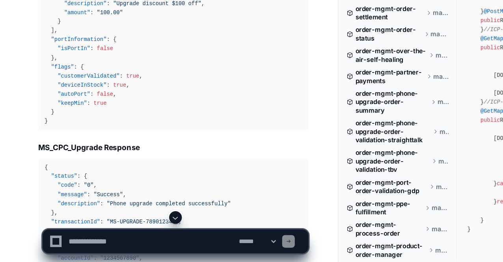
scroll to position [10770, 0]
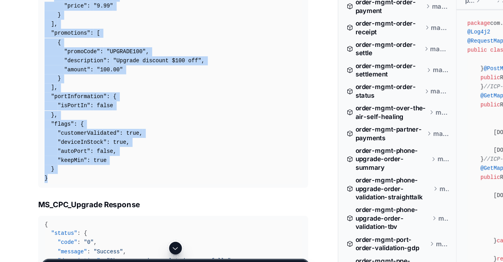
drag, startPoint x: 71, startPoint y: 156, endPoint x: 59, endPoint y: 67, distance: 90.6
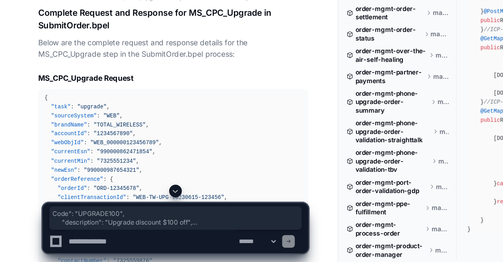
scroll to position [10317, 0]
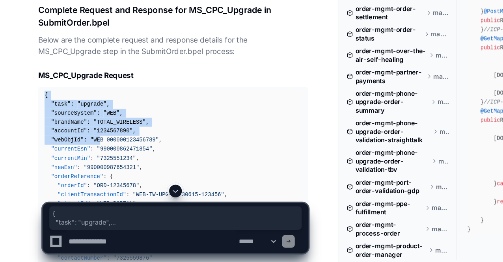
drag, startPoint x: 33, startPoint y: 137, endPoint x: 71, endPoint y: 169, distance: 50.3
click at [71, 169] on span ""WEB_000000123456789"" at bounding box center [92, 171] width 51 height 5
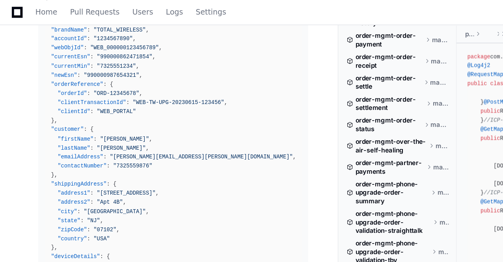
scroll to position [10453, 0]
drag, startPoint x: 36, startPoint y: 89, endPoint x: 71, endPoint y: 106, distance: 38.9
click at [71, 106] on div "{ "task" : "upgrade" , "sourceSystem" : "WEB" , "brandName" : "TOTAL_WIRELESS" …" at bounding box center [128, 238] width 191 height 479
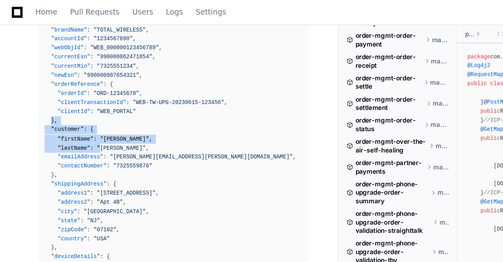
click at [72, 108] on span ""[PERSON_NAME]"" at bounding box center [90, 110] width 36 height 5
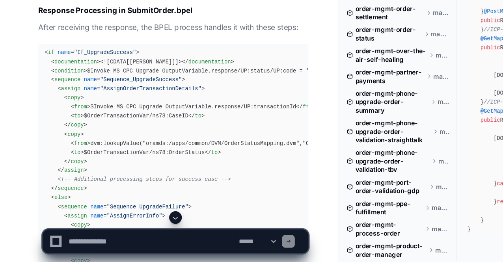
scroll to position [11672, 0]
click at [88, 78] on h2 "Response Processing in SubmitOrder.bpel" at bounding box center [128, 75] width 201 height 8
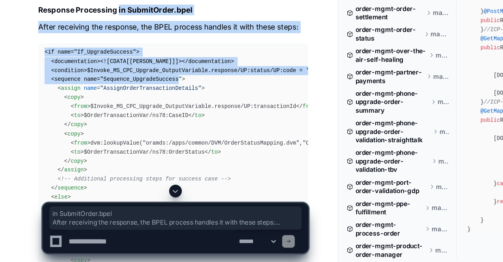
drag, startPoint x: 88, startPoint y: 79, endPoint x: 91, endPoint y: 148, distance: 69.0
click at [91, 148] on div "< if name = "If_UpgradeSuccess" > < documentation > <![CDATA[Success]]> </ docu…" at bounding box center [128, 223] width 191 height 243
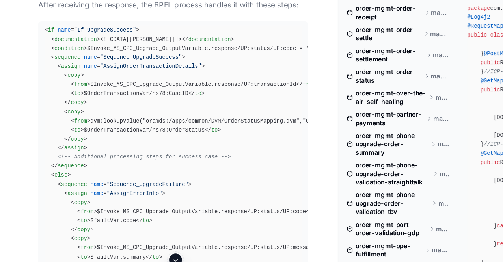
scroll to position [11720, 0]
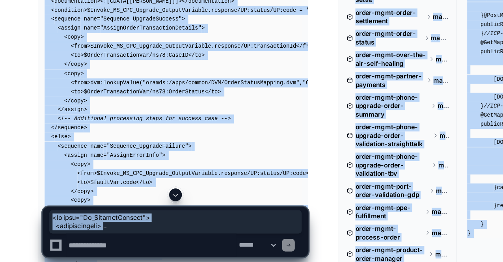
drag, startPoint x: 32, startPoint y: 63, endPoint x: 67, endPoint y: 203, distance: 144.6
click at [67, 203] on pre "< if name = "If_UpgradeSuccess" > < documentation > <![CDATA[Success]]> </ docu…" at bounding box center [128, 176] width 201 height 249
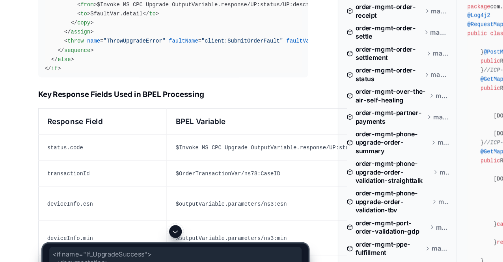
scroll to position [11927, 0]
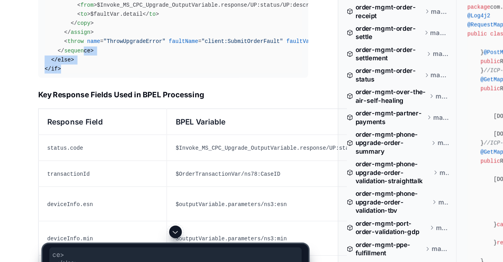
drag, startPoint x: 50, startPoint y: 107, endPoint x: 61, endPoint y: 104, distance: 11.2
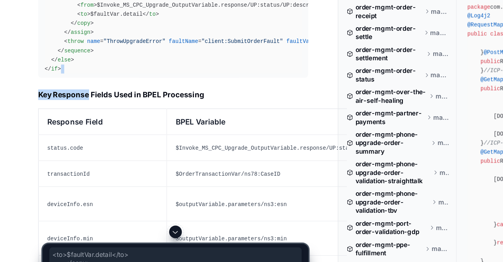
drag, startPoint x: 45, startPoint y: 108, endPoint x: 52, endPoint y: 125, distance: 18.2
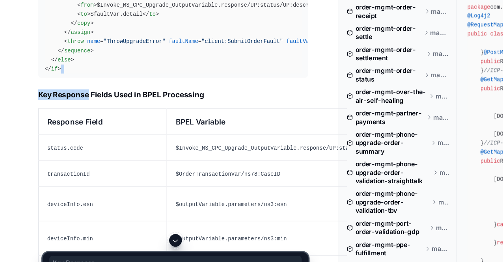
click at [52, 111] on h2 "Key Response Fields Used in BPEL Processing" at bounding box center [128, 107] width 201 height 8
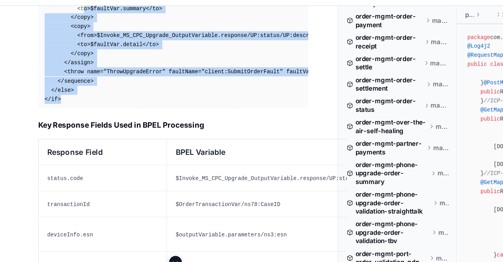
drag, startPoint x: 65, startPoint y: 106, endPoint x: 59, endPoint y: 39, distance: 67.2
click at [60, 23] on span "to" at bounding box center [62, 20] width 5 height 5
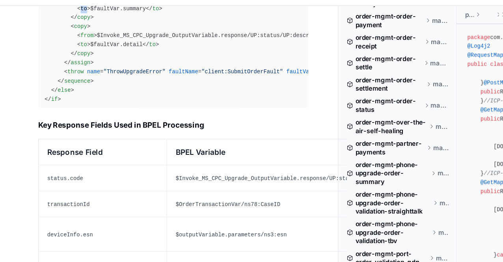
click at [60, 23] on span "to" at bounding box center [62, 20] width 5 height 5
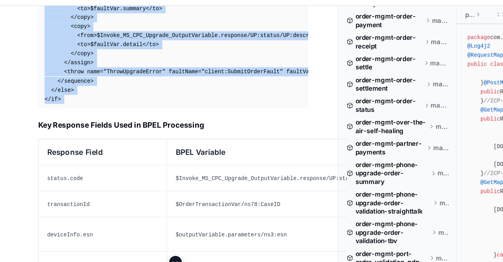
drag, startPoint x: 59, startPoint y: 39, endPoint x: 56, endPoint y: 108, distance: 69.4
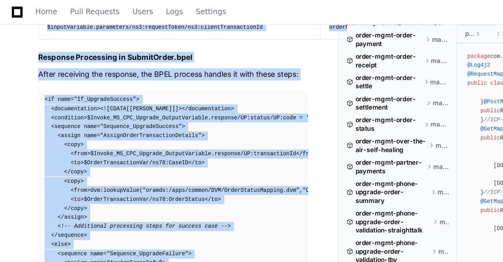
scroll to position [11676, 0]
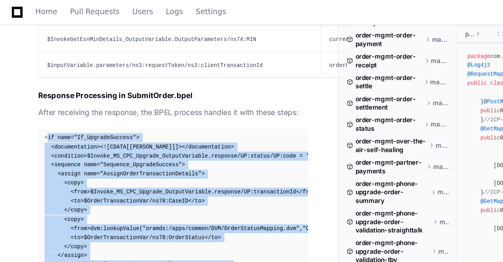
drag, startPoint x: 56, startPoint y: 108, endPoint x: 31, endPoint y: 108, distance: 24.8
click at [31, 108] on pre "< if name = "If_UpgradeSuccess" > < documentation > <![CDATA[Success]]> </ docu…" at bounding box center [128, 220] width 201 height 249
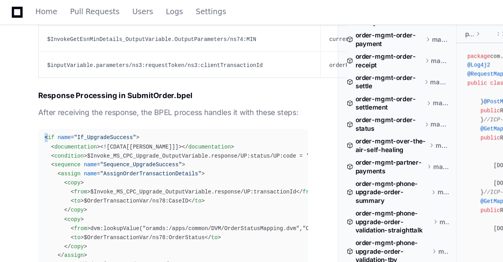
click at [31, 108] on pre "< if name = "If_UpgradeSuccess" > < documentation > <![CDATA[Success]]> </ docu…" at bounding box center [128, 220] width 201 height 249
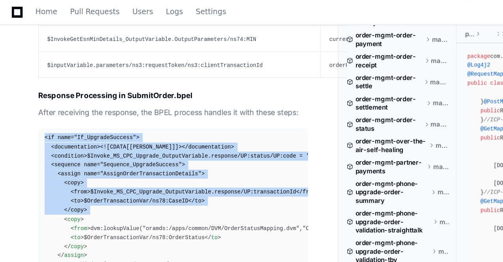
drag, startPoint x: 31, startPoint y: 108, endPoint x: 72, endPoint y: 139, distance: 51.2
click at [72, 139] on pre "< if name = "If_UpgradeSuccess" > < documentation > <![CDATA[Success]]> </ docu…" at bounding box center [128, 220] width 201 height 249
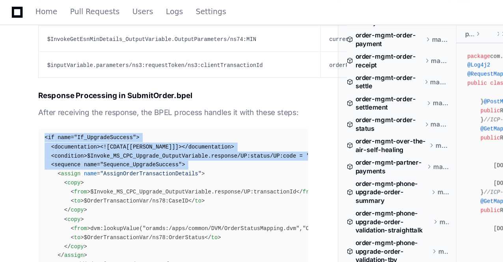
click at [74, 125] on span ""Sequence_UpgradeSuccess"" at bounding box center [104, 122] width 61 height 5
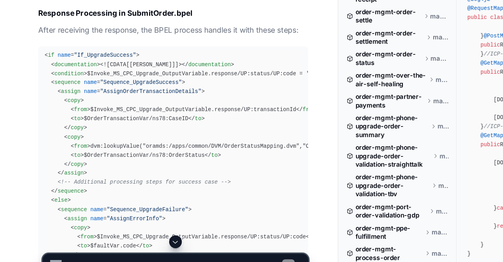
scroll to position [11688, 0]
click at [32, 98] on pre "< if name = "If_UpgradeSuccess" > < documentation > <![CDATA[Success]]> </ docu…" at bounding box center [128, 208] width 201 height 249
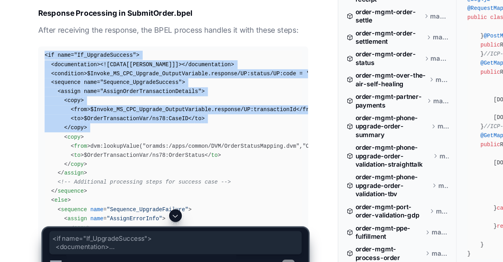
drag, startPoint x: 32, startPoint y: 98, endPoint x: 71, endPoint y: 173, distance: 84.2
click at [71, 173] on pre "< if name = "If_UpgradeSuccess" > < documentation > <![CDATA[Success]]> </ docu…" at bounding box center [128, 208] width 201 height 249
click at [71, 173] on div "< if name = "If_UpgradeSuccess" > < documentation > <![CDATA[Success]]> </ docu…" at bounding box center [128, 208] width 191 height 243
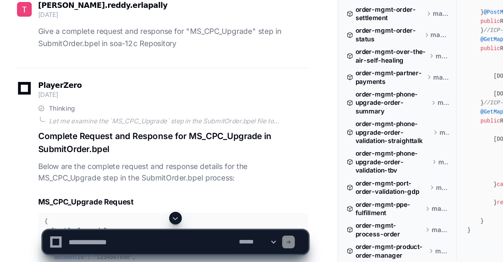
scroll to position [10224, 0]
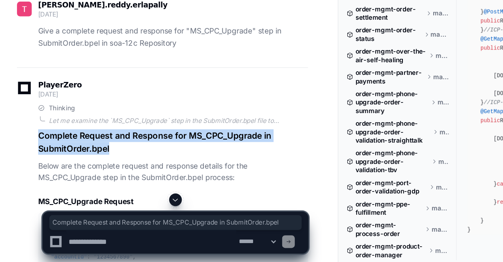
drag, startPoint x: 88, startPoint y: 178, endPoint x: 29, endPoint y: 167, distance: 60.4
click at [29, 167] on h1 "Complete Request and Response for MS_CPC_Upgrade in SubmitOrder.bpel" at bounding box center [128, 172] width 201 height 19
copy h1 "Complete Request and Response for MS_CPC_Upgrade in SubmitOrder.bpel"
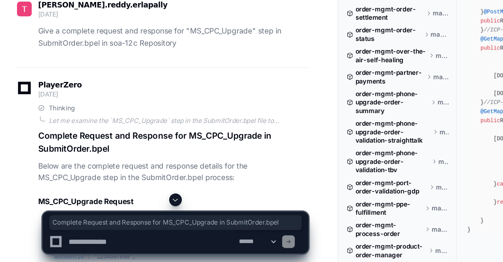
click at [81, 238] on textarea at bounding box center [112, 246] width 126 height 17
paste textarea "**********"
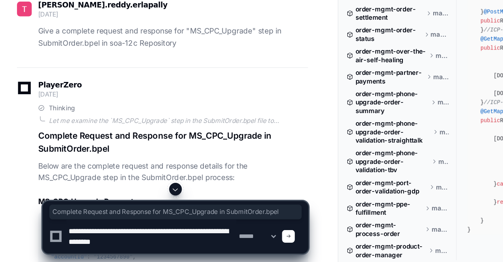
click at [87, 238] on textarea at bounding box center [112, 242] width 126 height 25
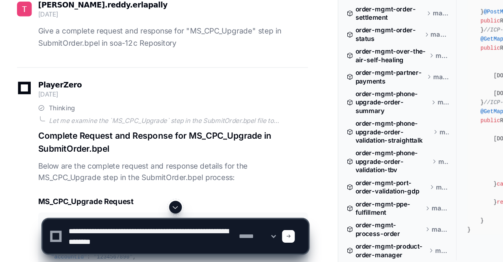
drag, startPoint x: 78, startPoint y: 239, endPoint x: 137, endPoint y: 239, distance: 58.7
click at [137, 239] on textarea at bounding box center [112, 242] width 126 height 25
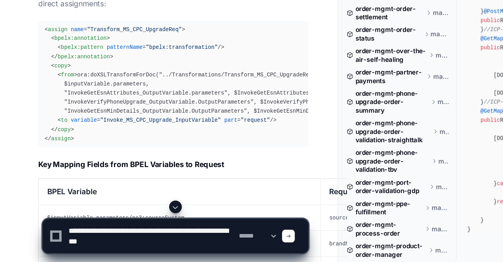
scroll to position [11498, 0]
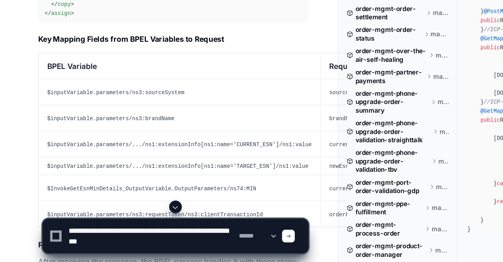
type textarea "**********"
click at [219, 239] on div at bounding box center [214, 242] width 9 height 9
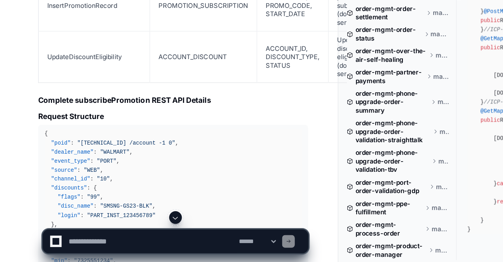
scroll to position [13816, 0]
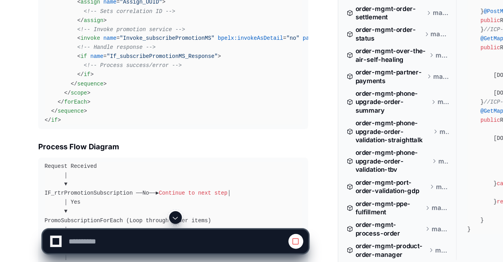
click at [131, 227] on span at bounding box center [130, 229] width 6 height 6
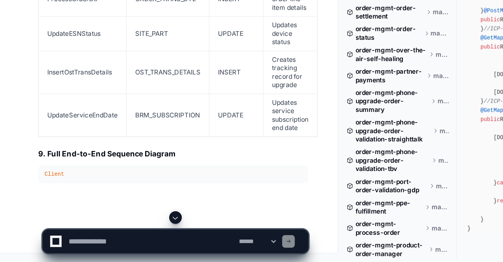
scroll to position [19899, 0]
click at [87, 246] on textarea at bounding box center [112, 246] width 126 height 17
paste textarea "**********"
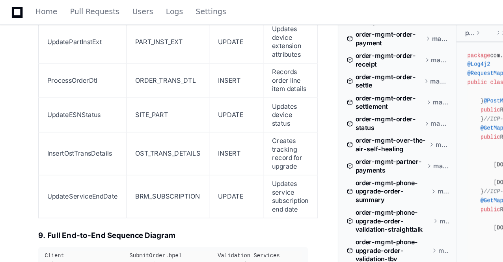
scroll to position [19906, 0]
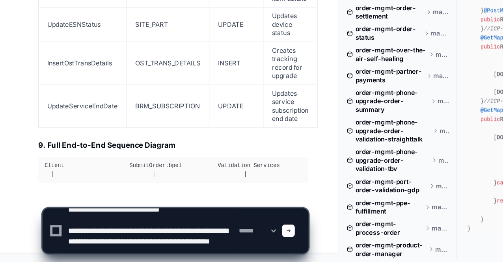
click at [62, 224] on textarea at bounding box center [112, 238] width 126 height 33
click at [48, 225] on div "**********" at bounding box center [131, 238] width 188 height 33
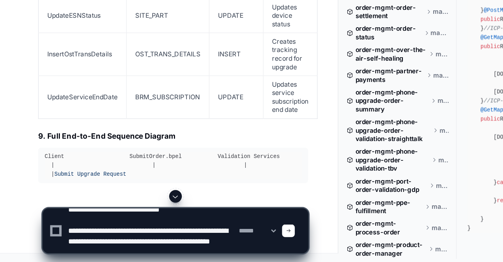
click at [64, 229] on textarea at bounding box center [112, 238] width 126 height 33
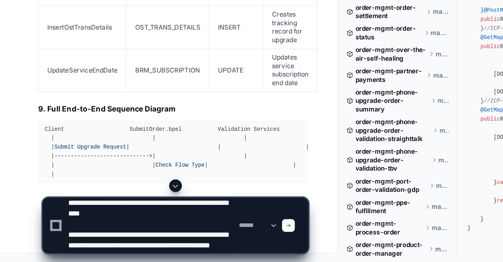
click at [110, 235] on textarea at bounding box center [112, 234] width 126 height 41
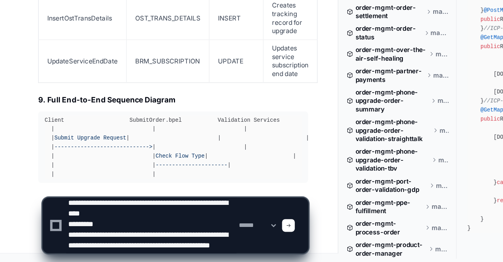
scroll to position [19940, 0]
click at [69, 234] on textarea at bounding box center [112, 234] width 126 height 41
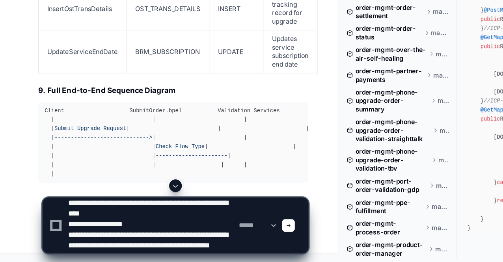
click at [166, 250] on textarea at bounding box center [112, 234] width 126 height 41
click at [163, 254] on textarea at bounding box center [112, 234] width 126 height 41
type textarea "**********"
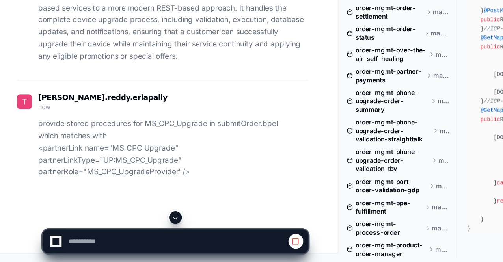
scroll to position [20076, 0]
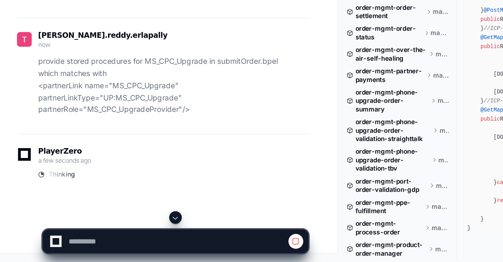
click at [129, 226] on span at bounding box center [130, 229] width 6 height 6
click at [71, 212] on div "PlayerZero a few seconds ago Thinking" at bounding box center [121, 190] width 216 height 46
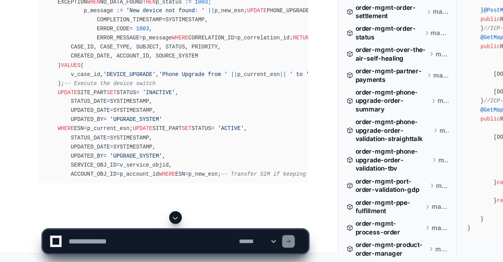
scroll to position [20964, 0]
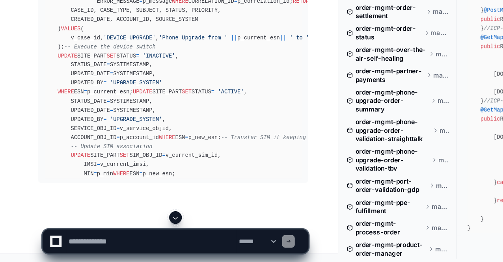
click at [130, 230] on span at bounding box center [130, 229] width 6 height 6
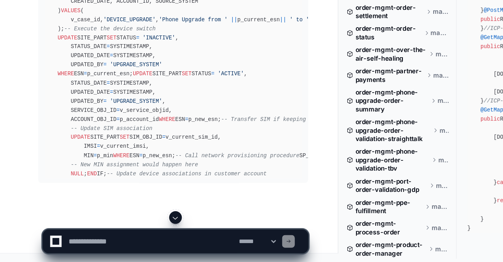
click at [132, 229] on span at bounding box center [130, 229] width 6 height 6
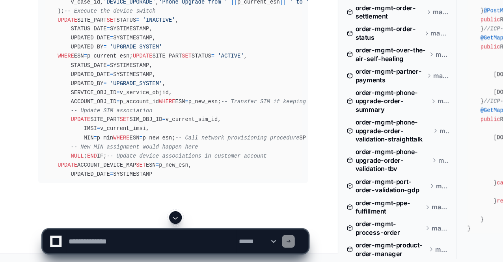
scroll to position [21571, 0]
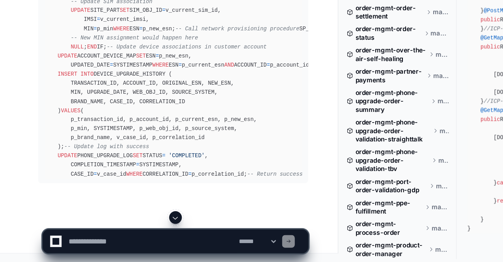
click at [130, 226] on span at bounding box center [130, 229] width 6 height 6
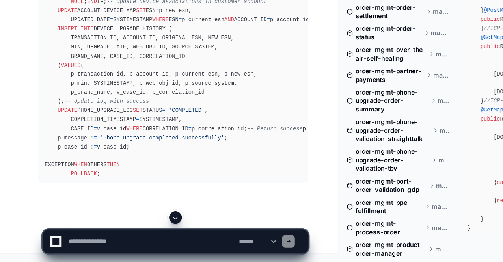
click at [130, 226] on span at bounding box center [130, 229] width 6 height 6
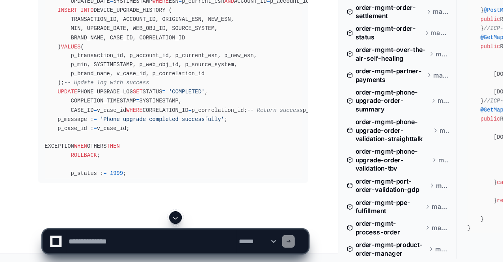
scroll to position [21781, 0]
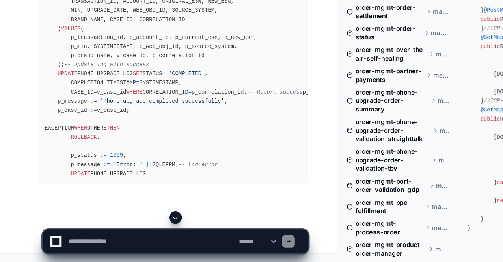
click at [95, 247] on textarea at bounding box center [112, 246] width 126 height 17
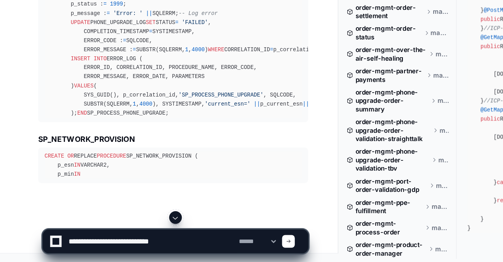
paste textarea "**********"
type textarea "**********"
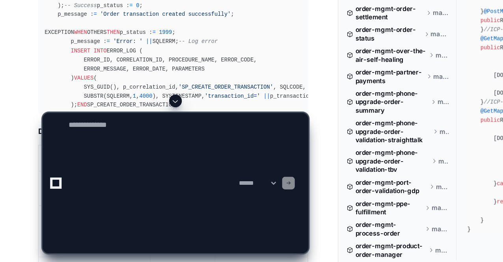
scroll to position [0, 0]
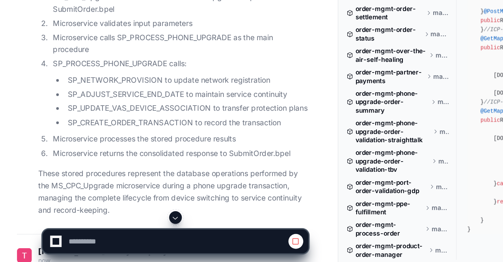
click at [132, 228] on span at bounding box center [130, 229] width 6 height 6
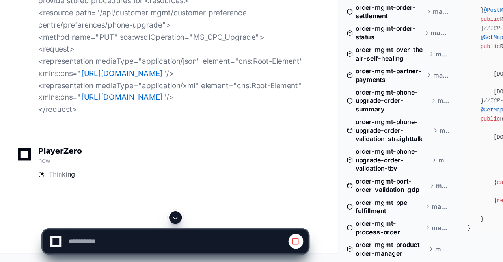
click at [132, 228] on span at bounding box center [130, 229] width 6 height 6
click at [132, 228] on app-app-chat-input at bounding box center [131, 240] width 198 height 32
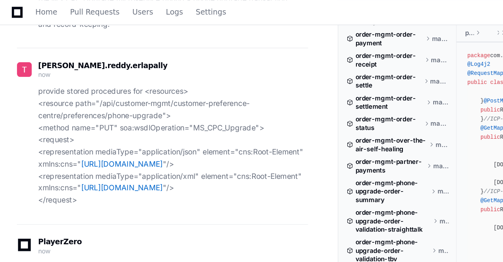
scroll to position [24464, 0]
drag, startPoint x: 51, startPoint y: 72, endPoint x: 128, endPoint y: 105, distance: 84.2
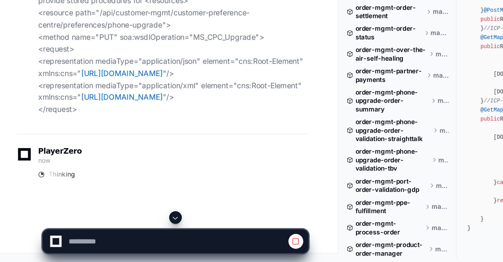
scroll to position [24614, 0]
click at [73, 209] on div "PlayerZero now Thinking" at bounding box center [121, 190] width 216 height 46
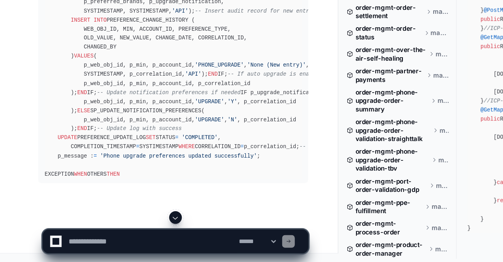
scroll to position [25505, 0]
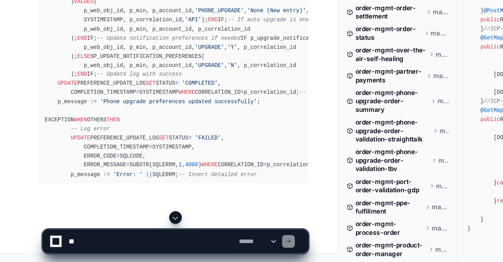
scroll to position [24818, 0]
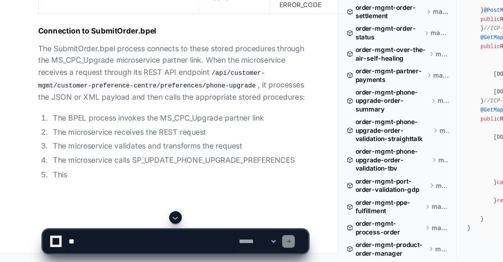
scroll to position [27246, 0]
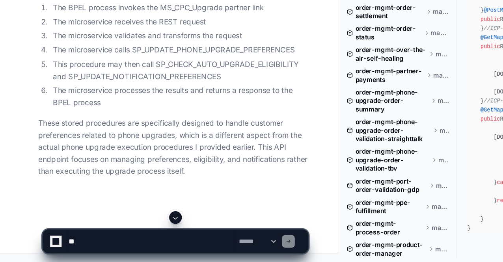
click at [148, 62] on p "The SubmitOrder.bpel process connects to these stored procedures through the MS…" at bounding box center [128, 39] width 201 height 45
click at [148, 129] on li "This procedure may then call SP_CHECK_AUTO_UPGRADE_ELIGIBILITY and SP_UPDATE_NO…" at bounding box center [133, 120] width 192 height 18
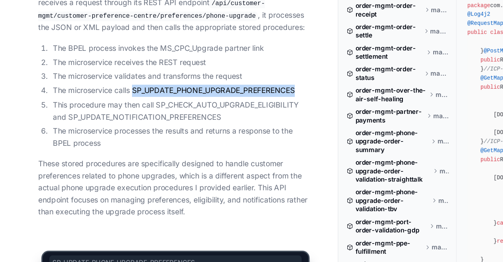
drag, startPoint x: 100, startPoint y: 108, endPoint x: 224, endPoint y: 110, distance: 123.7
click at [224, 109] on li "The microservice calls SP_UPDATE_PHONE_UPGRADE_PREFERENCES" at bounding box center [133, 104] width 192 height 9
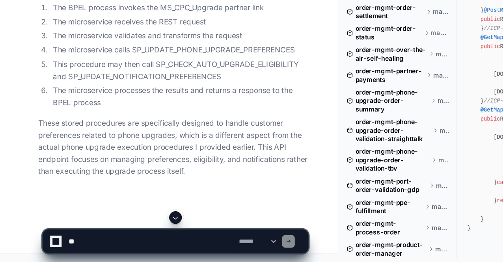
scroll to position [27316, 0]
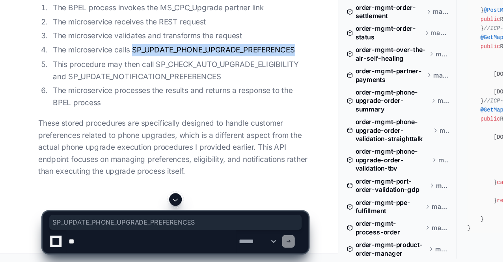
drag, startPoint x: 99, startPoint y: 139, endPoint x: 226, endPoint y: 139, distance: 126.8
click at [226, 109] on li "The microservice calls SP_UPDATE_PHONE_UPGRADE_PREFERENCES" at bounding box center [133, 104] width 192 height 9
copy li "SP_UPDATE_PHONE_UPGRADE_PREFERENCES"
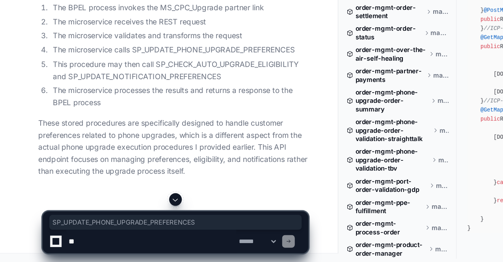
click at [117, 129] on li "This procedure may then call SP_CHECK_AUTO_UPGRADE_ELIGIBILITY and SP_UPDATE_NO…" at bounding box center [133, 120] width 192 height 18
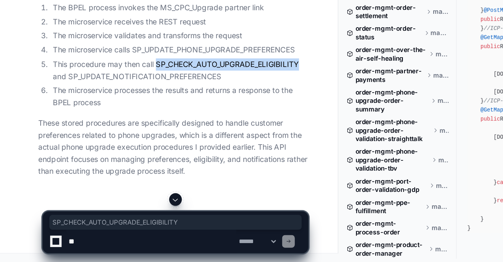
click at [117, 129] on li "This procedure may then call SP_CHECK_AUTO_UPGRADE_ELIGIBILITY and SP_UPDATE_NO…" at bounding box center [133, 120] width 192 height 18
copy li "SP_CHECK_AUTO_UPGRADE_ELIGIBILITY"
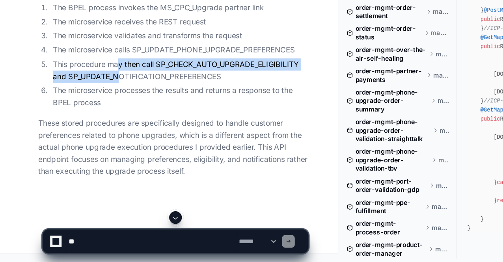
click at [89, 129] on li "This procedure may then call SP_CHECK_AUTO_UPGRADE_ELIGIBILITY and SP_UPDATE_NO…" at bounding box center [133, 120] width 192 height 18
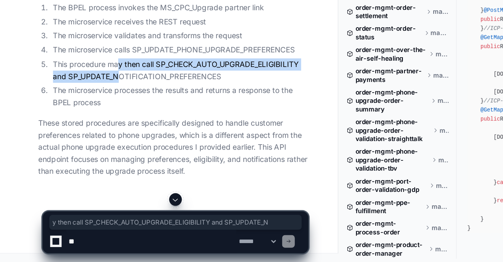
click at [89, 129] on li "This procedure may then call SP_CHECK_AUTO_UPGRADE_ELIGIBILITY and SP_UPDATE_NO…" at bounding box center [133, 120] width 192 height 18
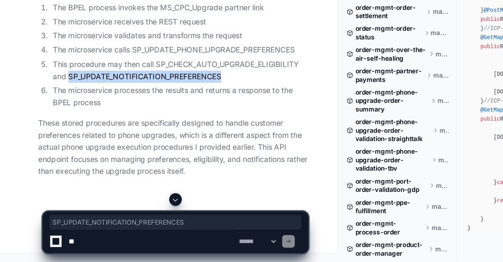
click at [89, 129] on li "This procedure may then call SP_CHECK_AUTO_UPGRADE_ELIGIBILITY and SP_UPDATE_NO…" at bounding box center [133, 120] width 192 height 18
copy li "SP_UPDATE_NOTIFICATION_PREFERENCES"
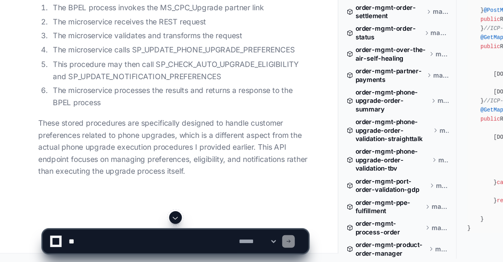
click at [111, 192] on p "These stored procedures are specifically designed to handle customer preference…" at bounding box center [128, 176] width 201 height 45
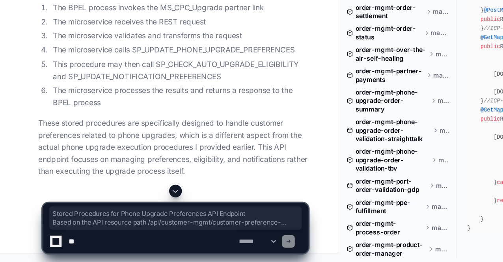
drag, startPoint x: 30, startPoint y: 134, endPoint x: 125, endPoint y: 178, distance: 104.9
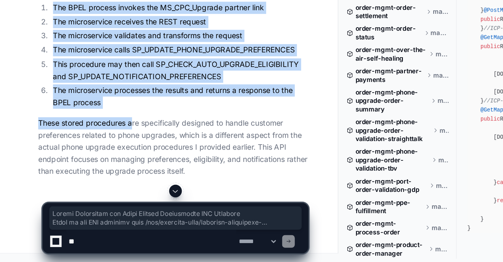
scroll to position [27351, 0]
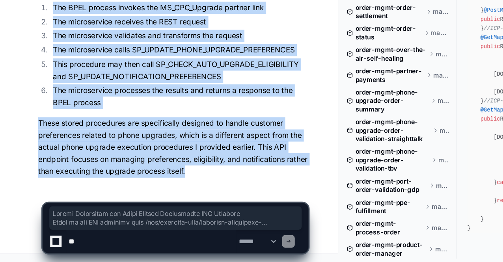
drag, startPoint x: 28, startPoint y: 79, endPoint x: 162, endPoint y: 191, distance: 174.7
copy article "Stored Procedures for Phone Upgrade Preferences API Endpoint Based on the API r…"
click at [204, 189] on p "These stored procedures are specifically designed to handle customer preference…" at bounding box center [128, 176] width 201 height 45
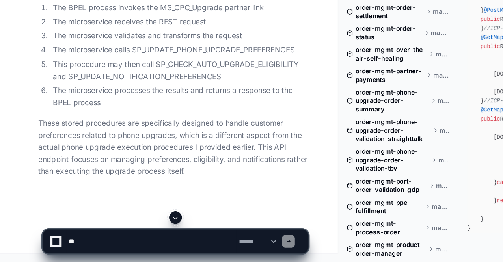
scroll to position [26950, 0]
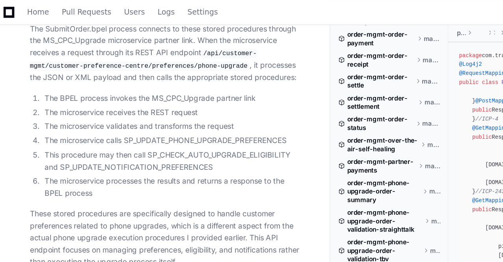
scroll to position [25788, 0]
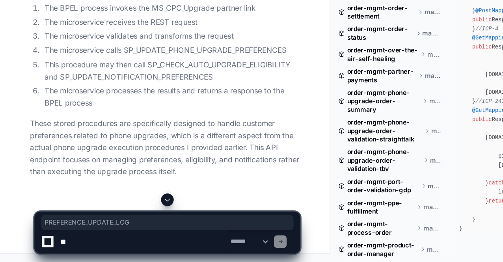
click at [132, 217] on span at bounding box center [130, 215] width 6 height 6
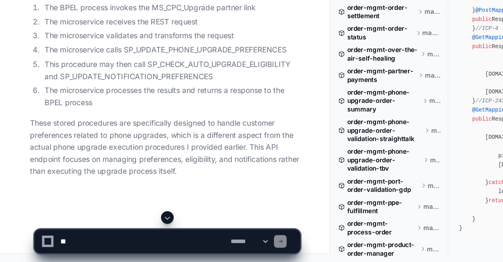
scroll to position [27351, 0]
click at [110, 254] on textarea at bounding box center [112, 246] width 126 height 17
paste textarea "**********"
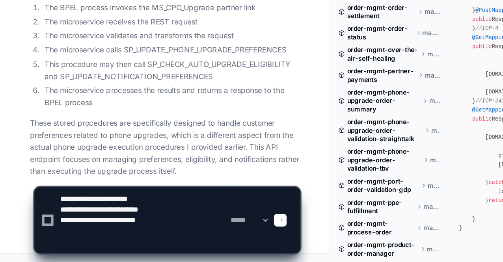
click at [52, 214] on textarea at bounding box center [112, 230] width 126 height 49
paste textarea "**********"
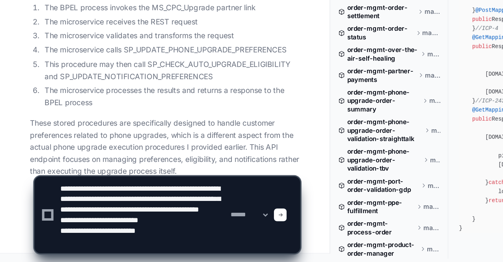
click at [112, 219] on textarea at bounding box center [112, 227] width 126 height 57
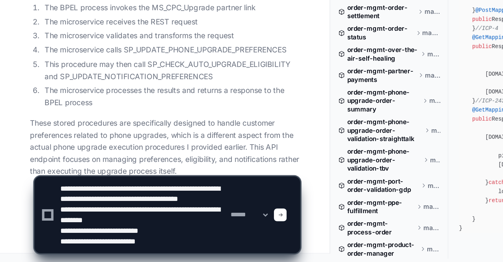
drag, startPoint x: 93, startPoint y: 209, endPoint x: 146, endPoint y: 206, distance: 52.9
click at [146, 206] on textarea at bounding box center [112, 227] width 126 height 57
drag, startPoint x: 68, startPoint y: 208, endPoint x: 131, endPoint y: 206, distance: 63.1
click at [131, 206] on textarea at bounding box center [112, 227] width 126 height 57
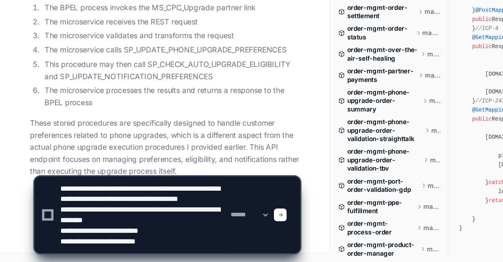
drag, startPoint x: 162, startPoint y: 208, endPoint x: 49, endPoint y: 206, distance: 113.1
click at [49, 206] on textarea at bounding box center [112, 227] width 126 height 57
click at [116, 210] on textarea at bounding box center [112, 227] width 126 height 57
click at [118, 208] on textarea at bounding box center [112, 227] width 126 height 57
drag, startPoint x: 118, startPoint y: 208, endPoint x: 83, endPoint y: 207, distance: 35.1
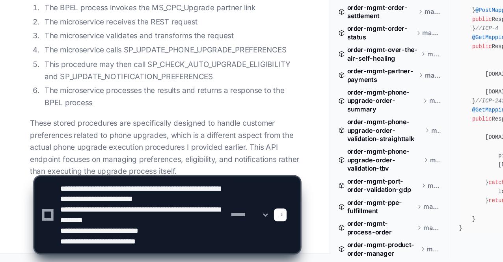
click at [83, 207] on textarea at bounding box center [112, 227] width 126 height 57
drag, startPoint x: 83, startPoint y: 207, endPoint x: 101, endPoint y: 221, distance: 22.5
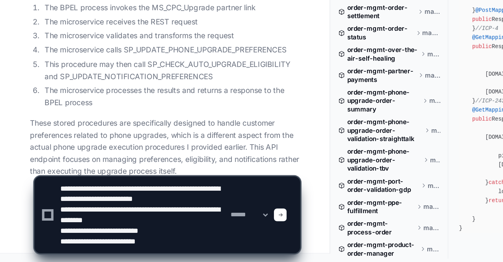
click at [101, 221] on textarea at bounding box center [112, 227] width 126 height 57
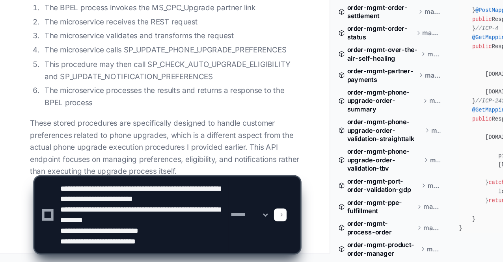
drag, startPoint x: 101, startPoint y: 221, endPoint x: 97, endPoint y: 217, distance: 5.6
click at [97, 217] on textarea at bounding box center [112, 227] width 126 height 57
click at [91, 218] on textarea at bounding box center [112, 227] width 126 height 57
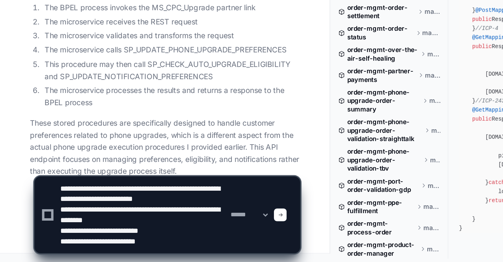
click at [91, 218] on textarea at bounding box center [112, 227] width 126 height 57
click at [89, 223] on textarea at bounding box center [112, 227] width 126 height 57
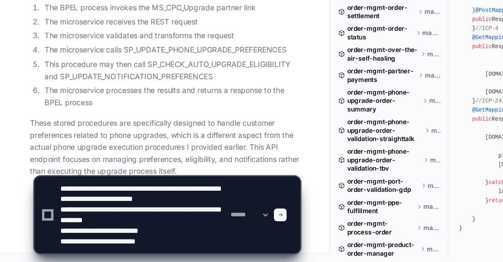
click at [89, 223] on textarea at bounding box center [112, 227] width 126 height 57
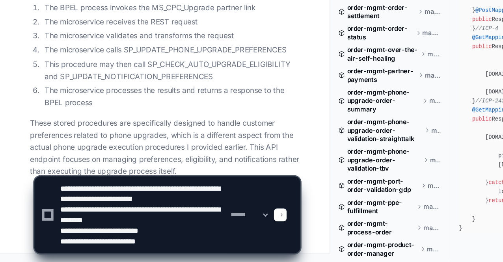
click at [89, 223] on textarea at bounding box center [112, 227] width 126 height 57
drag, startPoint x: 89, startPoint y: 223, endPoint x: 93, endPoint y: 240, distance: 17.7
click at [93, 240] on textarea at bounding box center [112, 227] width 126 height 57
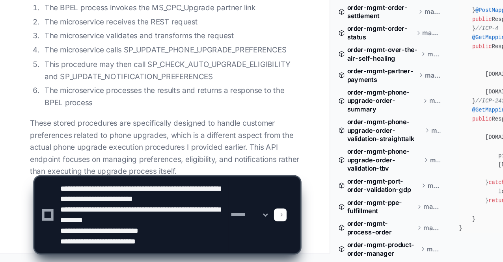
drag, startPoint x: 93, startPoint y: 240, endPoint x: 80, endPoint y: 210, distance: 33.0
click at [80, 210] on textarea at bounding box center [112, 227] width 126 height 57
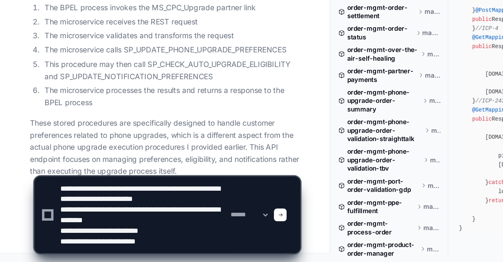
drag, startPoint x: 80, startPoint y: 210, endPoint x: 93, endPoint y: 240, distance: 32.1
click at [93, 240] on textarea at bounding box center [112, 227] width 126 height 57
drag, startPoint x: 93, startPoint y: 240, endPoint x: 84, endPoint y: 214, distance: 27.2
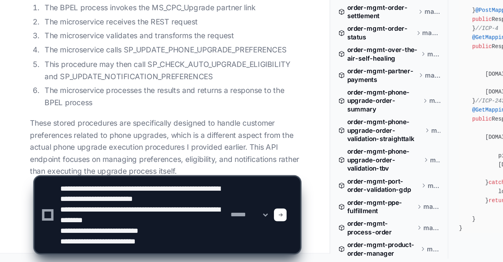
click at [84, 214] on textarea at bounding box center [112, 227] width 126 height 57
drag, startPoint x: 84, startPoint y: 214, endPoint x: 87, endPoint y: 233, distance: 19.6
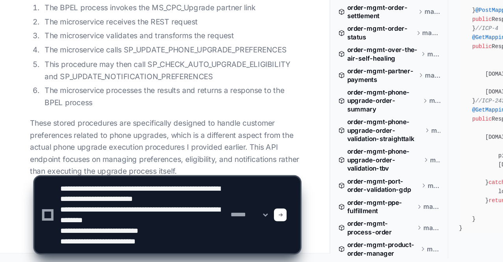
click at [87, 233] on textarea at bounding box center [112, 227] width 126 height 57
drag, startPoint x: 87, startPoint y: 233, endPoint x: 82, endPoint y: 211, distance: 23.0
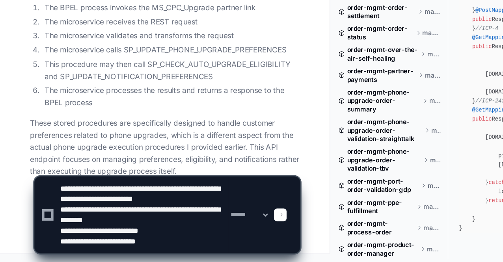
click at [82, 211] on textarea at bounding box center [112, 227] width 126 height 57
drag, startPoint x: 82, startPoint y: 211, endPoint x: 92, endPoint y: 243, distance: 34.1
click at [92, 243] on textarea at bounding box center [112, 227] width 126 height 57
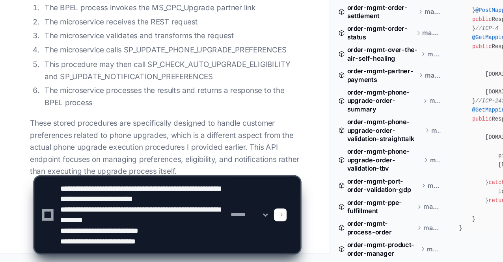
click at [92, 243] on textarea at bounding box center [112, 227] width 126 height 57
drag, startPoint x: 92, startPoint y: 243, endPoint x: 83, endPoint y: 216, distance: 28.7
click at [83, 216] on textarea at bounding box center [112, 227] width 126 height 57
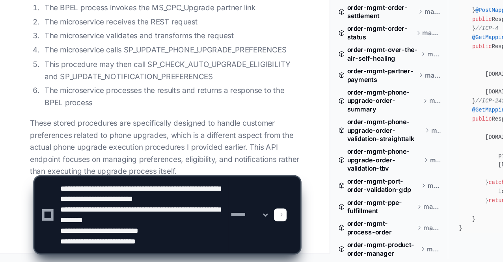
click at [83, 216] on textarea at bounding box center [112, 227] width 126 height 57
click at [84, 218] on textarea at bounding box center [112, 227] width 126 height 57
click at [80, 223] on textarea at bounding box center [112, 227] width 126 height 57
drag, startPoint x: 110, startPoint y: 215, endPoint x: 51, endPoint y: 213, distance: 59.1
click at [51, 213] on textarea at bounding box center [112, 227] width 126 height 57
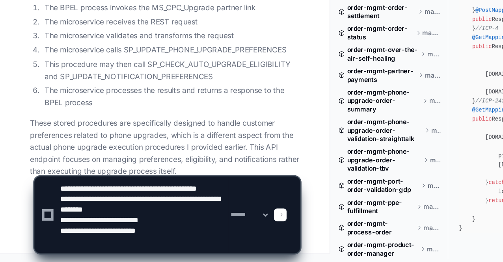
type textarea "**********"
click at [144, 252] on textarea at bounding box center [112, 227] width 126 height 57
click at [133, 247] on textarea at bounding box center [112, 227] width 126 height 57
click at [126, 251] on textarea at bounding box center [112, 227] width 126 height 57
click at [86, 178] on p "These stored procedures are specifically designed to handle customer preference…" at bounding box center [128, 176] width 201 height 45
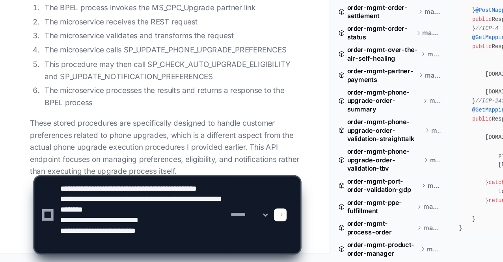
click at [134, 249] on textarea at bounding box center [112, 227] width 126 height 57
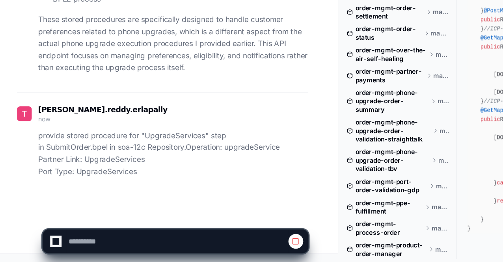
scroll to position [27428, 0]
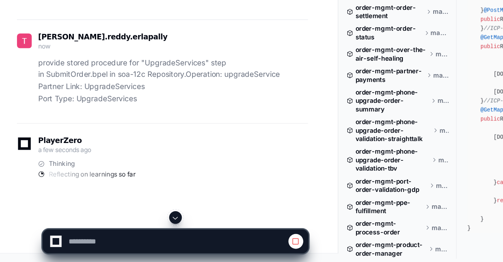
click at [164, 145] on p "provide stored procedure for "UpgradeServices" step in SubmitOrder.bpel in soa-…" at bounding box center [128, 128] width 201 height 36
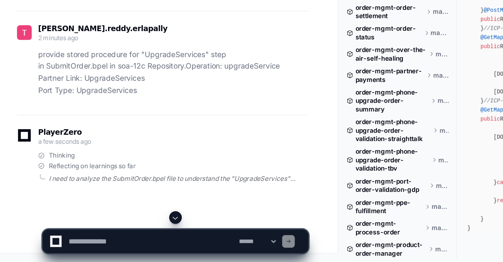
click at [124, 203] on div "I need to analyze the SubmitOrder.bpel file to understand the "UpgradeServices"…" at bounding box center [132, 200] width 193 height 6
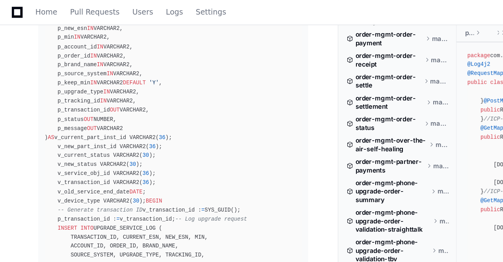
scroll to position [27842, 0]
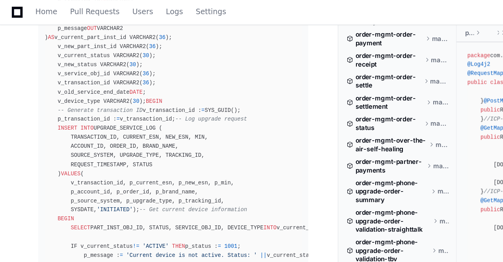
click at [55, 91] on article "Stored Procedures for "UpgradeServices.upgradeService" in SubmitOrder.bpel Base…" at bounding box center [128, 20] width 201 height 365
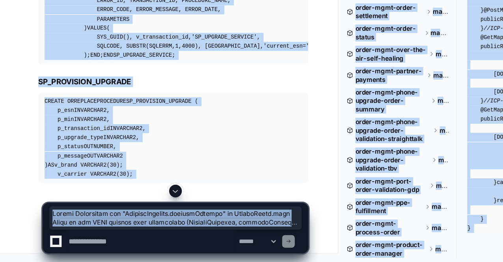
scroll to position [29468, 0]
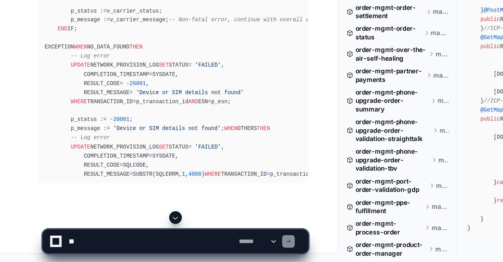
scroll to position [30218, 0]
click at [132, 228] on app-app-chat-input "**********" at bounding box center [131, 240] width 198 height 32
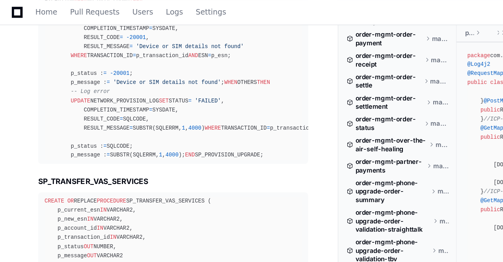
scroll to position [27520, 0]
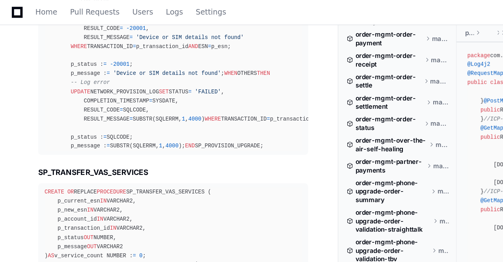
drag, startPoint x: 28, startPoint y: 76, endPoint x: 104, endPoint y: 102, distance: 80.7
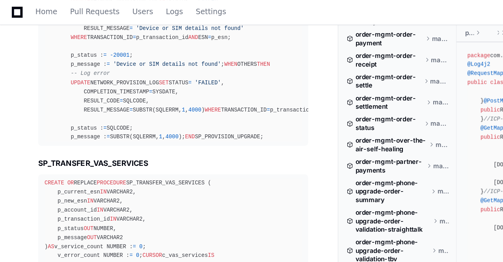
copy p "provide stored procedure for "UpgradeServices" step in SubmitOrder.bpel in soa-…"
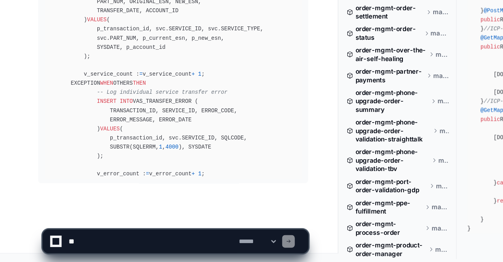
scroll to position [30697, 0]
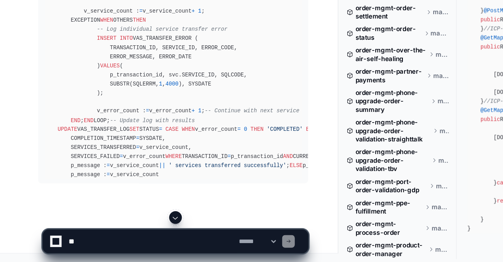
scroll to position [30839, 0]
click at [129, 232] on app-app-chat-input "**********" at bounding box center [131, 240] width 198 height 32
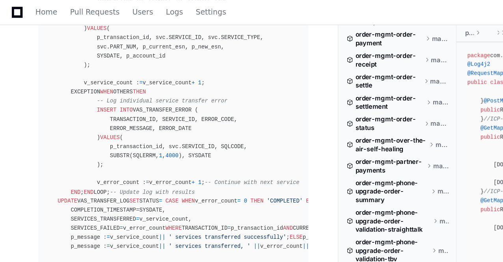
scroll to position [30062, 0]
